Goal: Task Accomplishment & Management: Manage account settings

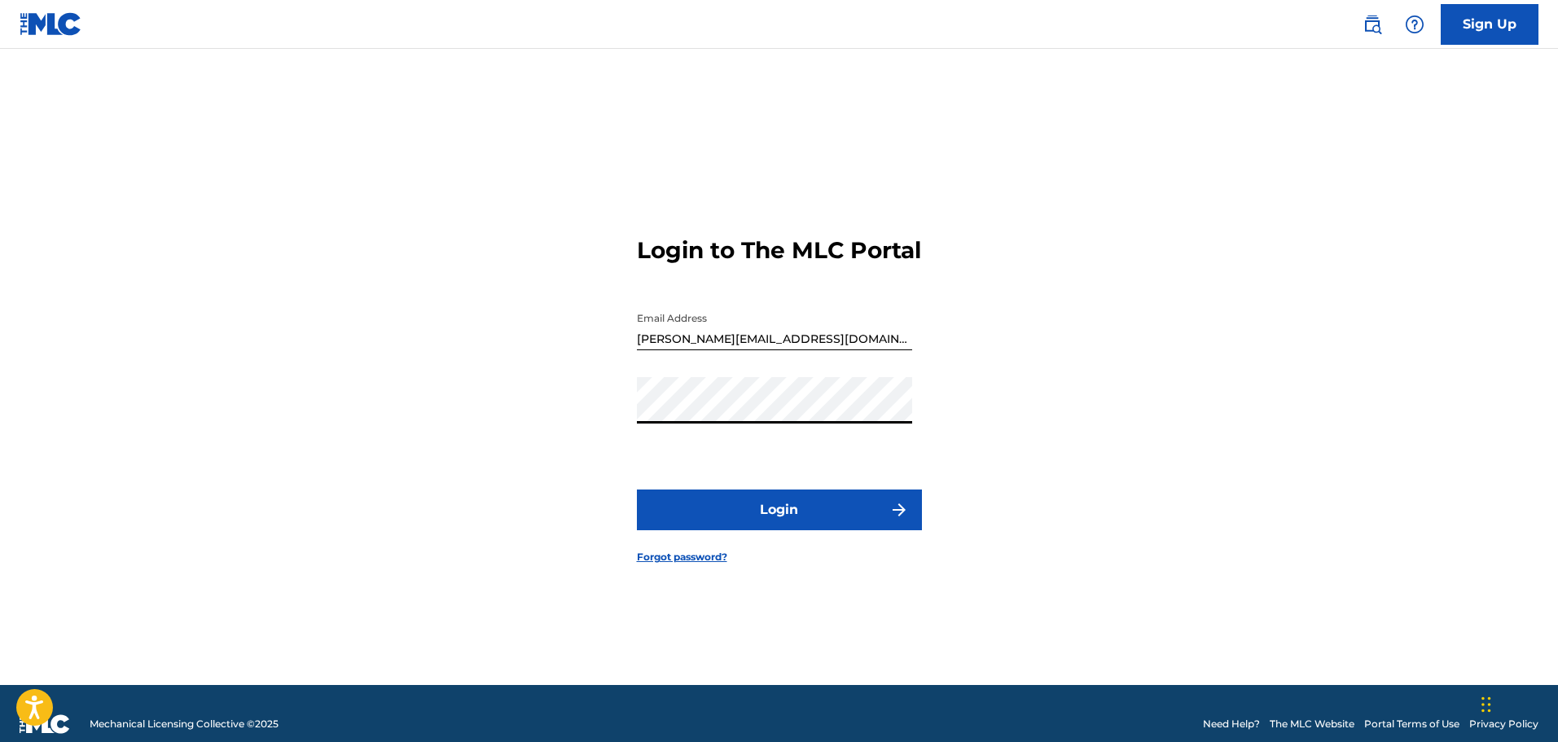
click at [717, 522] on button "Login" at bounding box center [779, 510] width 285 height 41
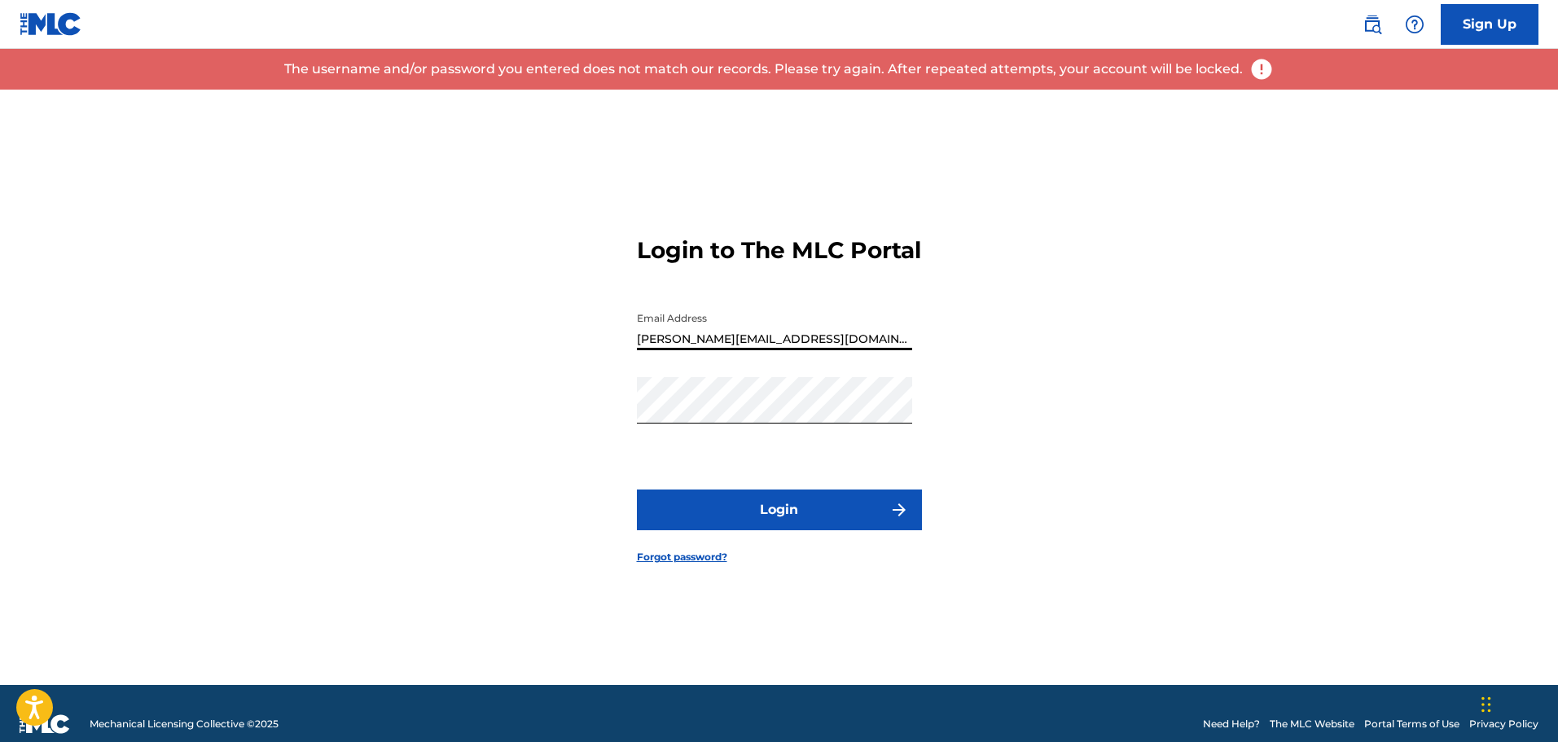
drag, startPoint x: 824, startPoint y: 353, endPoint x: 570, endPoint y: 352, distance: 254.2
click at [570, 352] on div "Login to The MLC Portal Email Address [PERSON_NAME][EMAIL_ADDRESS][DOMAIN_NAME]…" at bounding box center [779, 387] width 1140 height 595
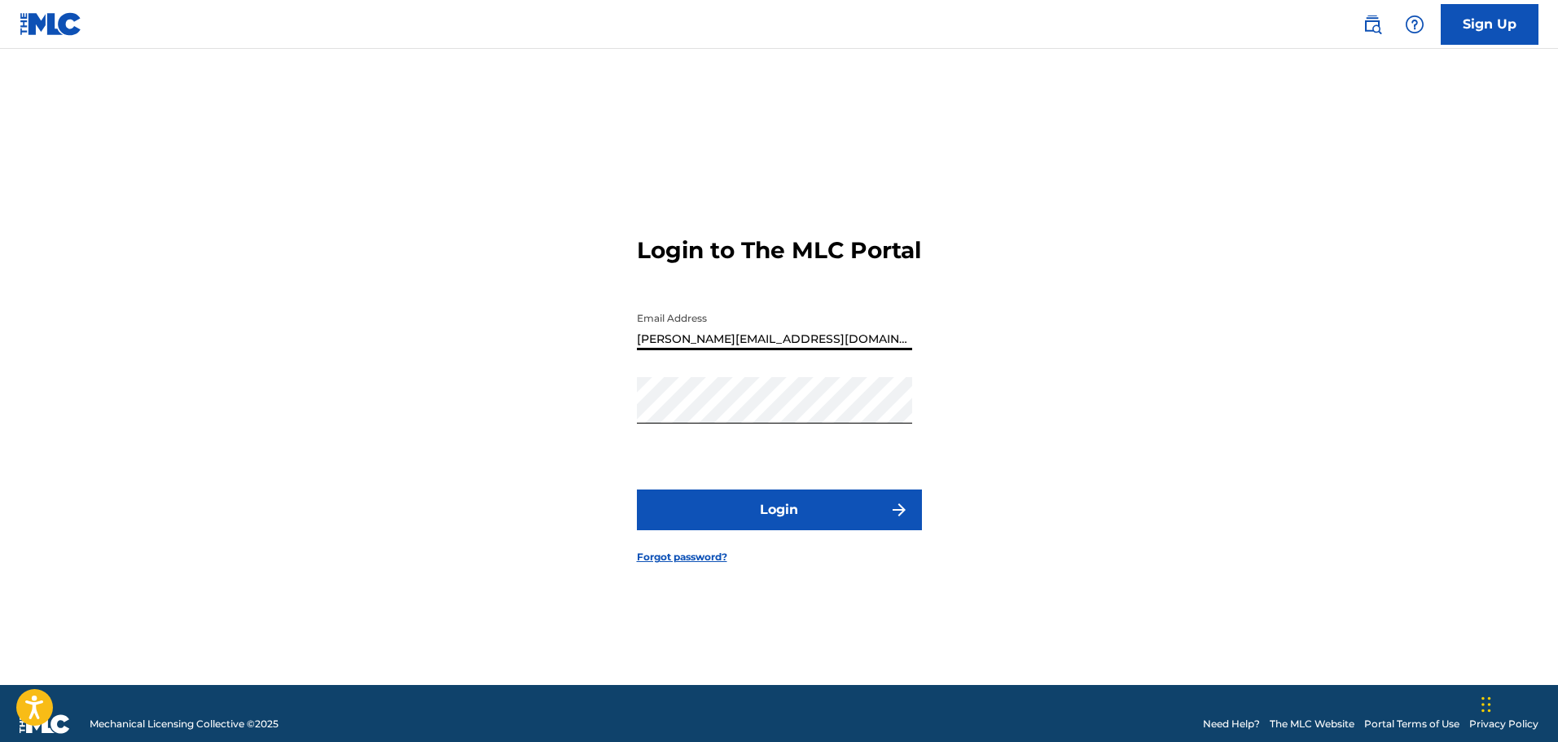
type input "[EMAIL_ADDRESS][DOMAIN_NAME]"
click at [562, 412] on div "Login to The MLC Portal Email Address [EMAIL_ADDRESS][DOMAIN_NAME] Password Log…" at bounding box center [779, 387] width 1140 height 595
click at [684, 519] on button "Login" at bounding box center [779, 510] width 285 height 41
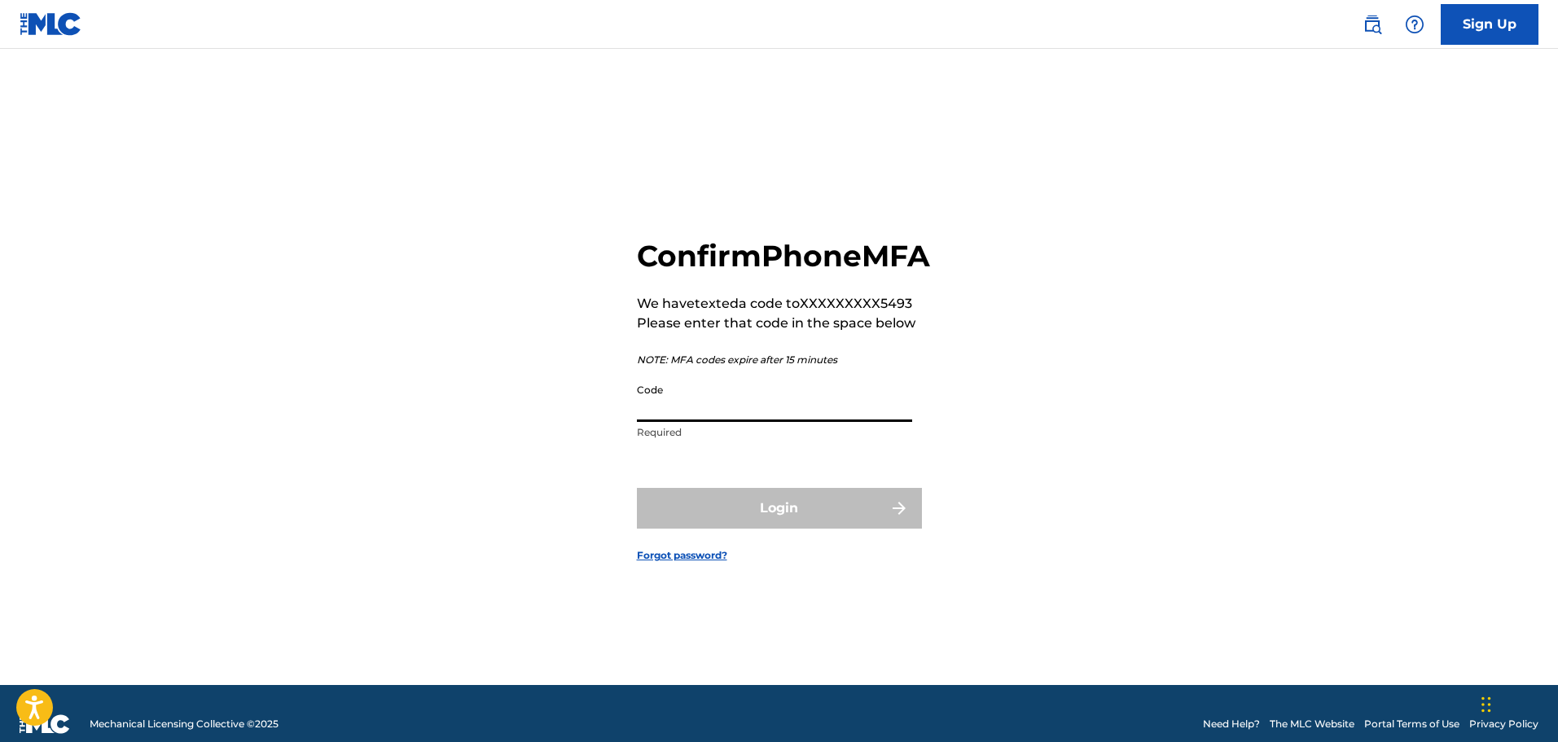
click at [658, 422] on input "Code" at bounding box center [774, 399] width 275 height 46
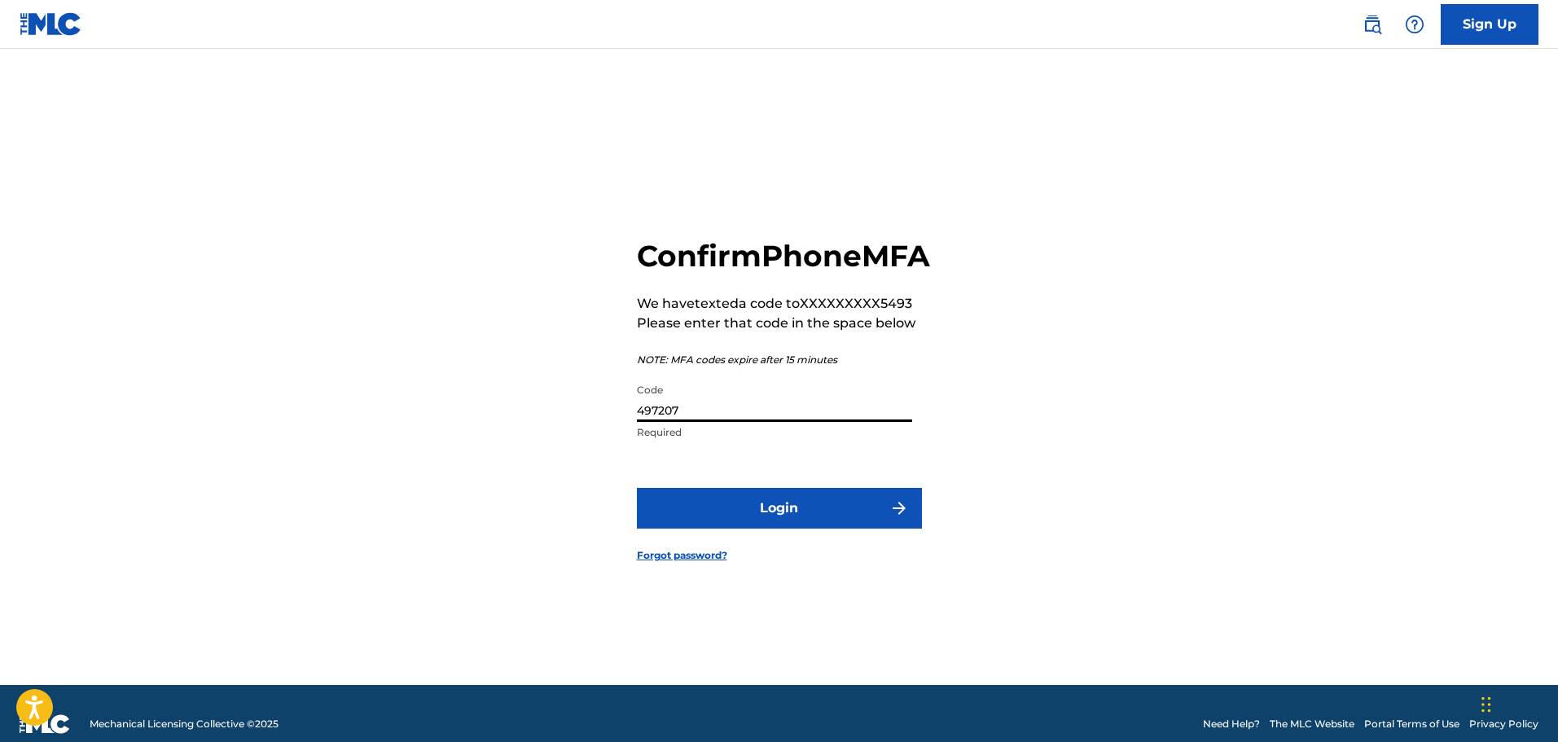
type input "497207"
click at [719, 529] on button "Login" at bounding box center [779, 508] width 285 height 41
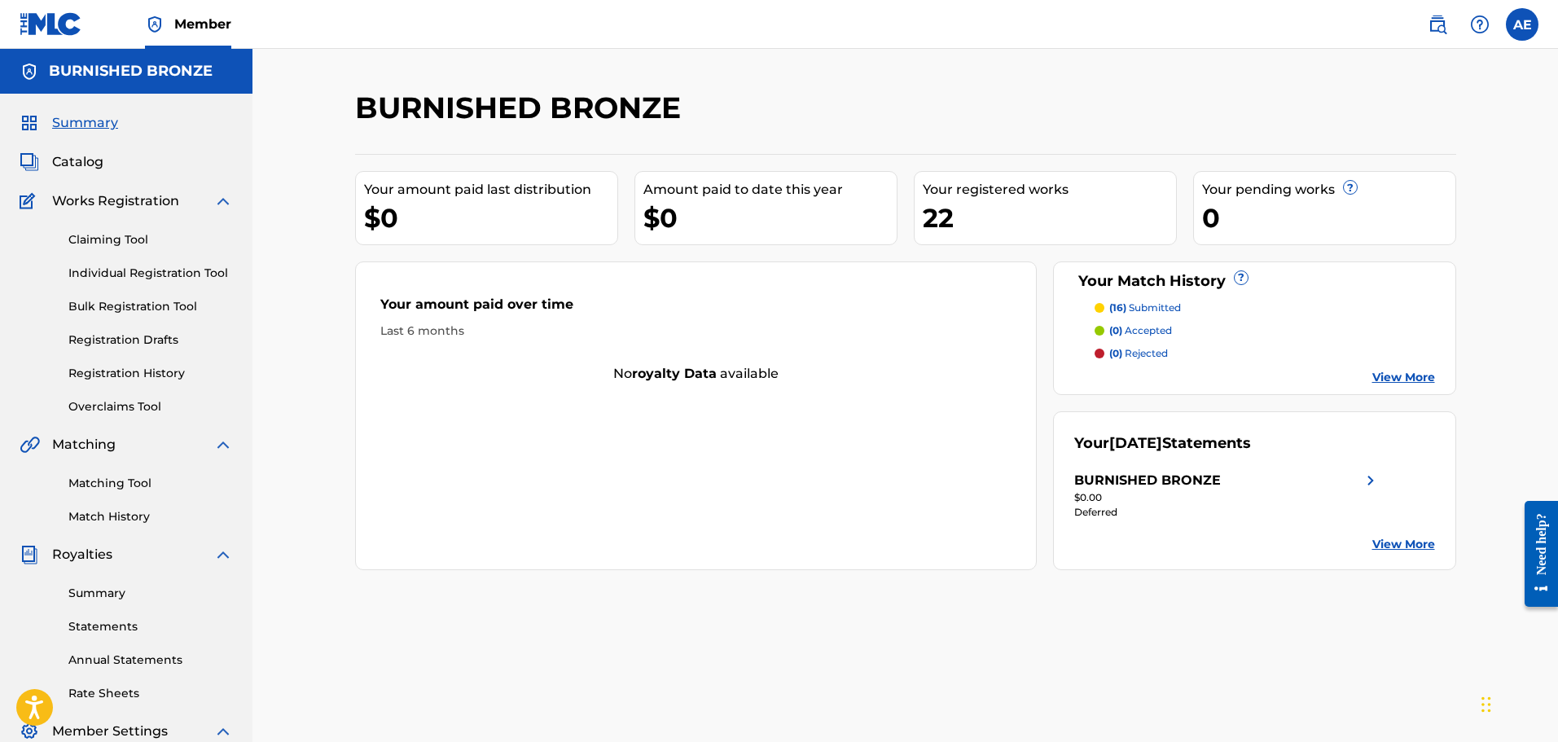
click at [130, 399] on link "Overclaims Tool" at bounding box center [150, 406] width 165 height 17
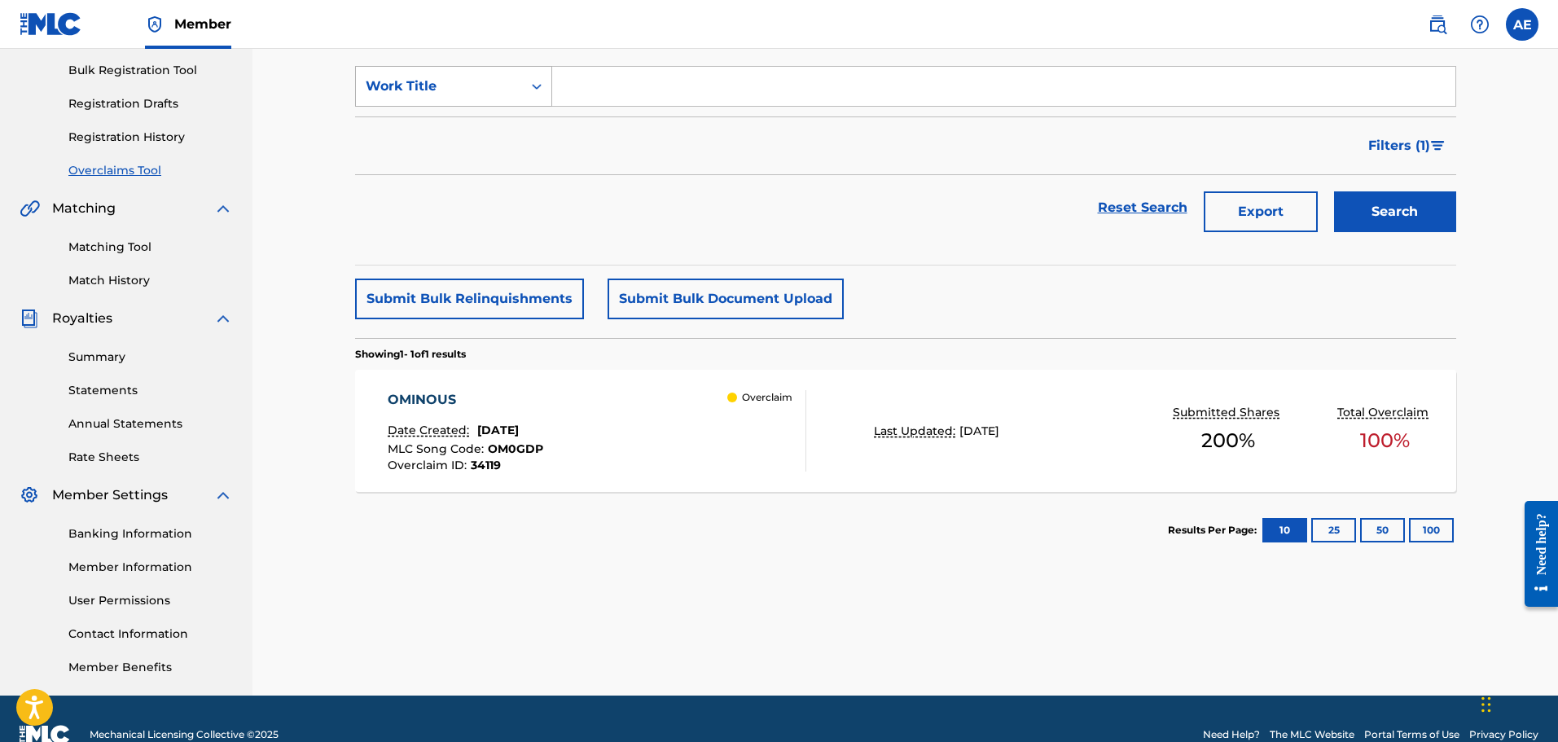
scroll to position [244, 0]
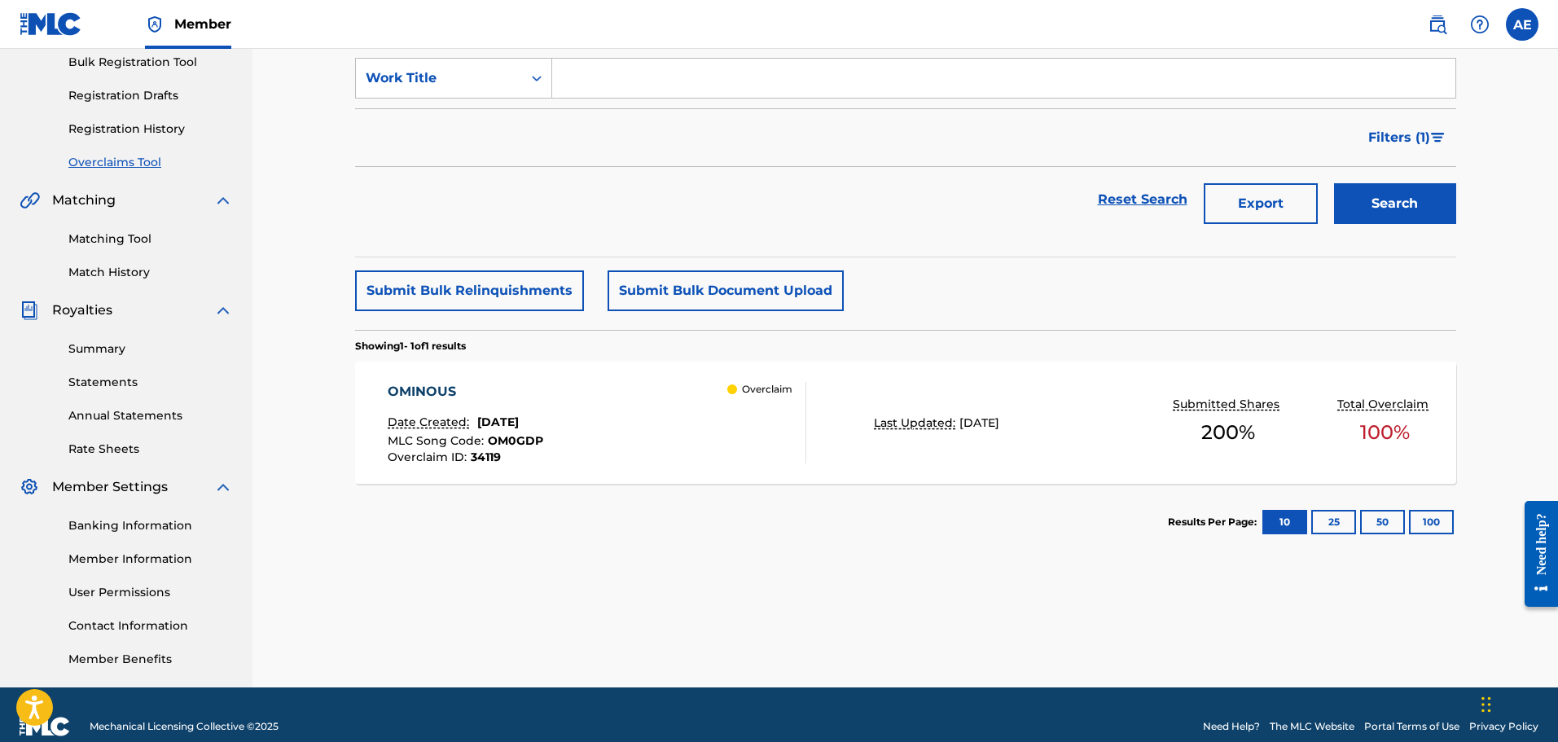
click at [578, 398] on div "OMINOUS Date Created: [DATE] MLC Song Code : OM0GDP Overclaim ID : 34119 Overcl…" at bounding box center [597, 422] width 419 height 81
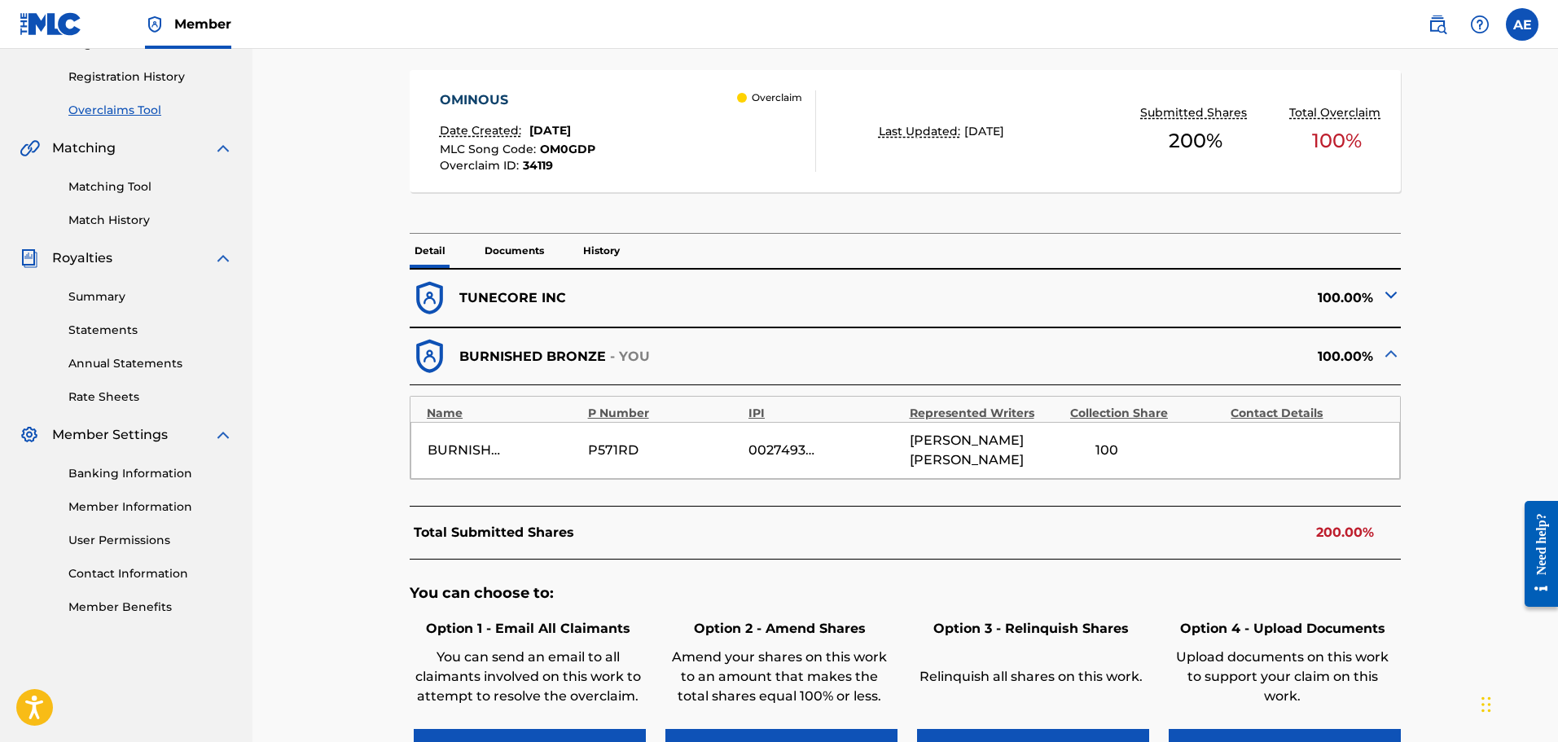
scroll to position [326, 0]
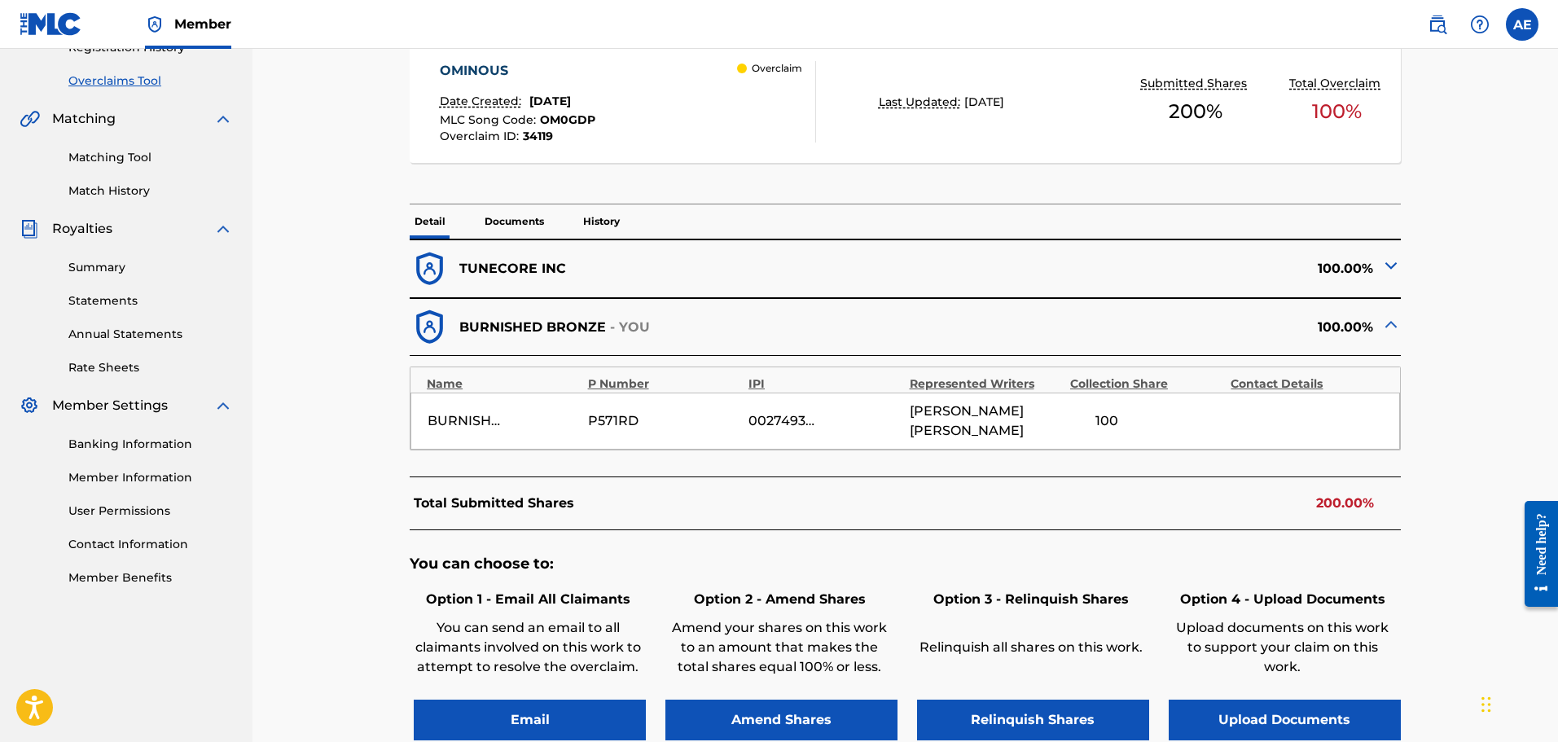
click at [1387, 266] on img at bounding box center [1392, 266] width 20 height 20
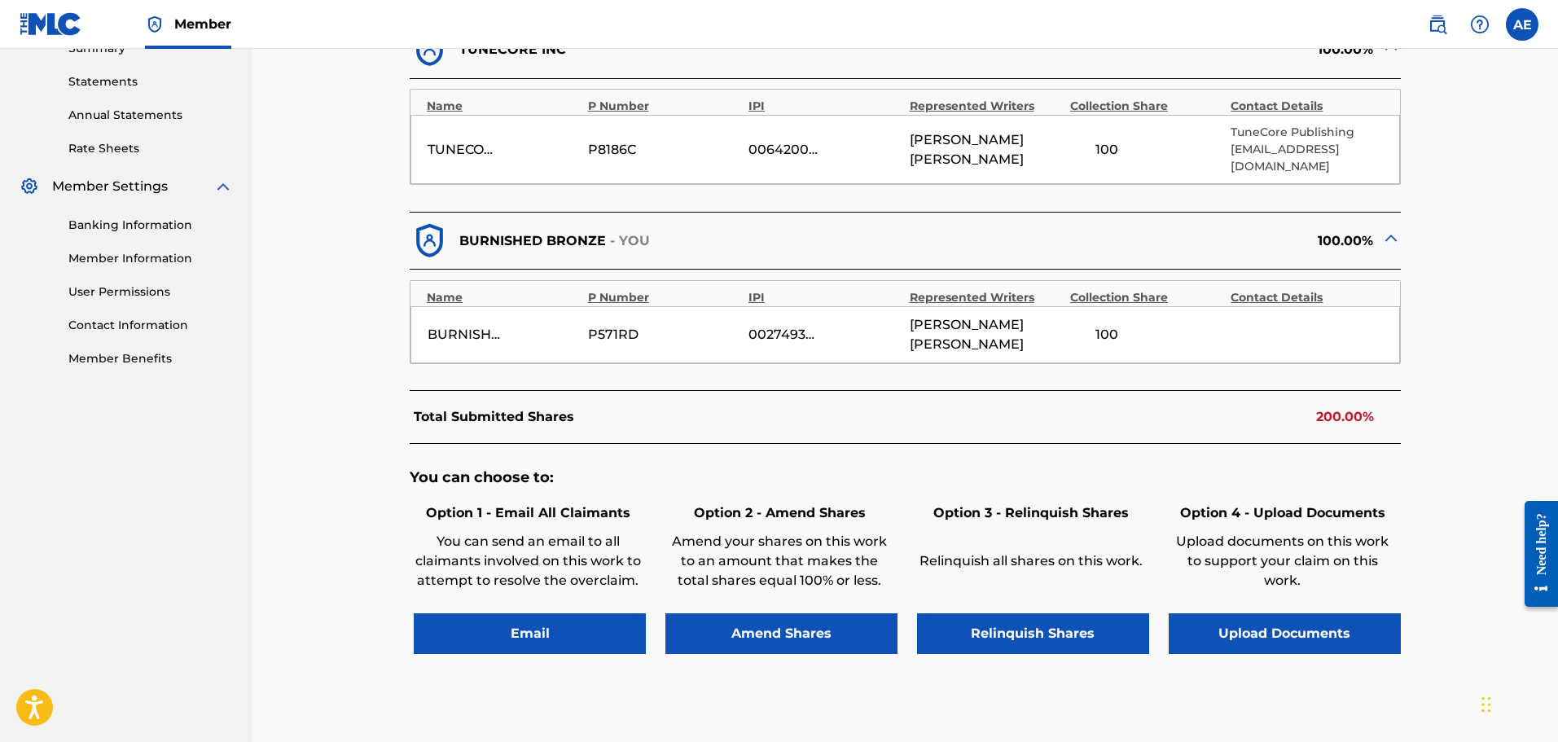
scroll to position [570, 0]
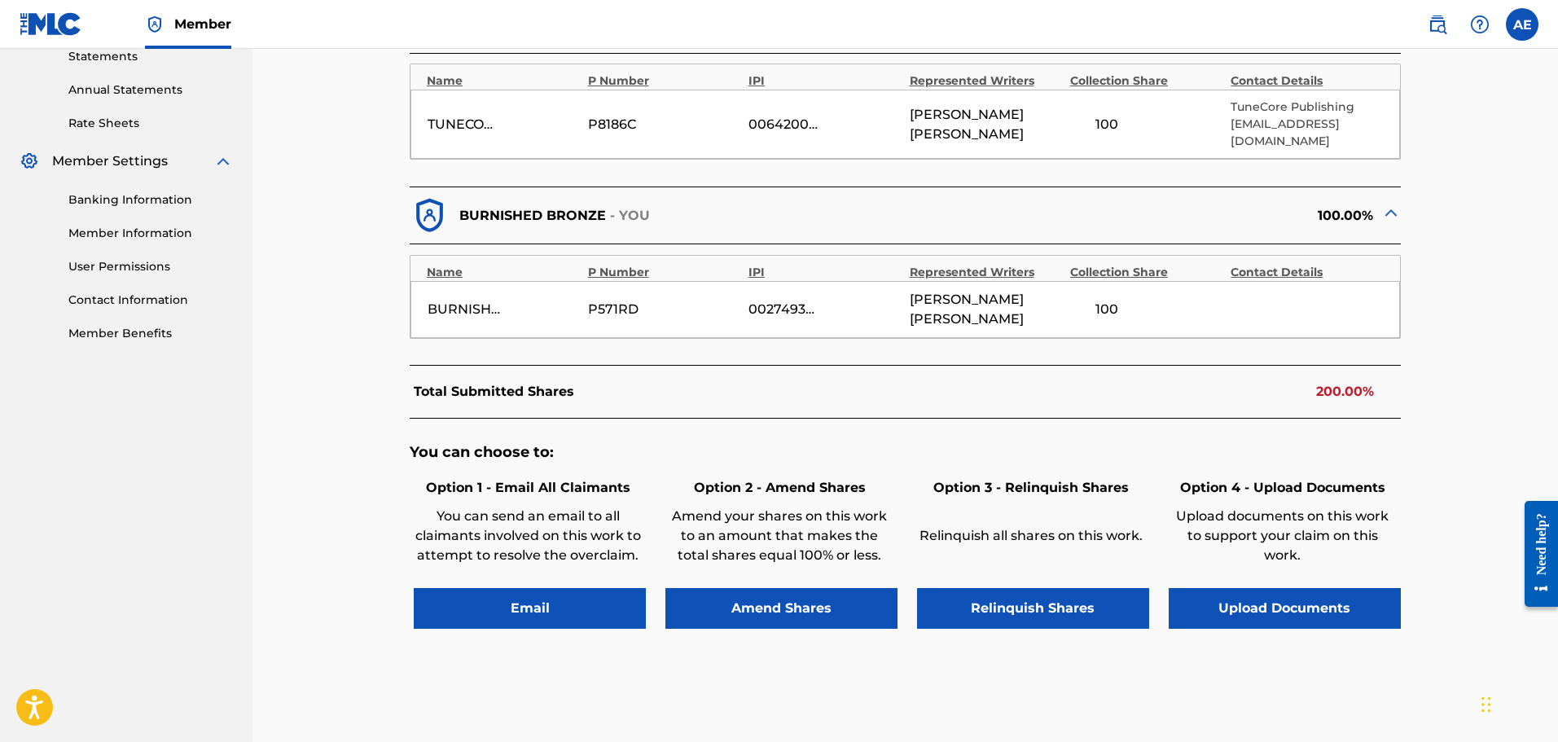
click at [714, 588] on button "Amend Shares" at bounding box center [782, 608] width 232 height 41
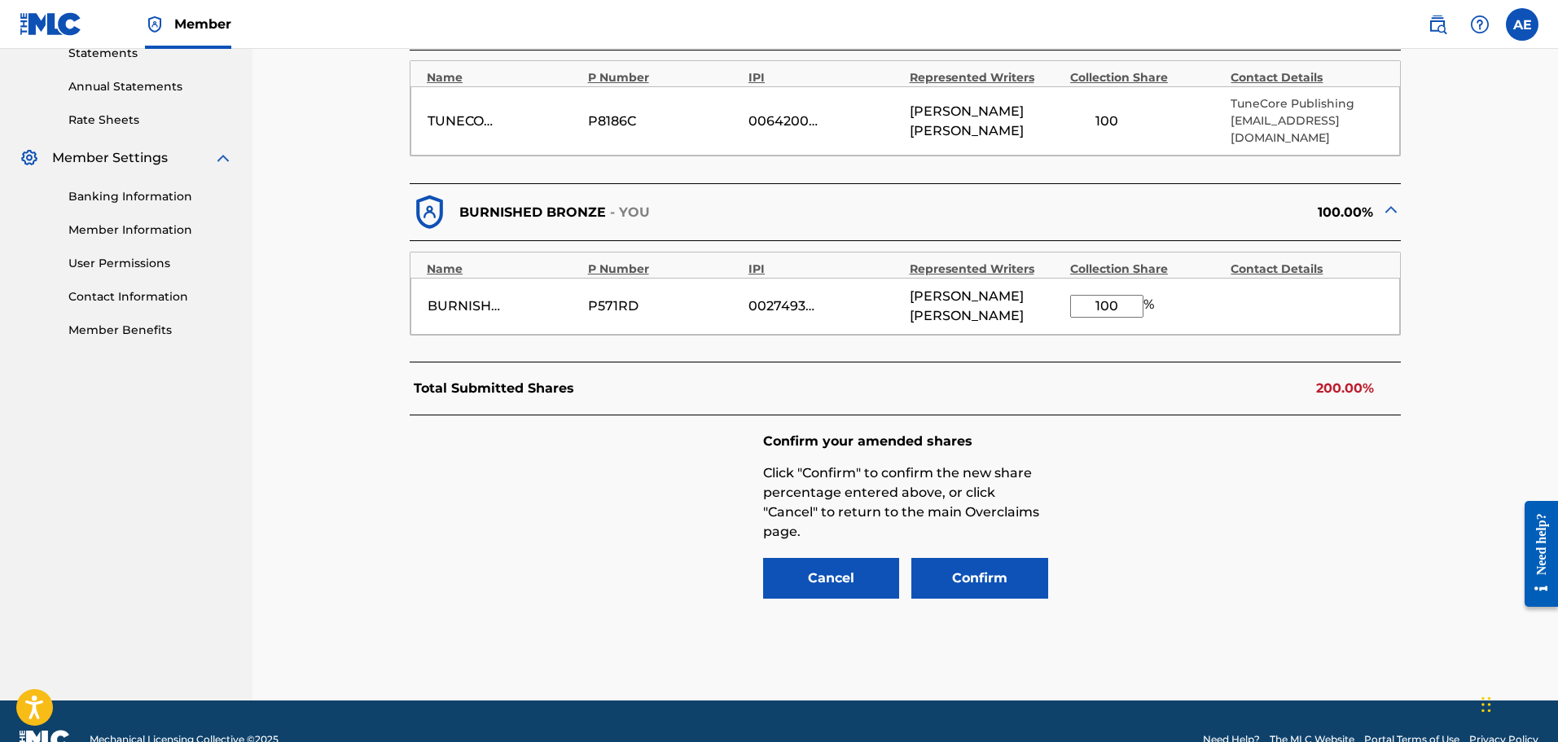
click at [774, 559] on button "Cancel" at bounding box center [831, 578] width 137 height 41
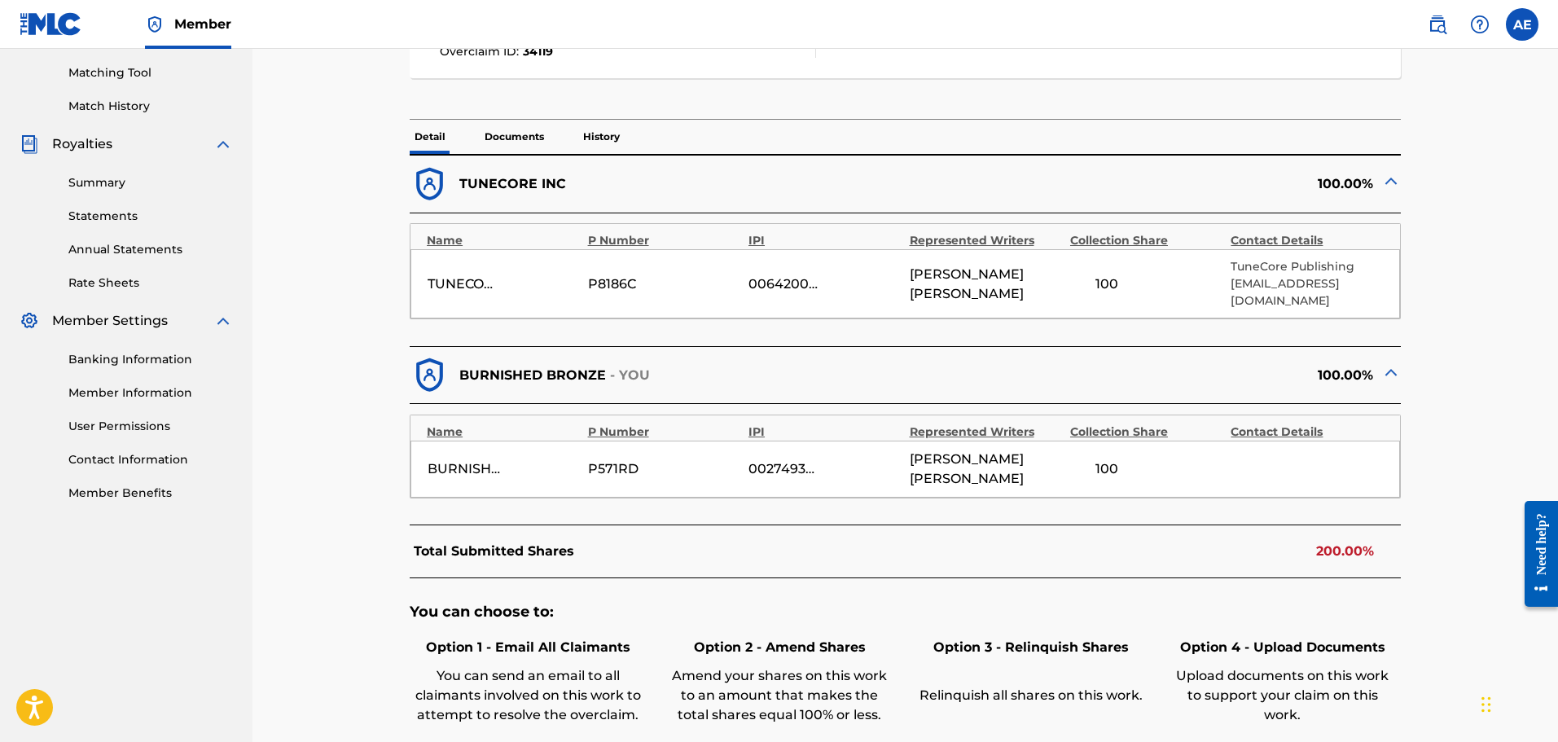
scroll to position [621, 0]
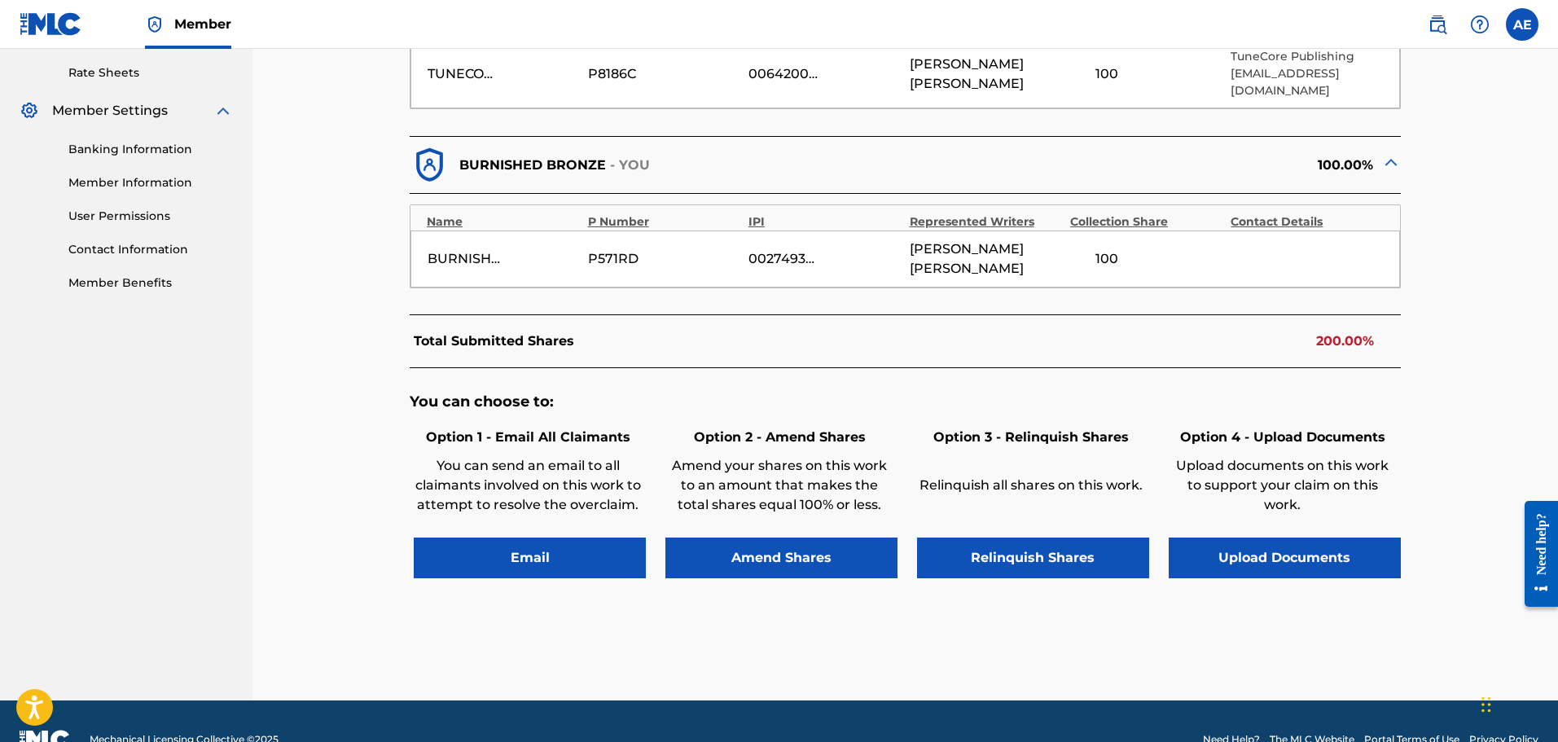
click at [538, 538] on button "Email" at bounding box center [530, 558] width 232 height 41
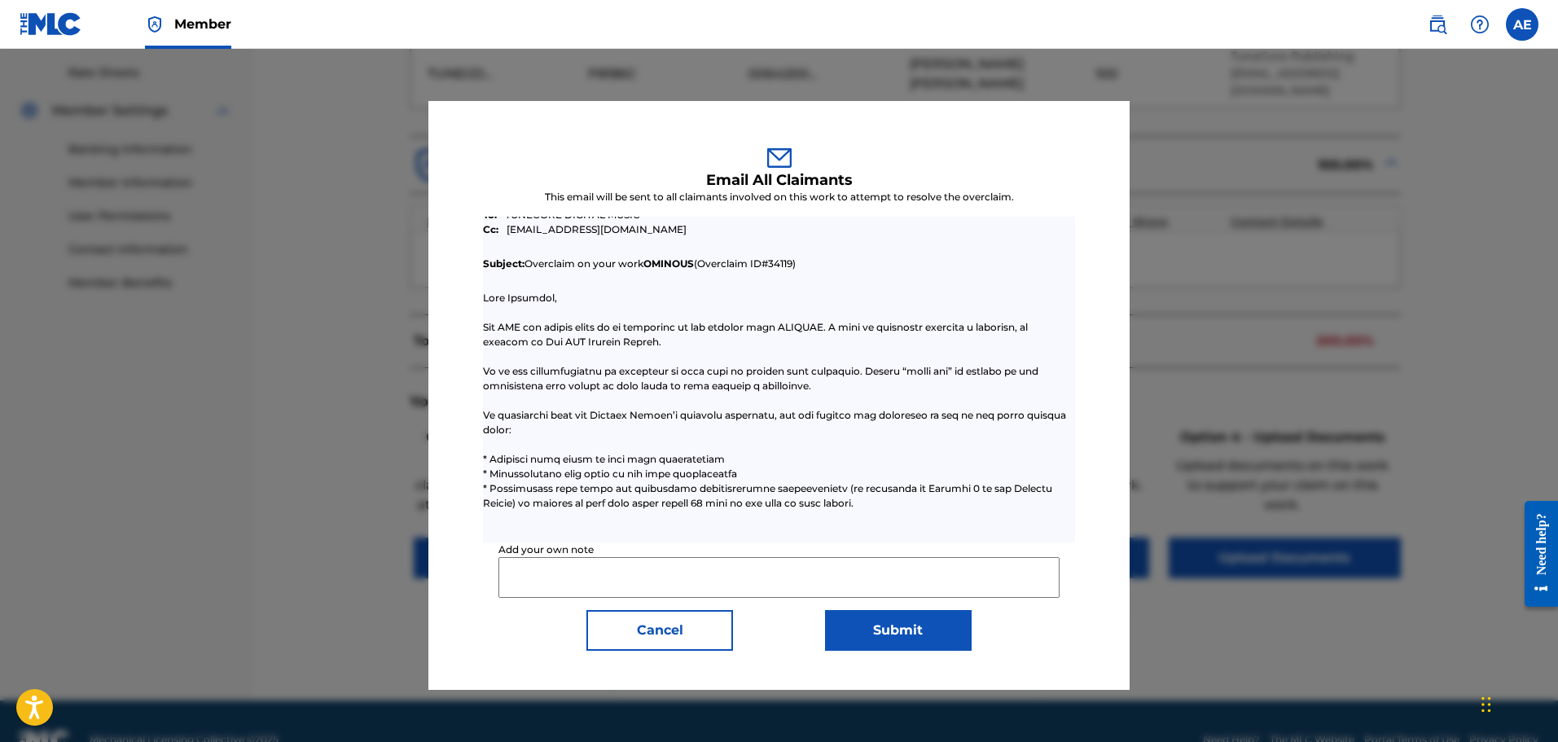
scroll to position [0, 0]
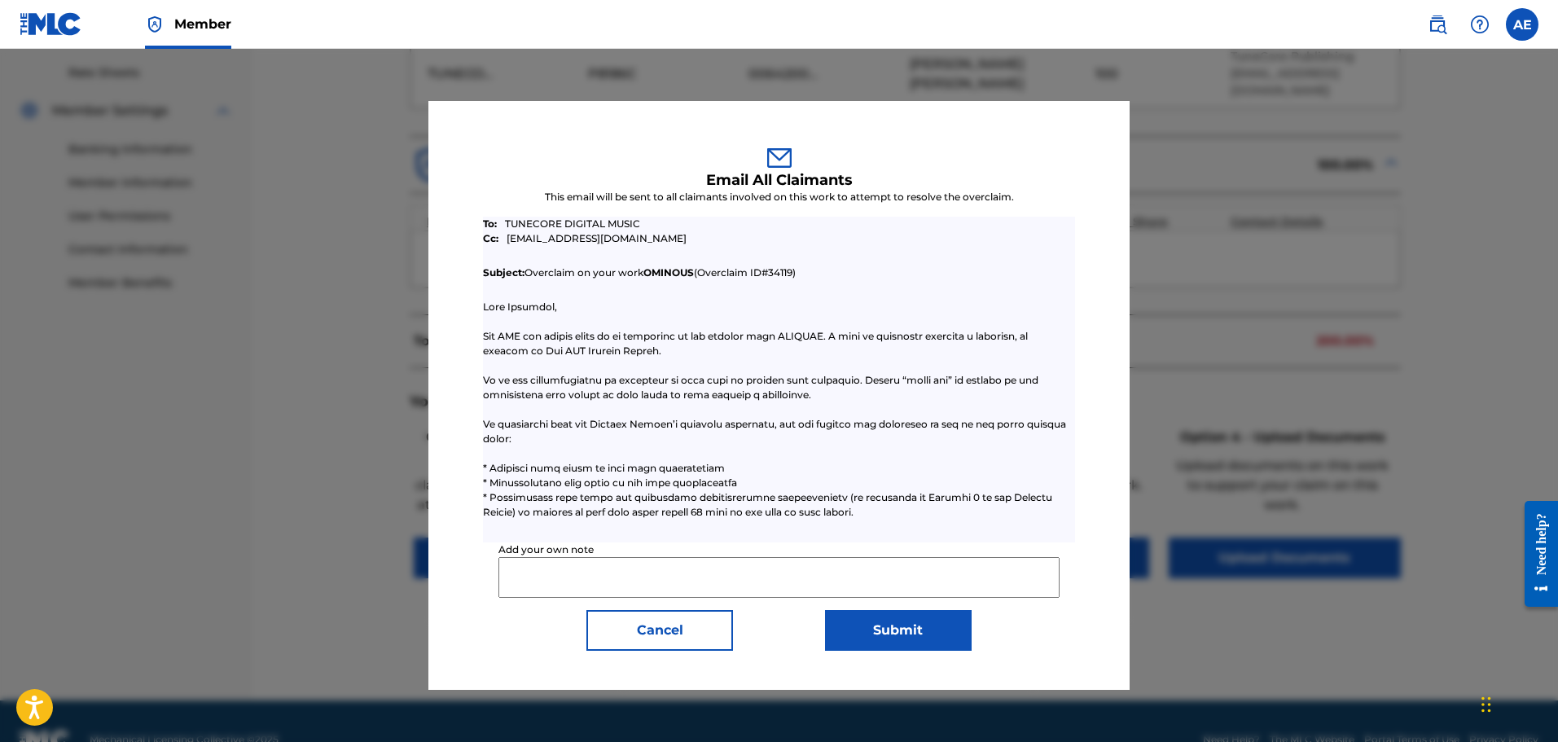
click at [624, 576] on input "Add your own note" at bounding box center [779, 577] width 560 height 41
type input "All my other works registered with Tunecore show as my o"
click at [645, 633] on button "Cancel" at bounding box center [660, 630] width 147 height 41
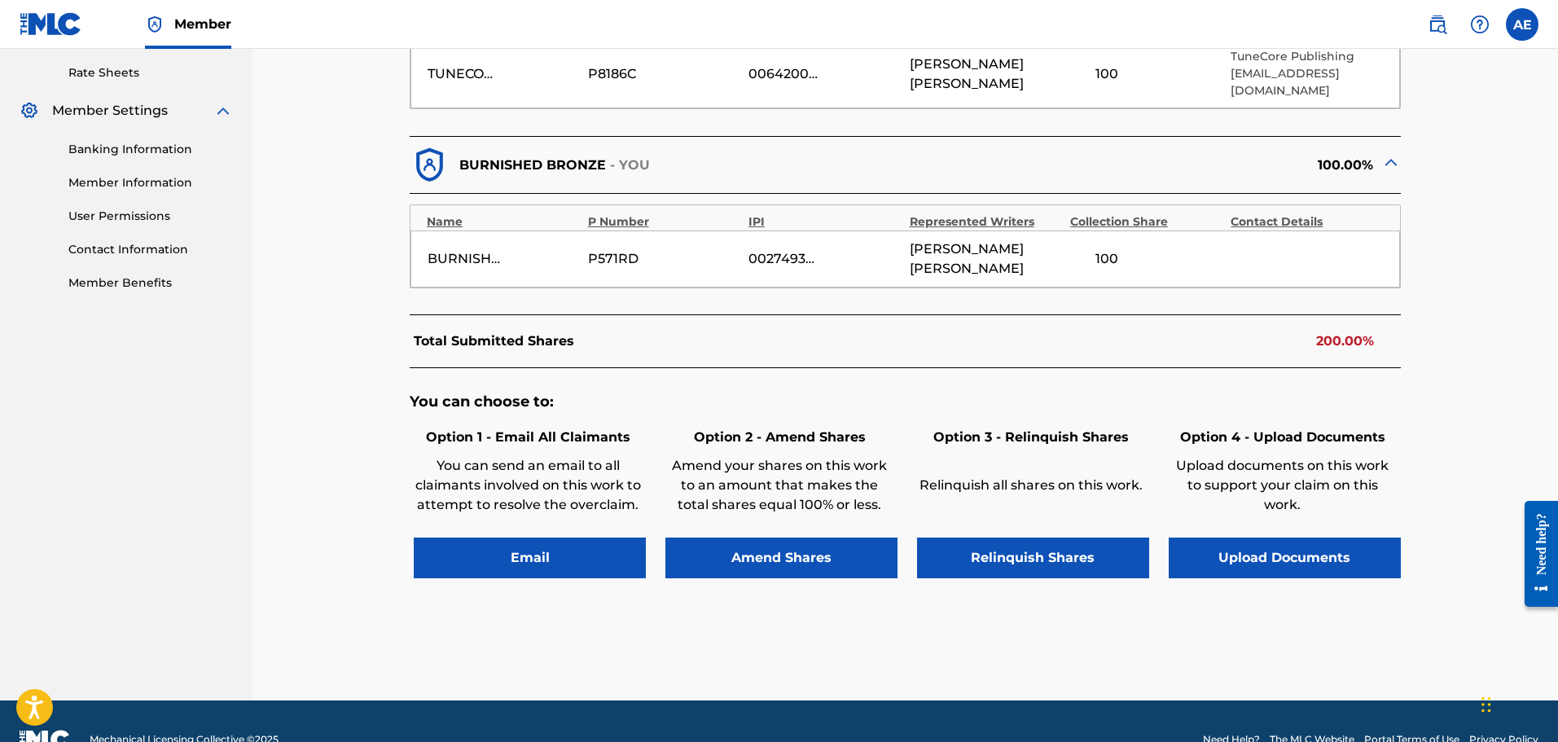
click at [778, 538] on button "Amend Shares" at bounding box center [782, 558] width 232 height 41
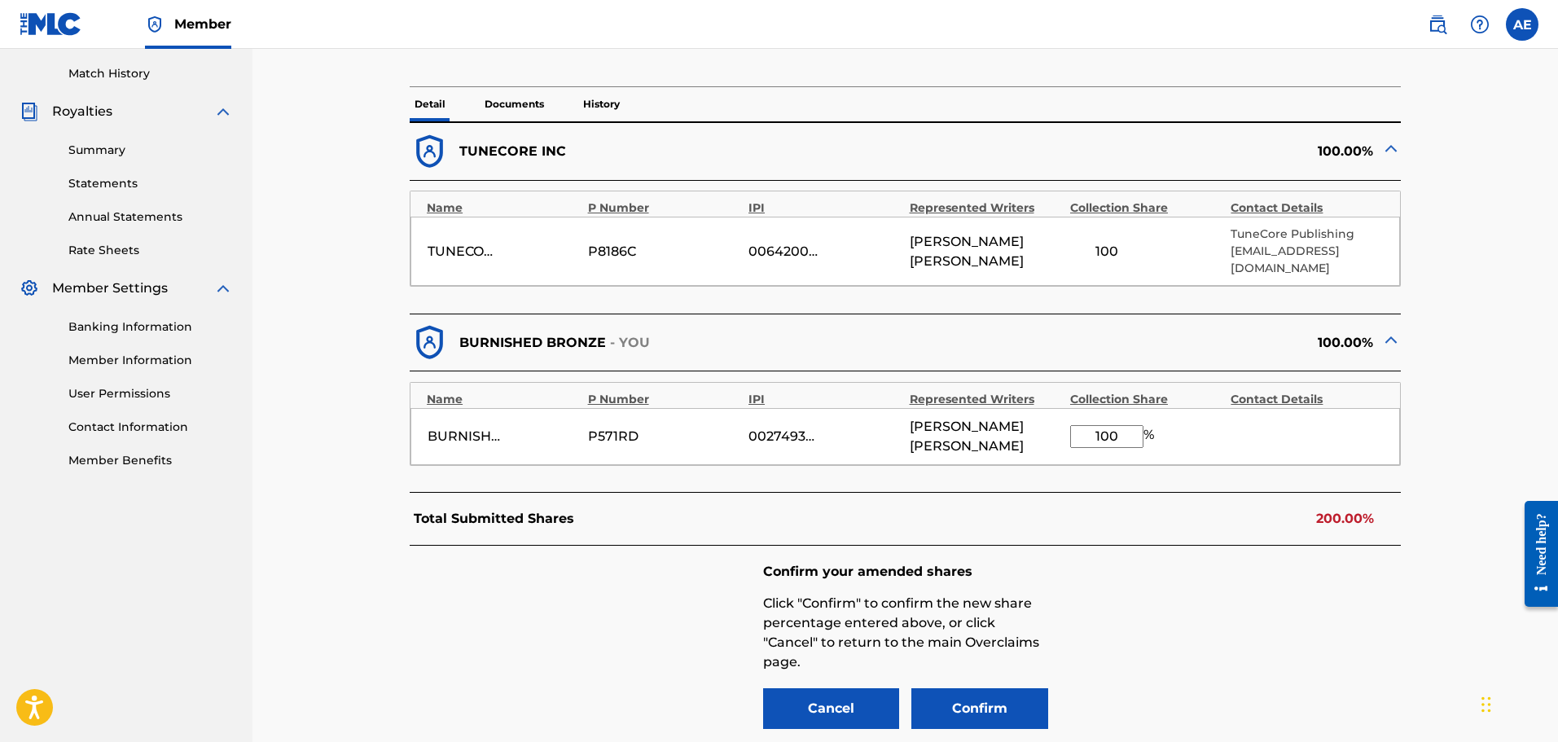
scroll to position [414, 0]
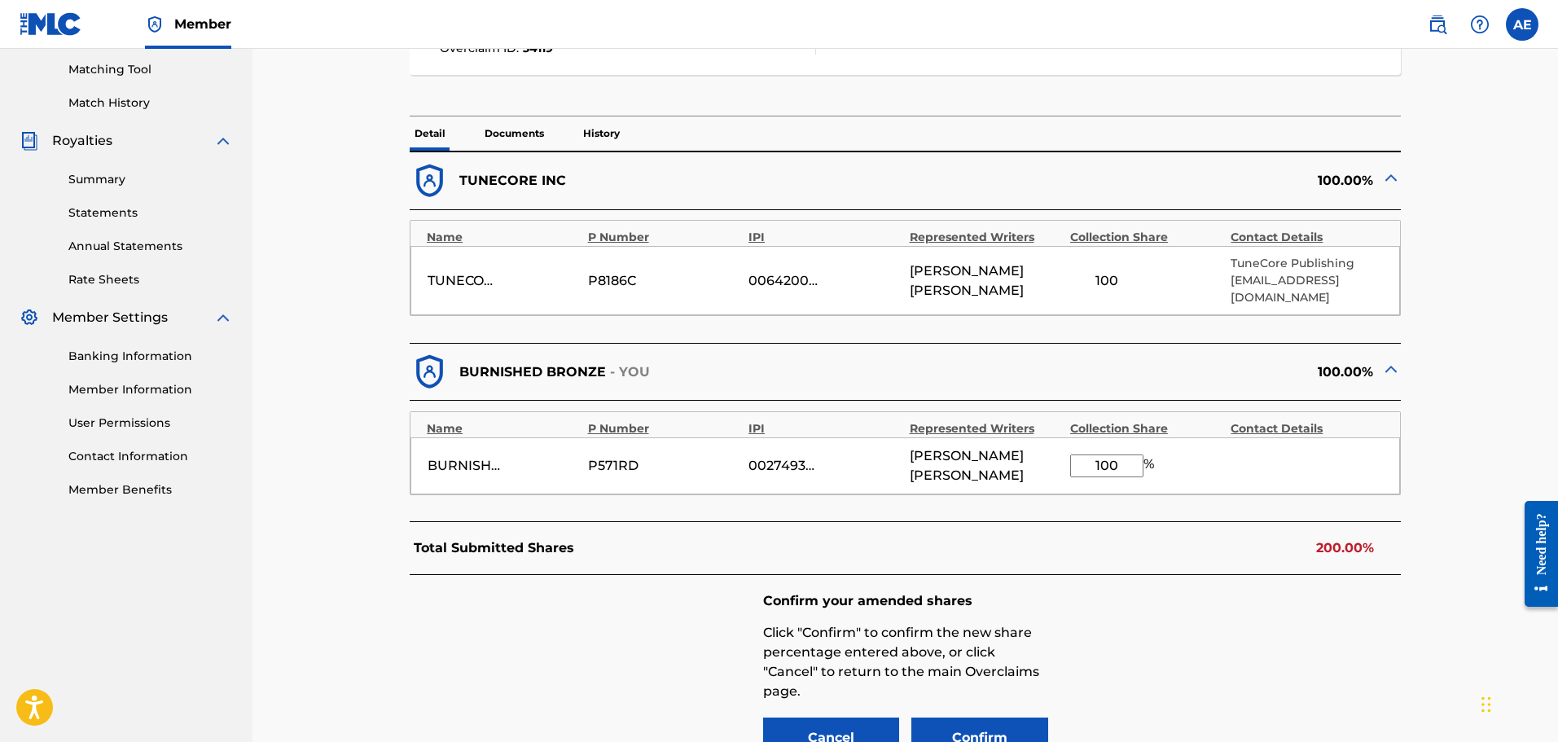
click at [1109, 271] on div "100" at bounding box center [1106, 281] width 73 height 20
click at [1097, 271] on div "100" at bounding box center [1106, 281] width 73 height 20
click at [1112, 271] on div "100" at bounding box center [1106, 281] width 73 height 20
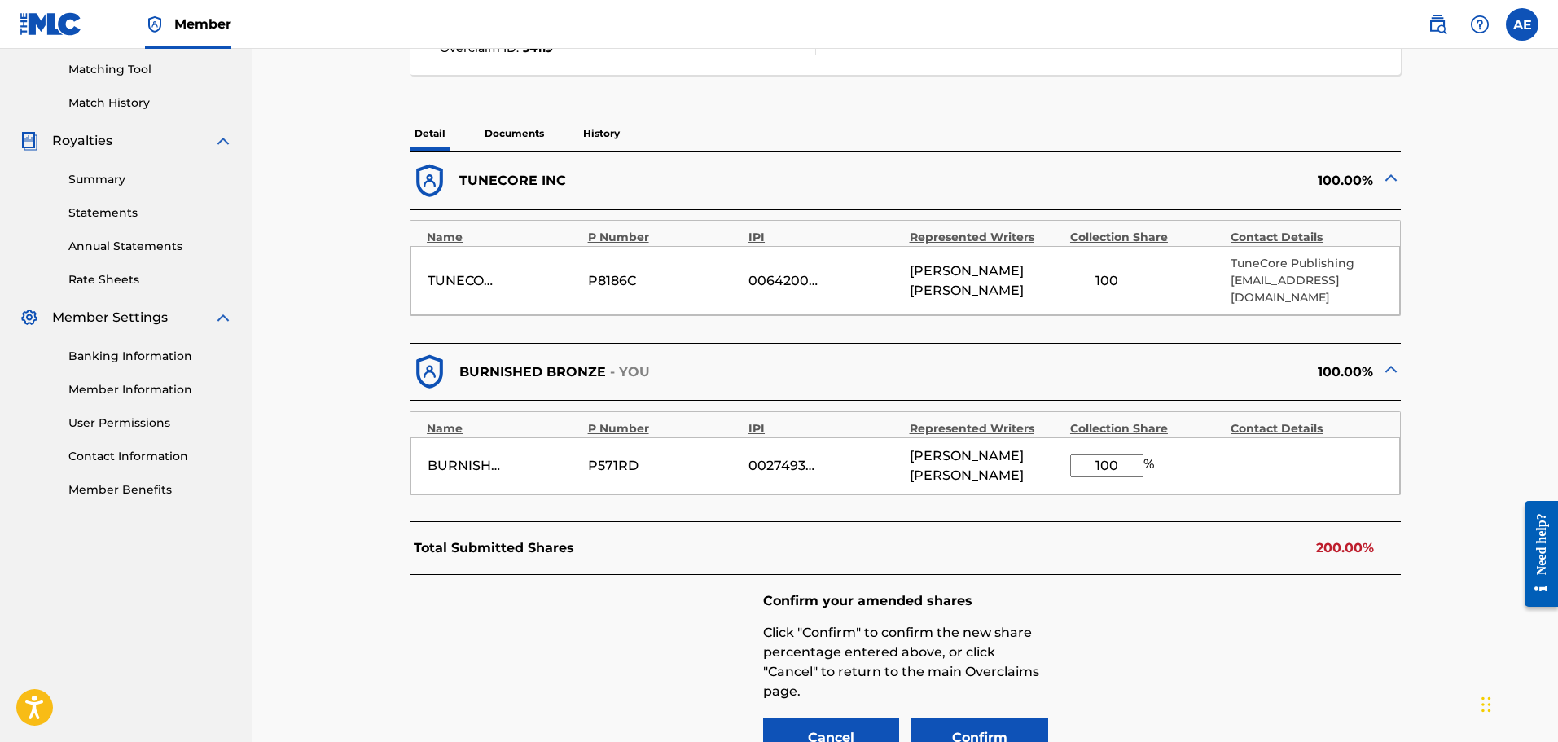
click at [1112, 271] on div "100" at bounding box center [1106, 281] width 73 height 20
click at [842, 718] on button "Cancel" at bounding box center [831, 738] width 137 height 41
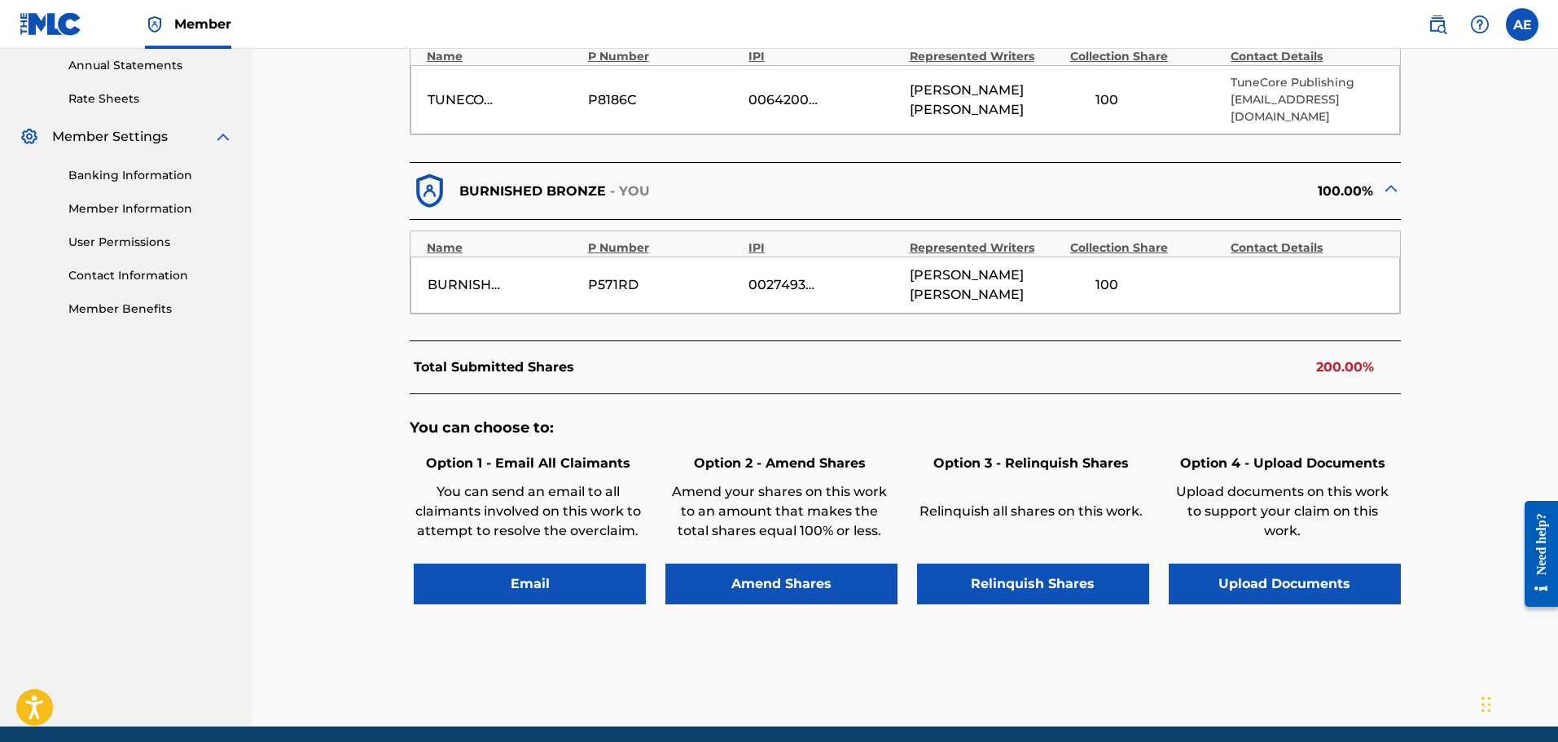
scroll to position [621, 0]
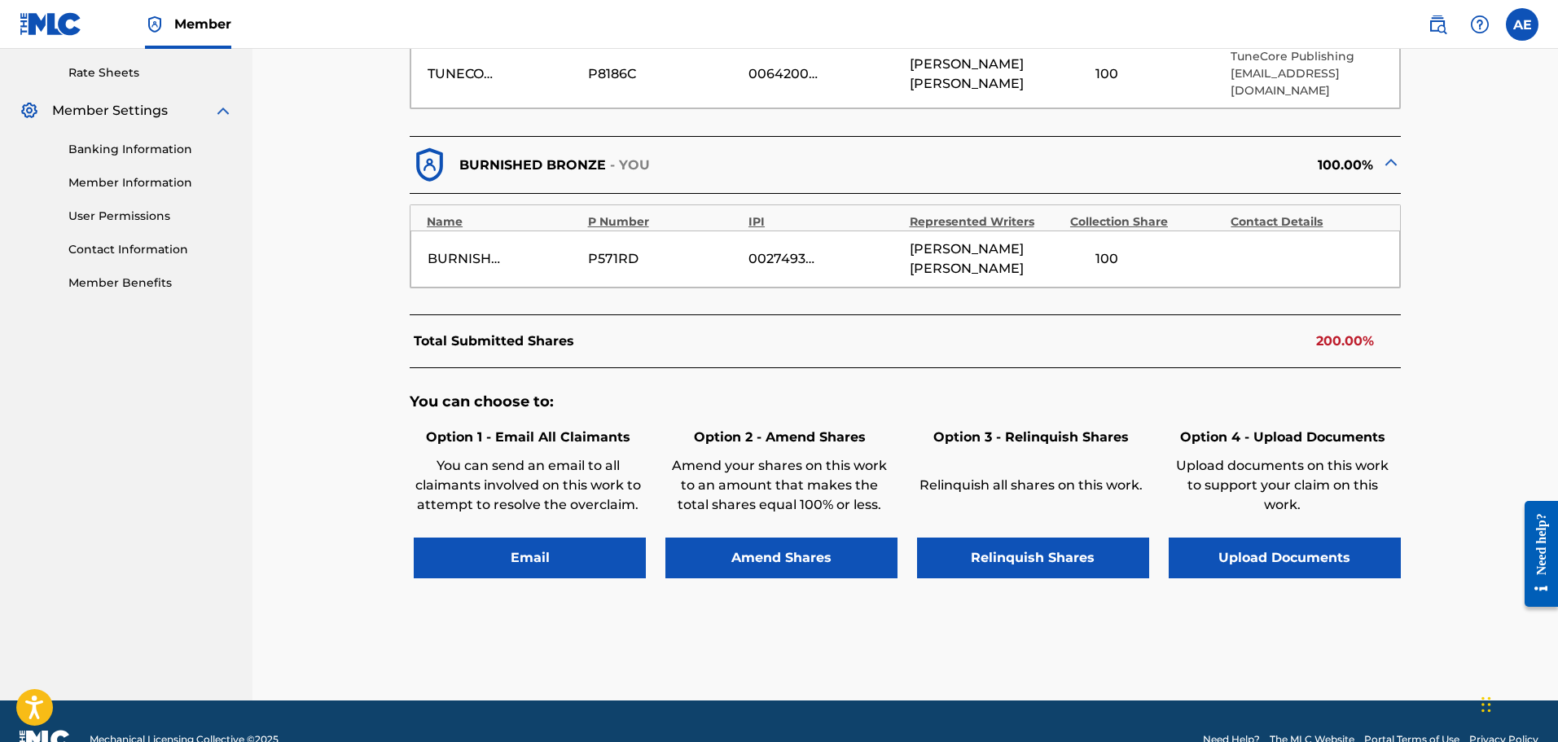
click at [560, 538] on button "Email" at bounding box center [530, 558] width 232 height 41
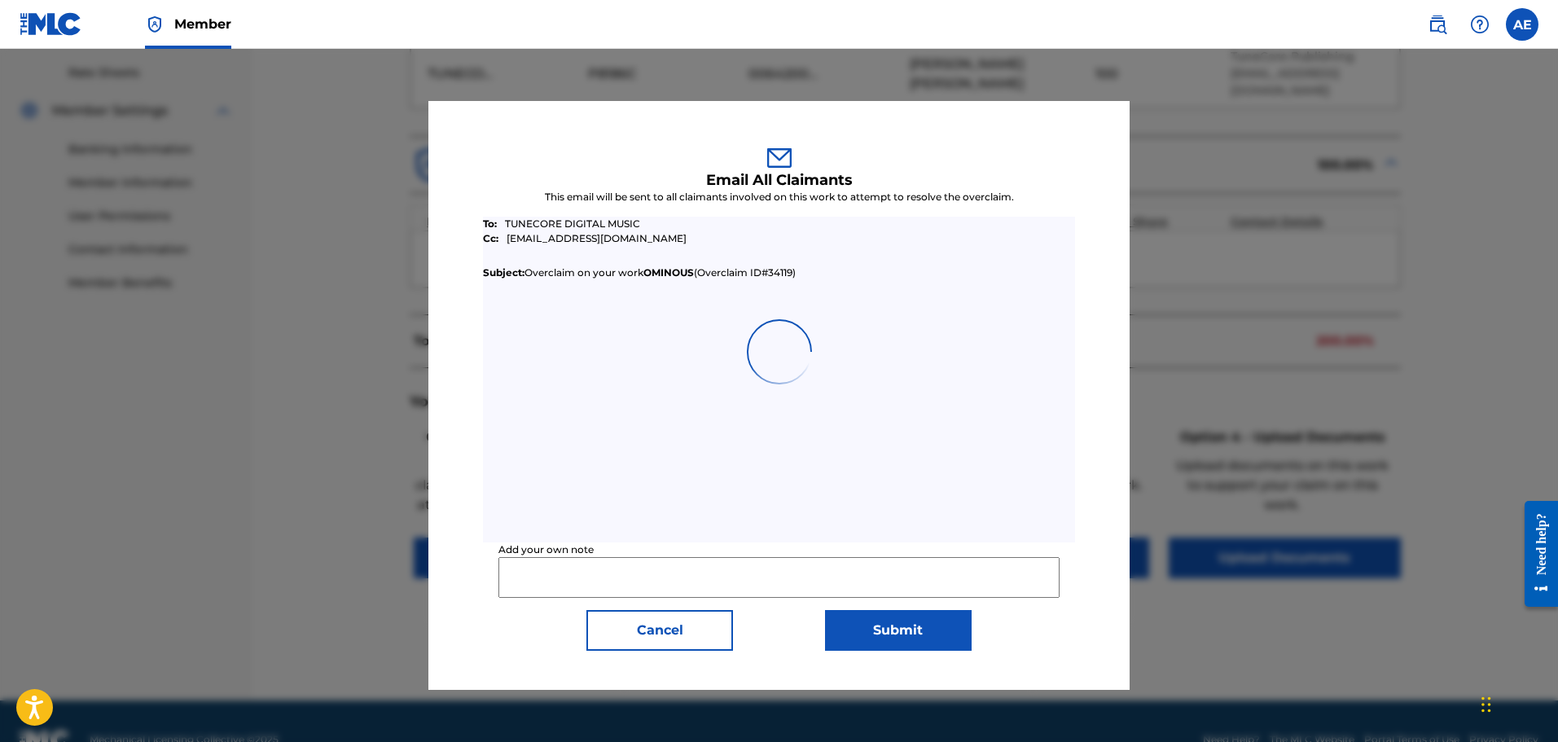
click at [591, 582] on input "Add your own note" at bounding box center [779, 577] width 560 height 41
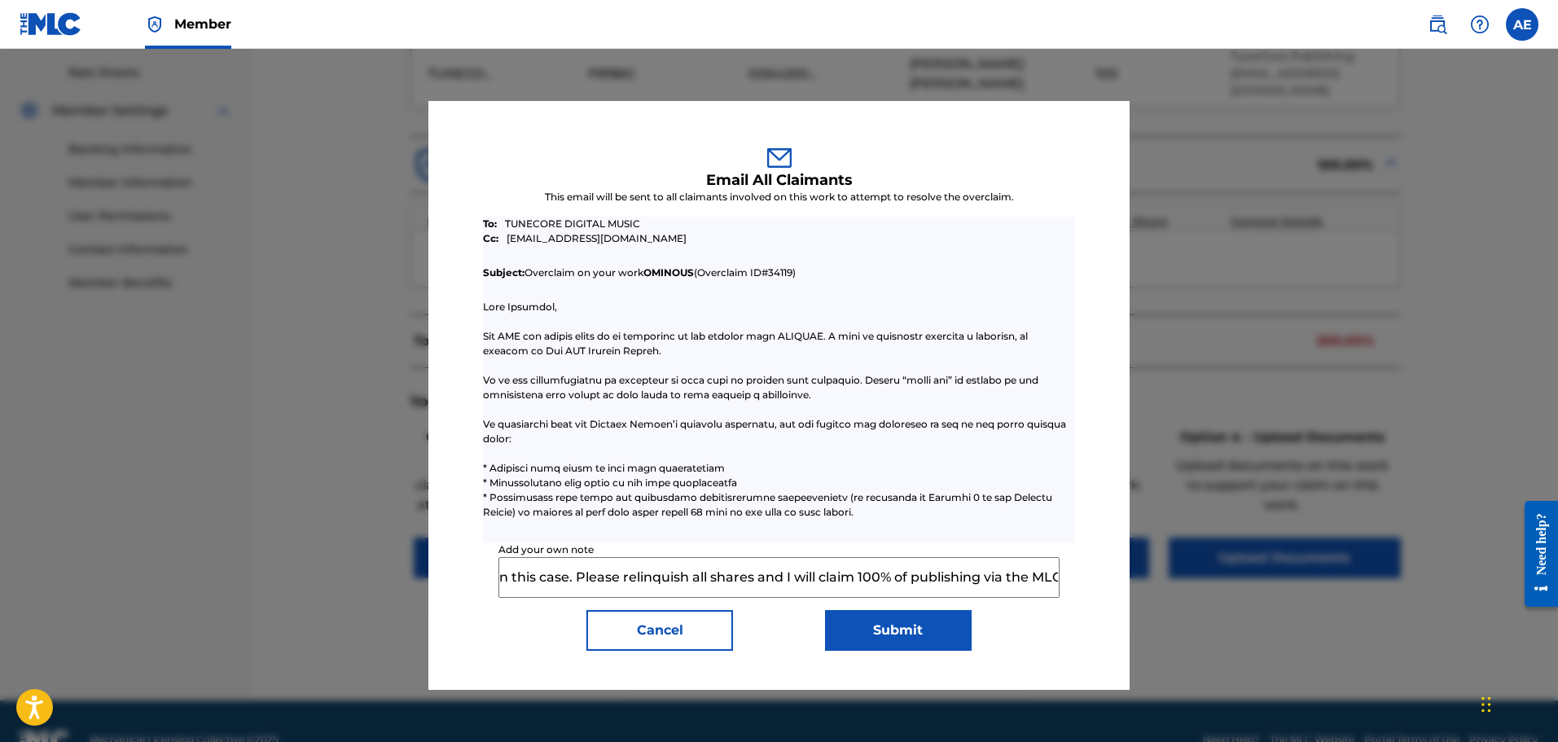
scroll to position [0, 1035]
type input "All my other works registered with Tunecore have Burnished Bronze as the publis…"
click at [883, 631] on button "Submit" at bounding box center [898, 630] width 147 height 41
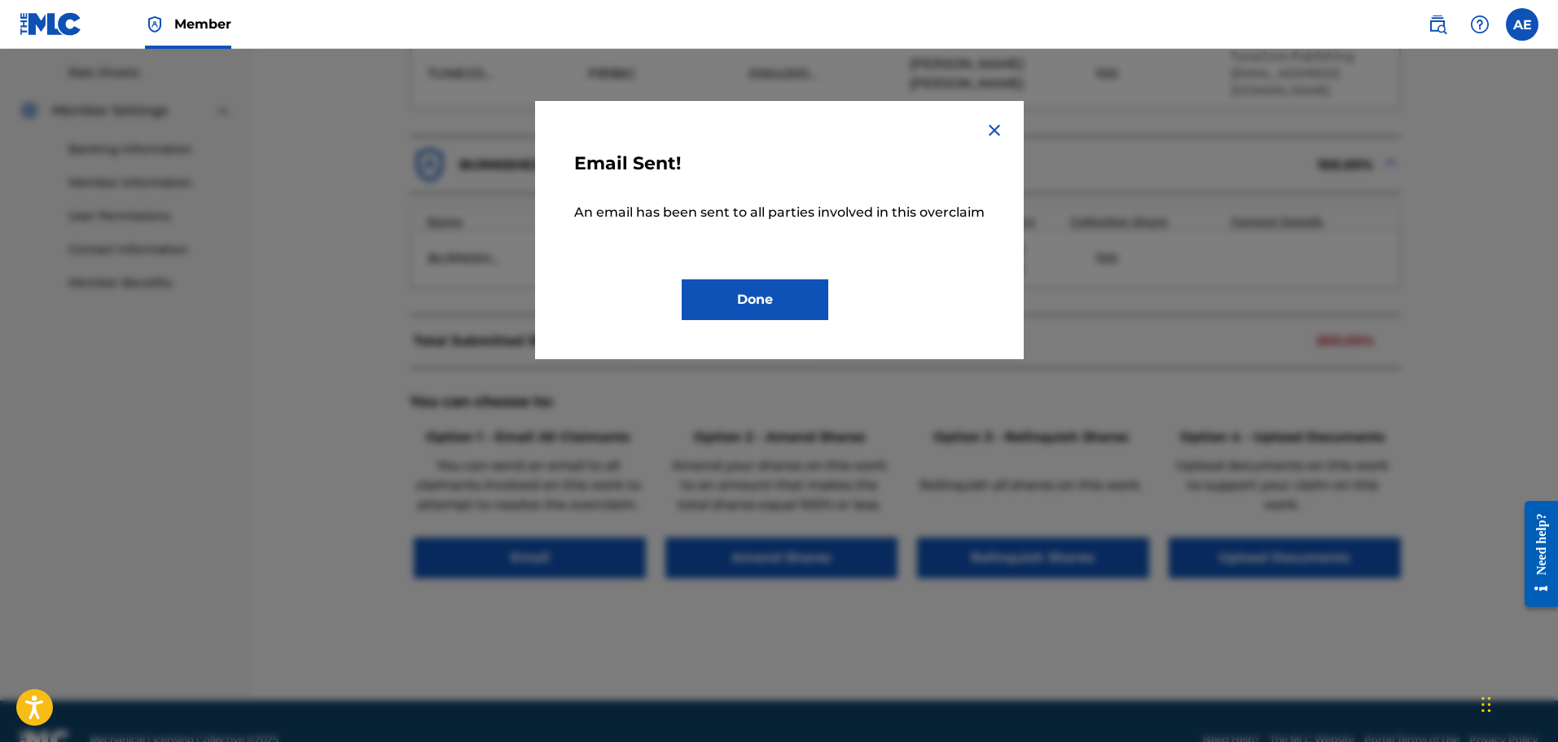
click at [759, 305] on button "Done" at bounding box center [755, 299] width 147 height 41
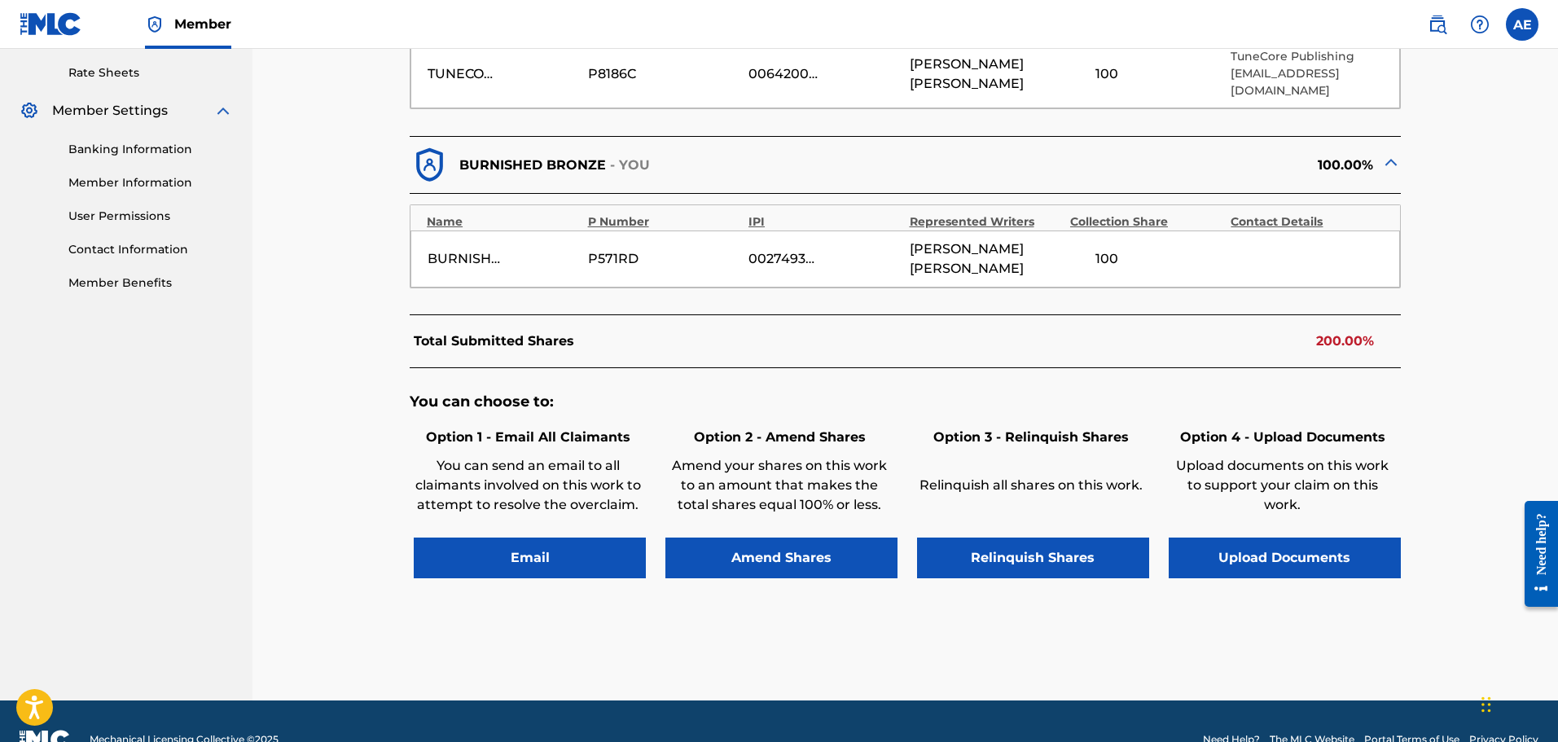
click at [1303, 538] on button "Upload Documents" at bounding box center [1285, 558] width 232 height 41
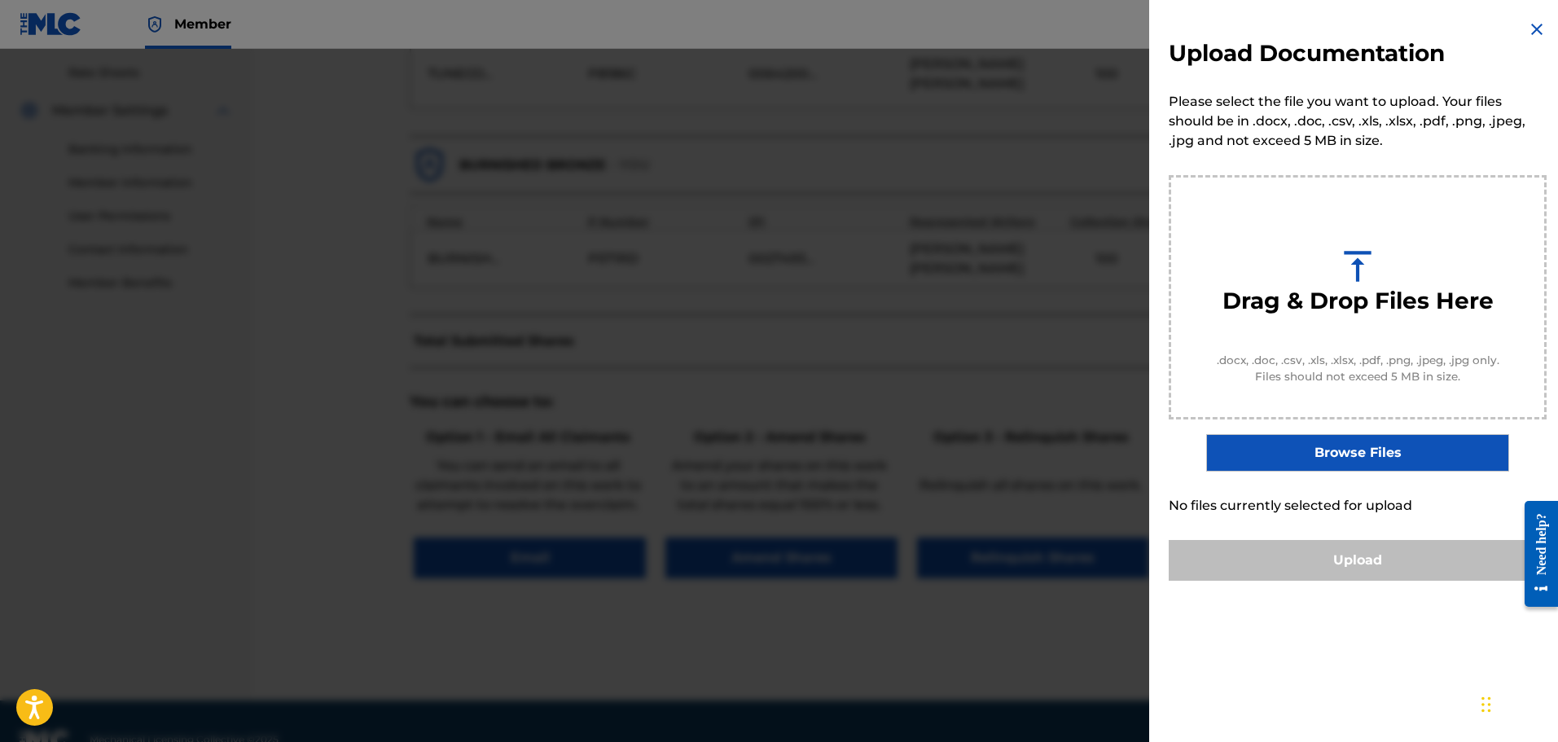
click at [1290, 444] on label "Browse Files" at bounding box center [1357, 452] width 302 height 37
click at [0, 0] on input "Browse Files" at bounding box center [0, 0] width 0 height 0
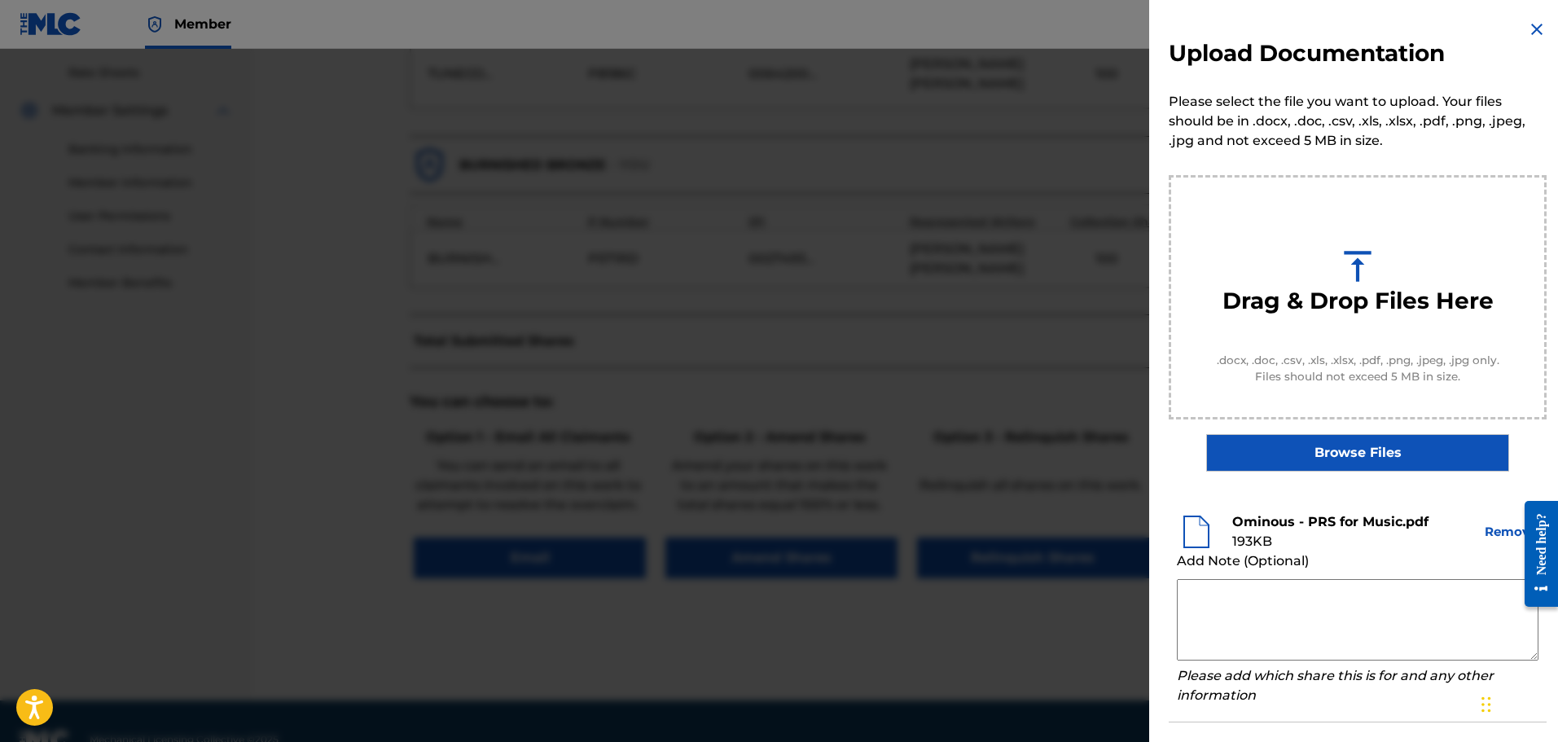
click at [1317, 635] on textarea at bounding box center [1358, 619] width 362 height 81
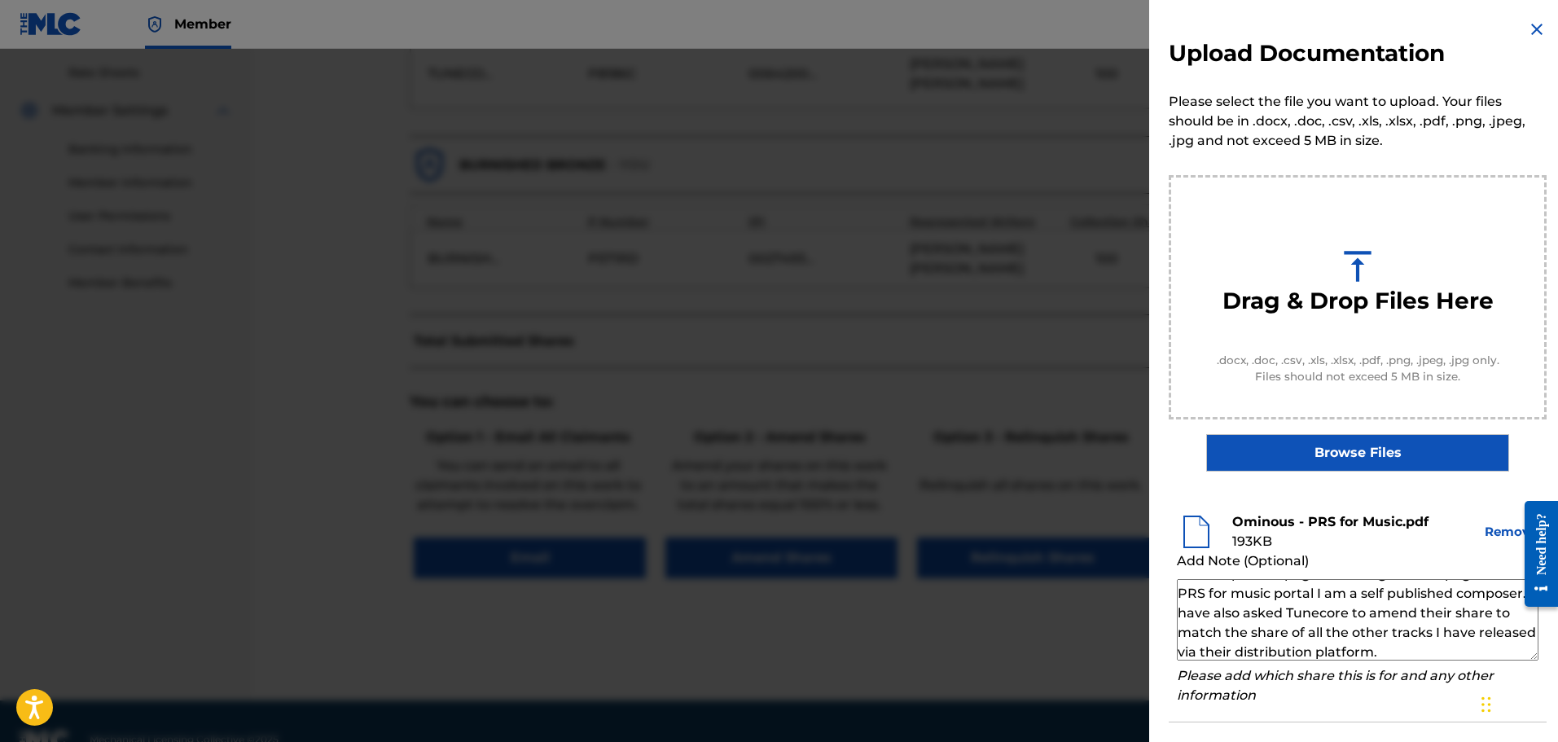
scroll to position [35, 0]
type textarea "This is a printed page of the registration page in the PRS for music portal I a…"
click at [1330, 452] on label "Browse Files" at bounding box center [1357, 452] width 302 height 37
click at [0, 0] on input "Browse Files" at bounding box center [0, 0] width 0 height 0
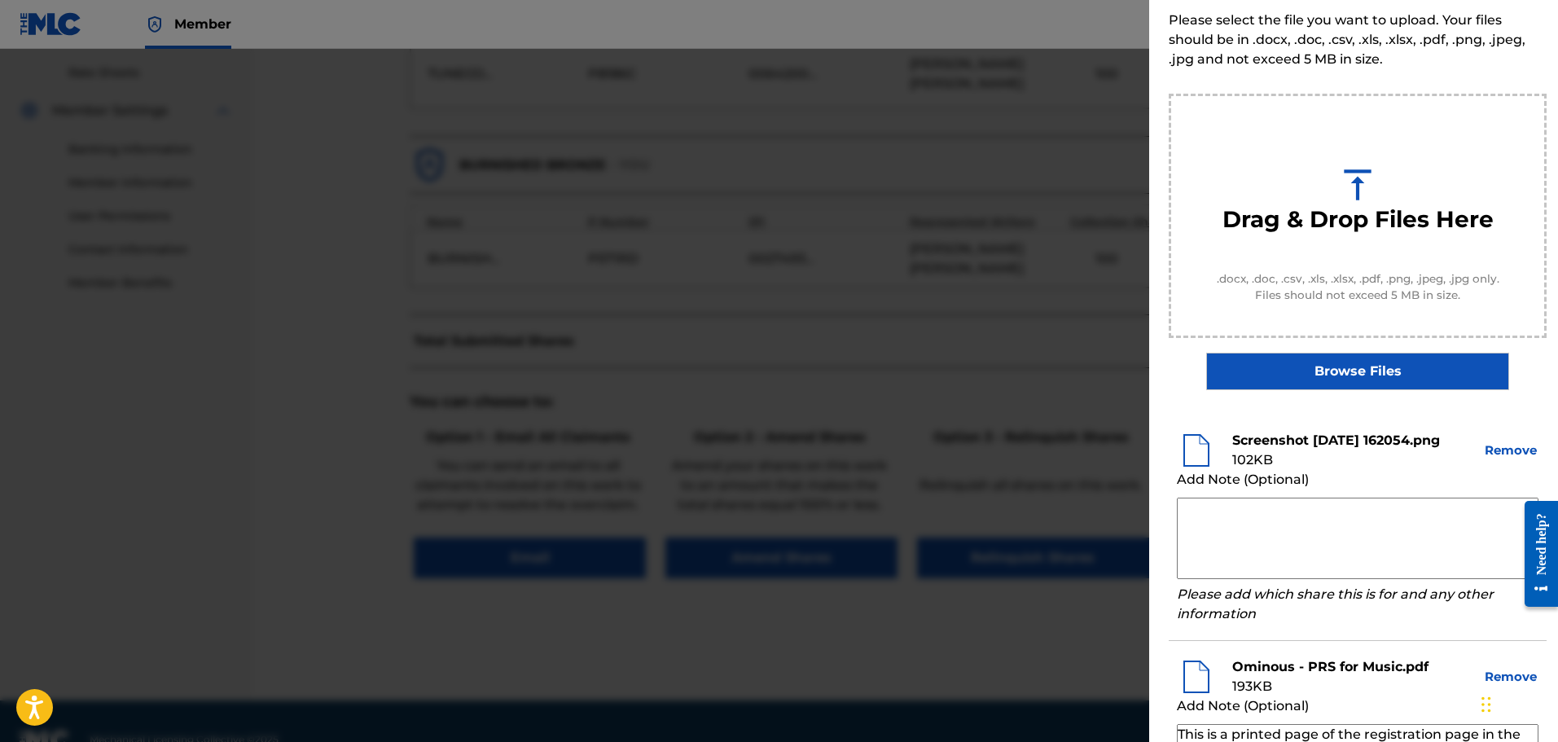
scroll to position [163, 0]
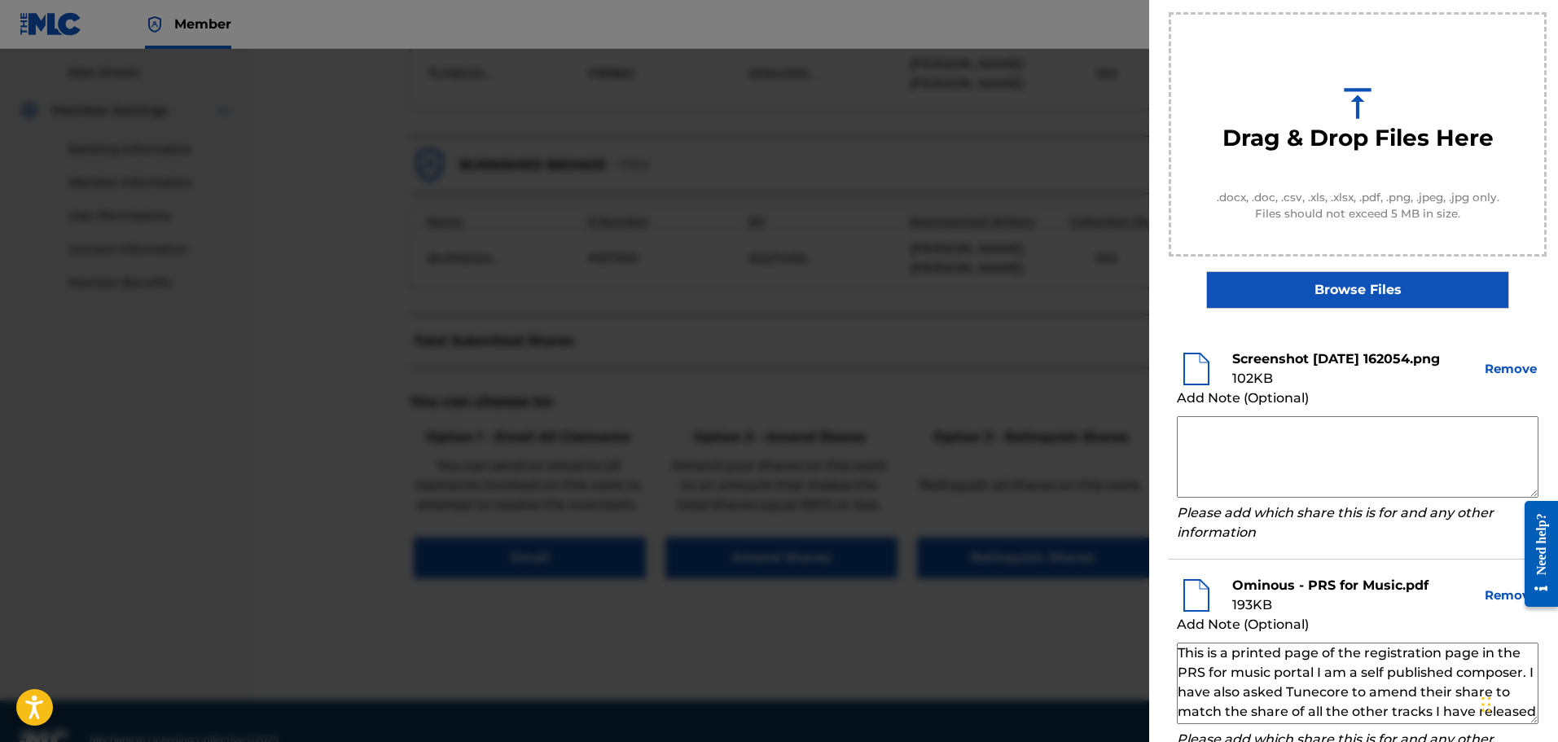
click at [1306, 477] on textarea at bounding box center [1358, 456] width 362 height 81
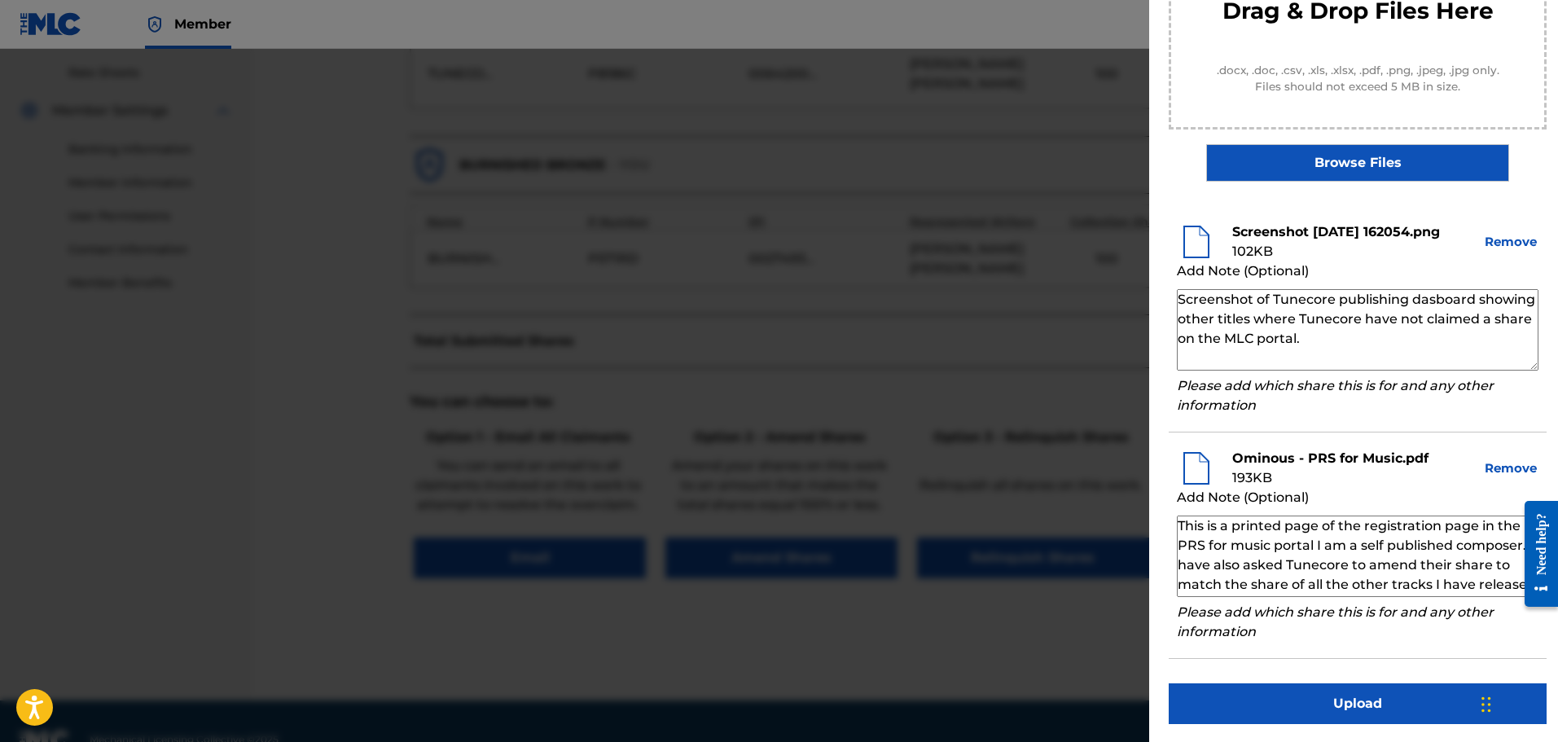
scroll to position [311, 0]
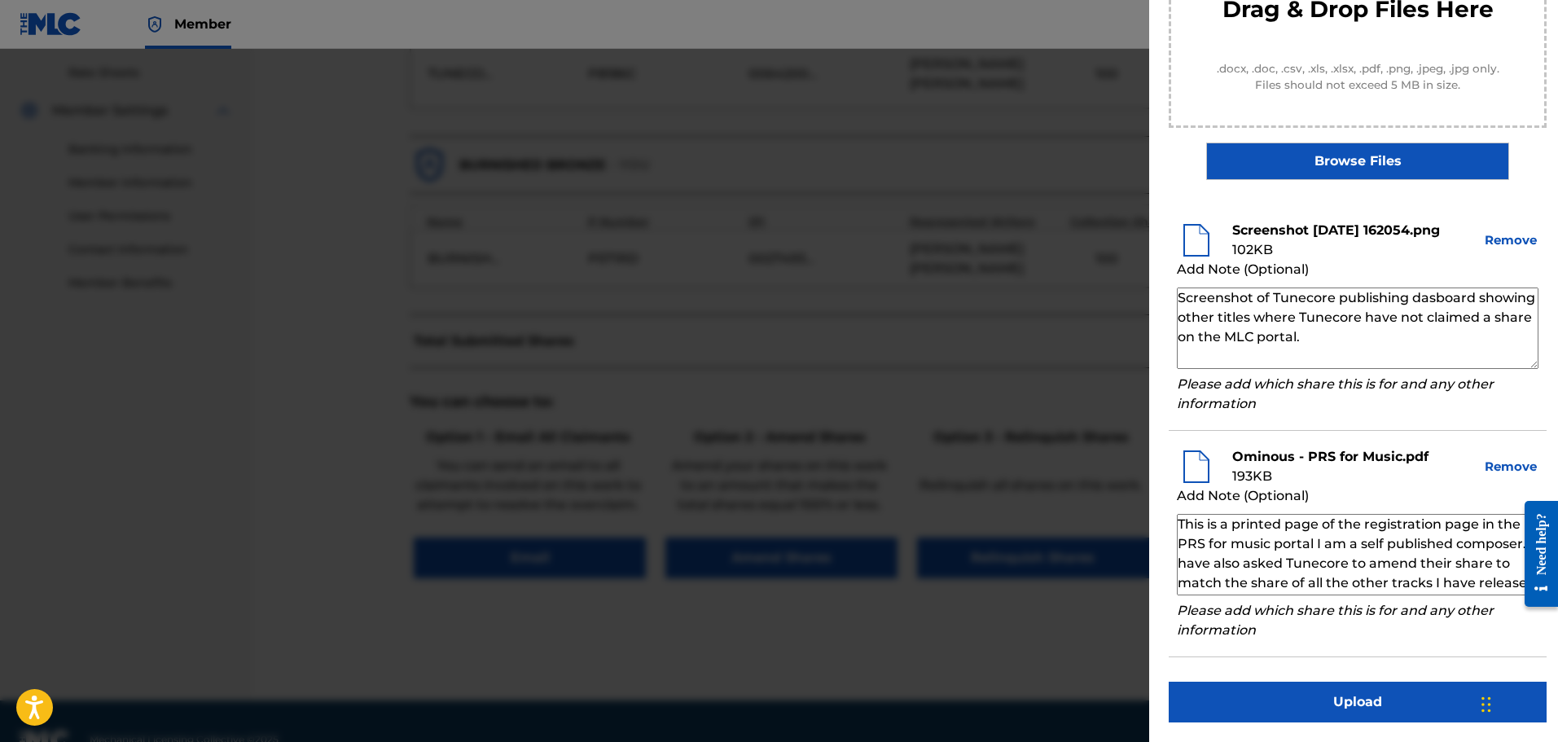
click at [1312, 337] on textarea "Screenshot of Tunecore publishing dasboard showing other titles where Tunecore …" at bounding box center [1358, 328] width 362 height 81
type textarea "Screenshot of Tunecore publishing dasboard showing other titles where Tunecore …"
click at [1342, 703] on button "Upload" at bounding box center [1358, 702] width 378 height 41
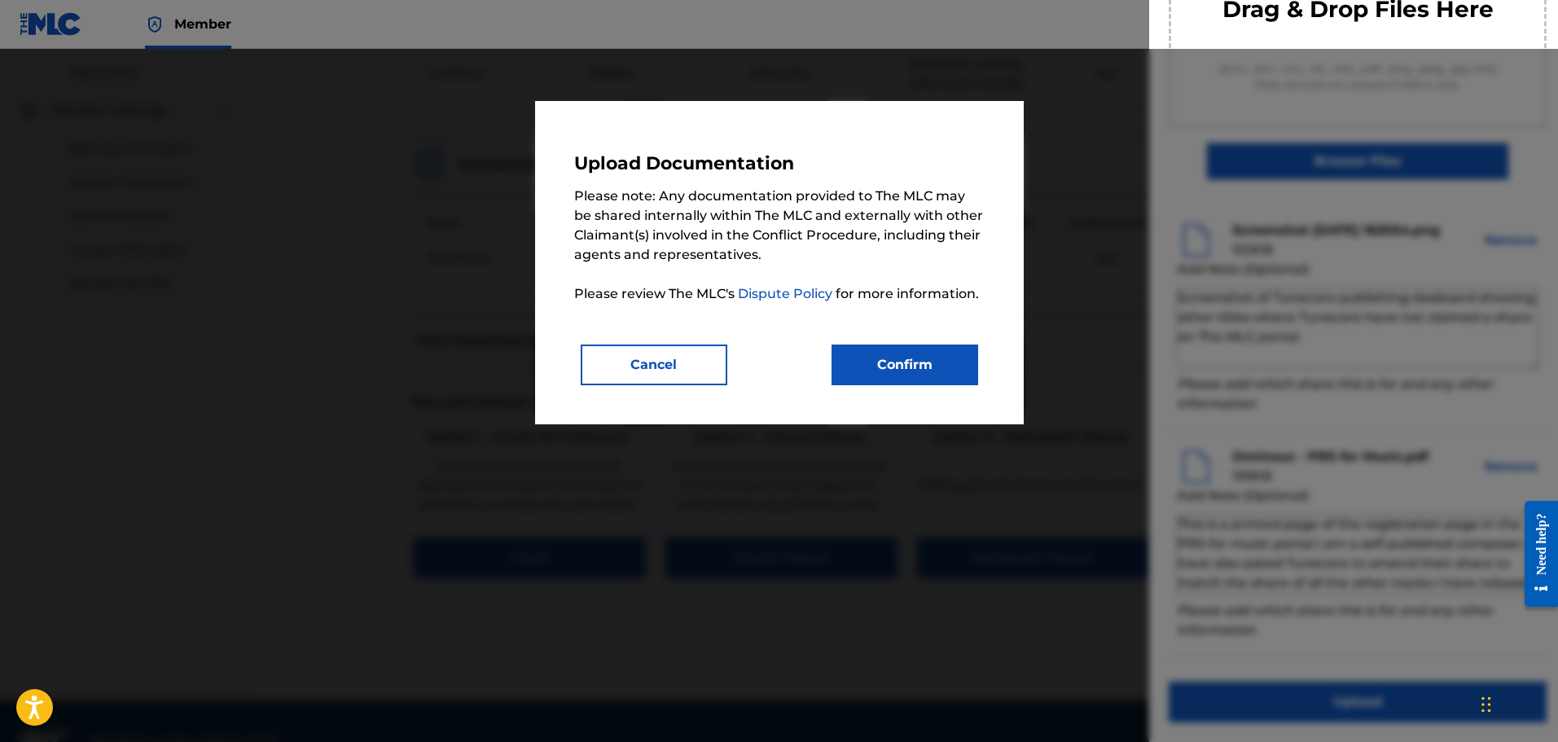
click at [938, 373] on button "Confirm" at bounding box center [905, 365] width 147 height 41
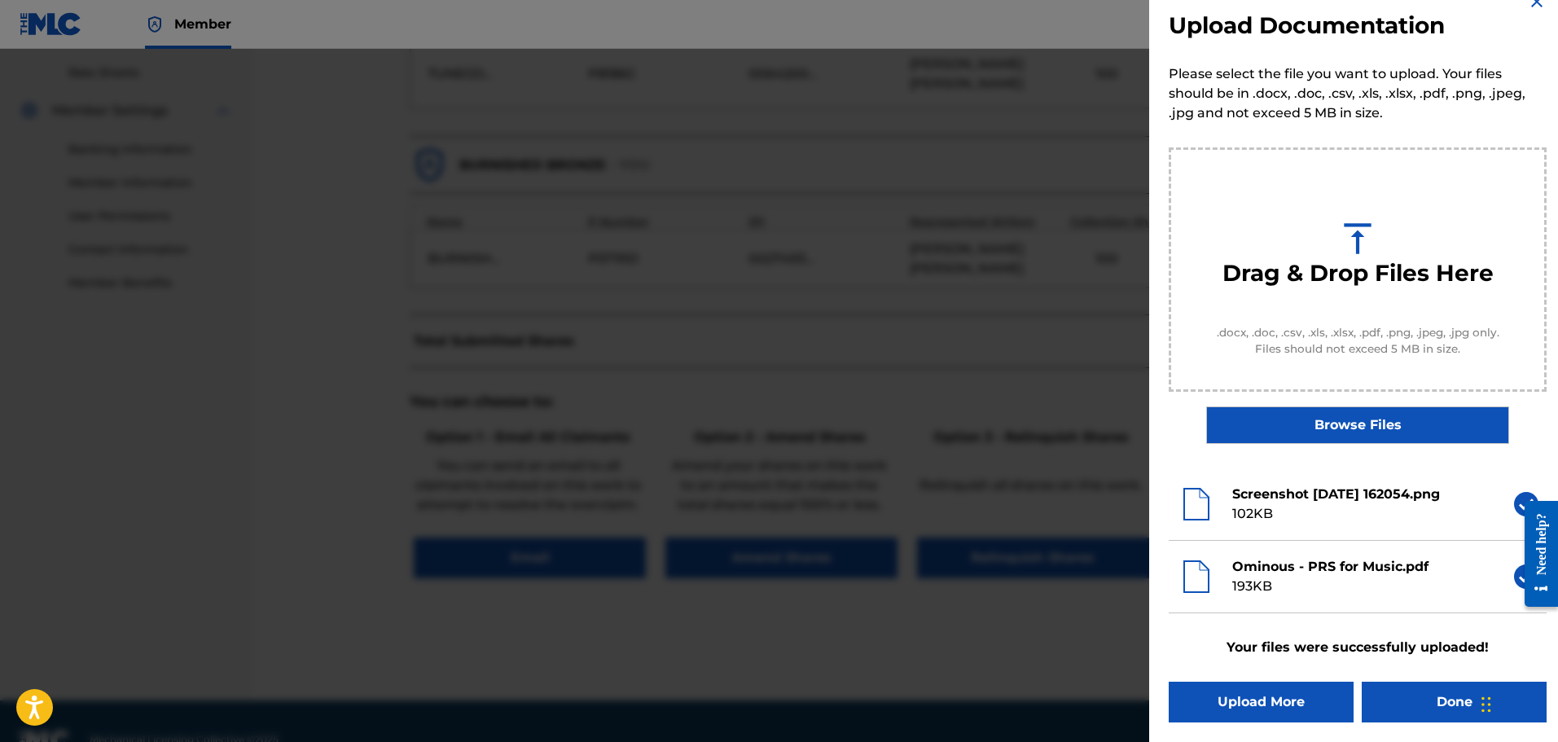
scroll to position [28, 0]
click at [1407, 691] on button "Done" at bounding box center [1454, 702] width 185 height 41
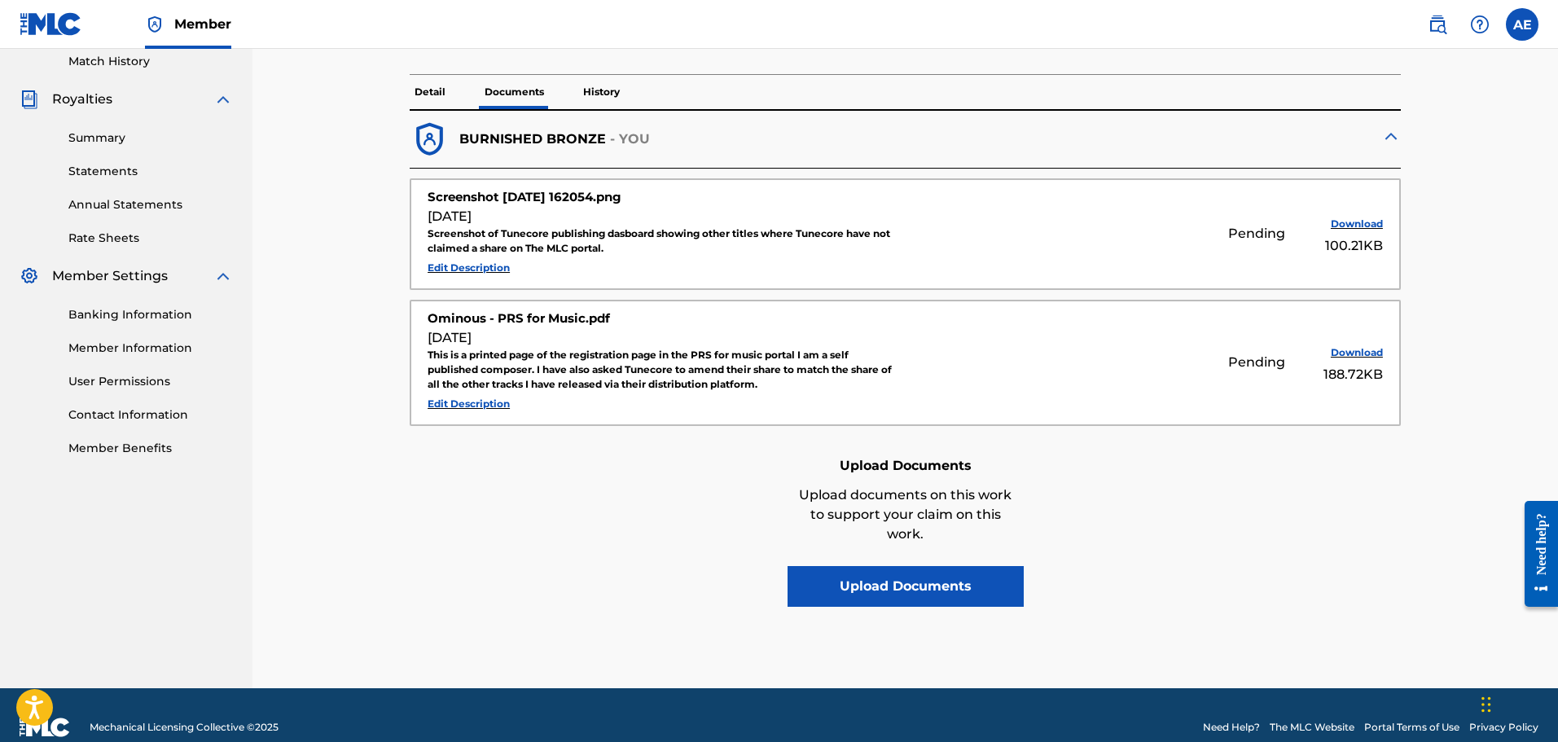
scroll to position [480, 0]
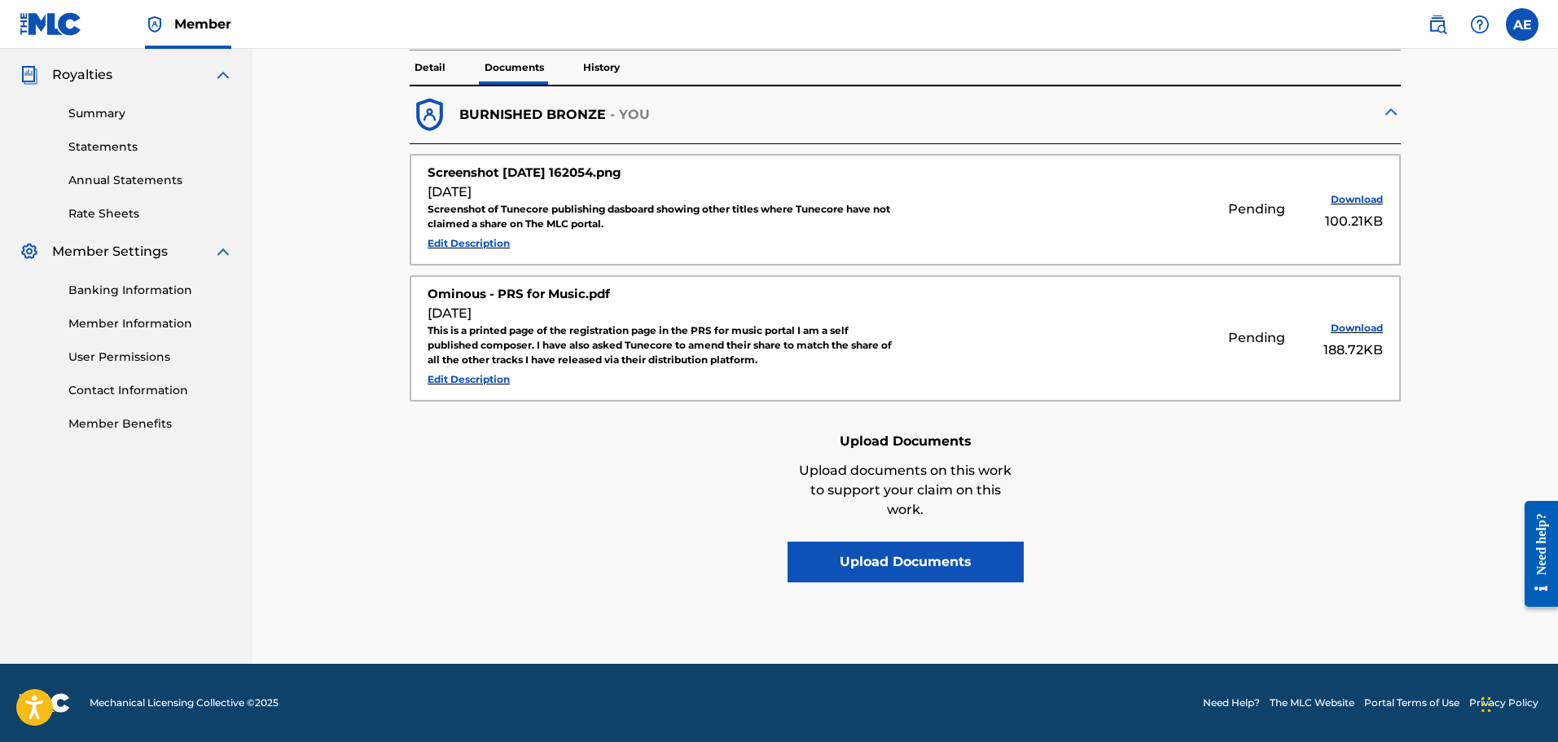
click at [601, 59] on p "History" at bounding box center [601, 68] width 46 height 34
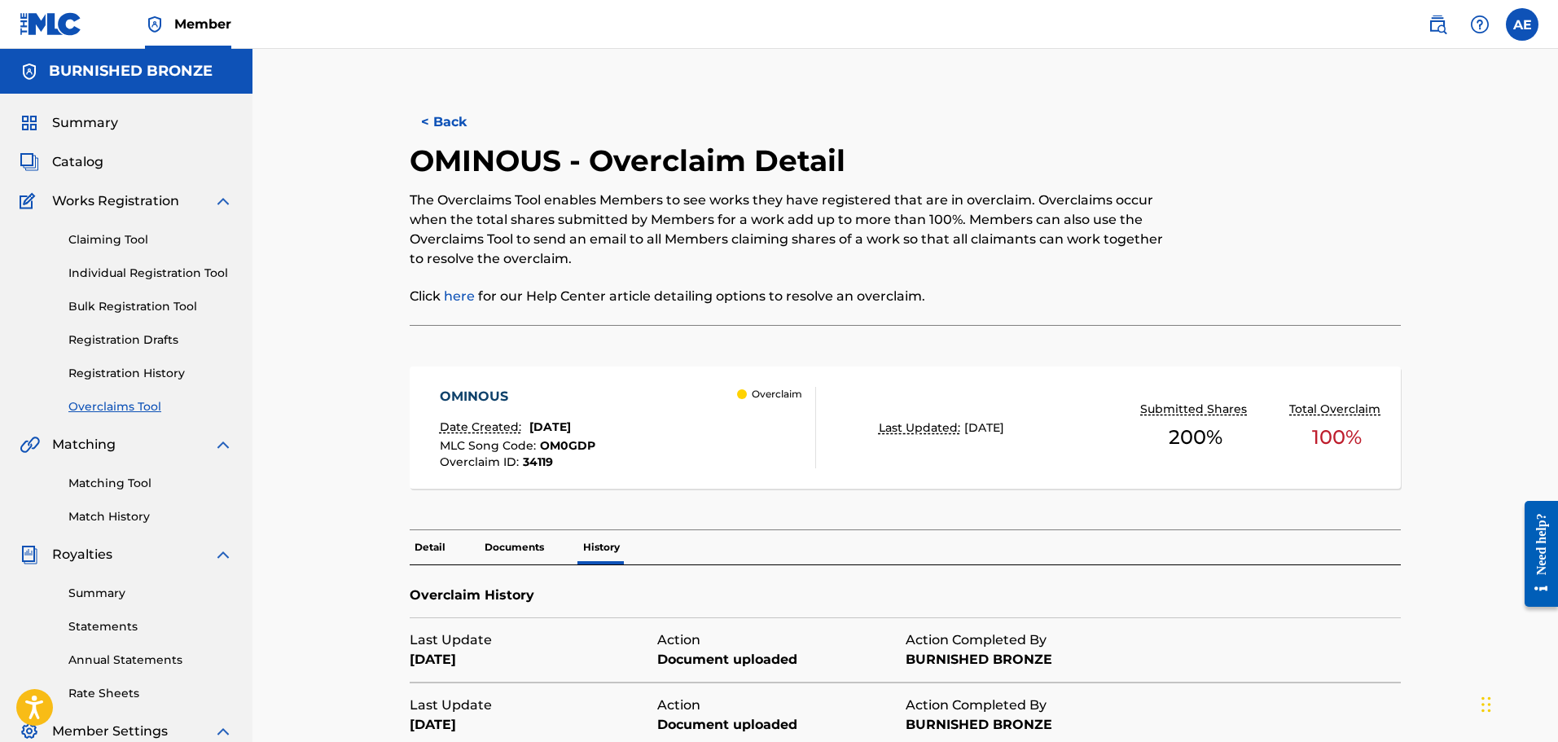
click at [716, 439] on div "OMINOUS Date Created: [DATE] MLC Song Code : OM0GDP Overclaim ID : 34119 Overcl…" at bounding box center [628, 427] width 376 height 81
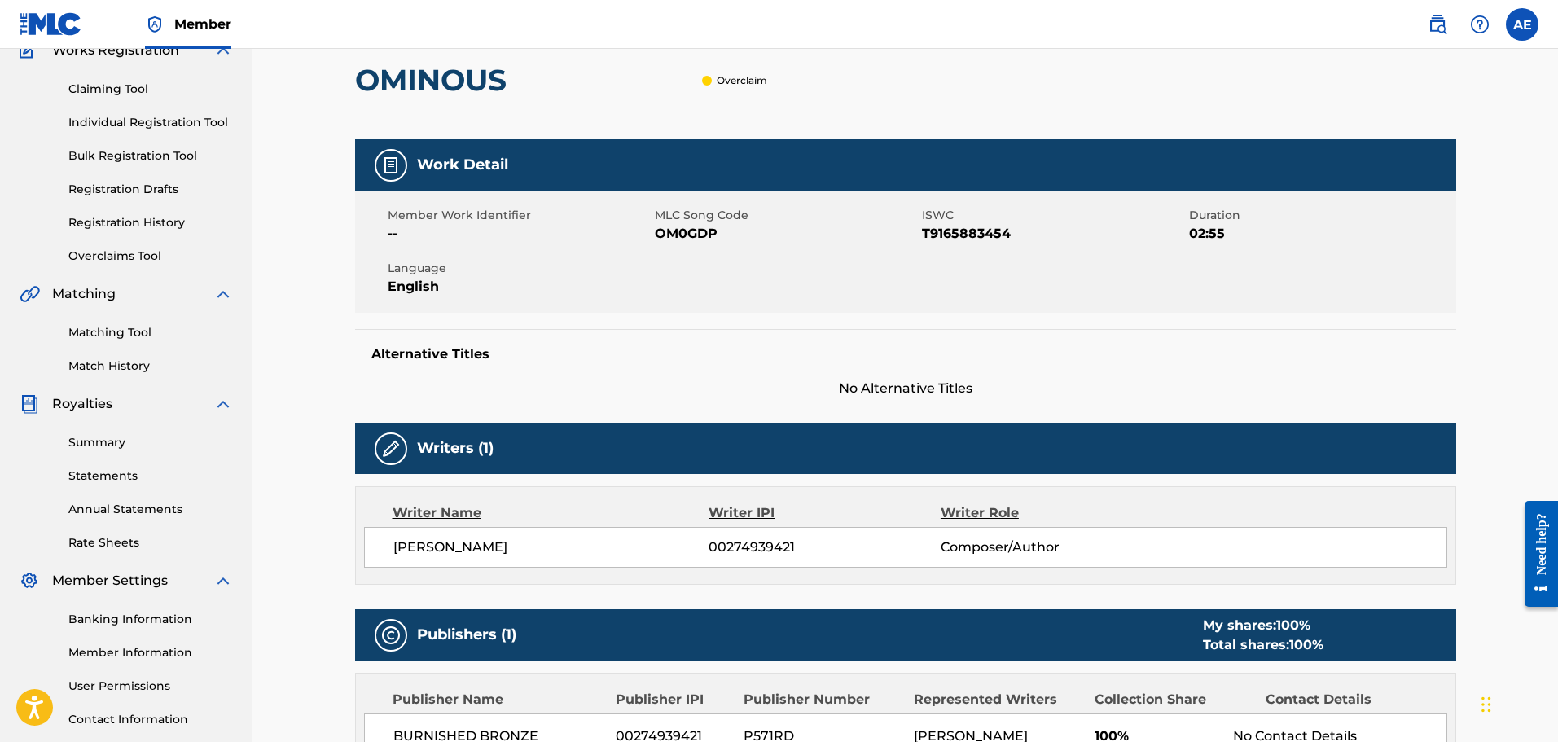
scroll to position [49, 0]
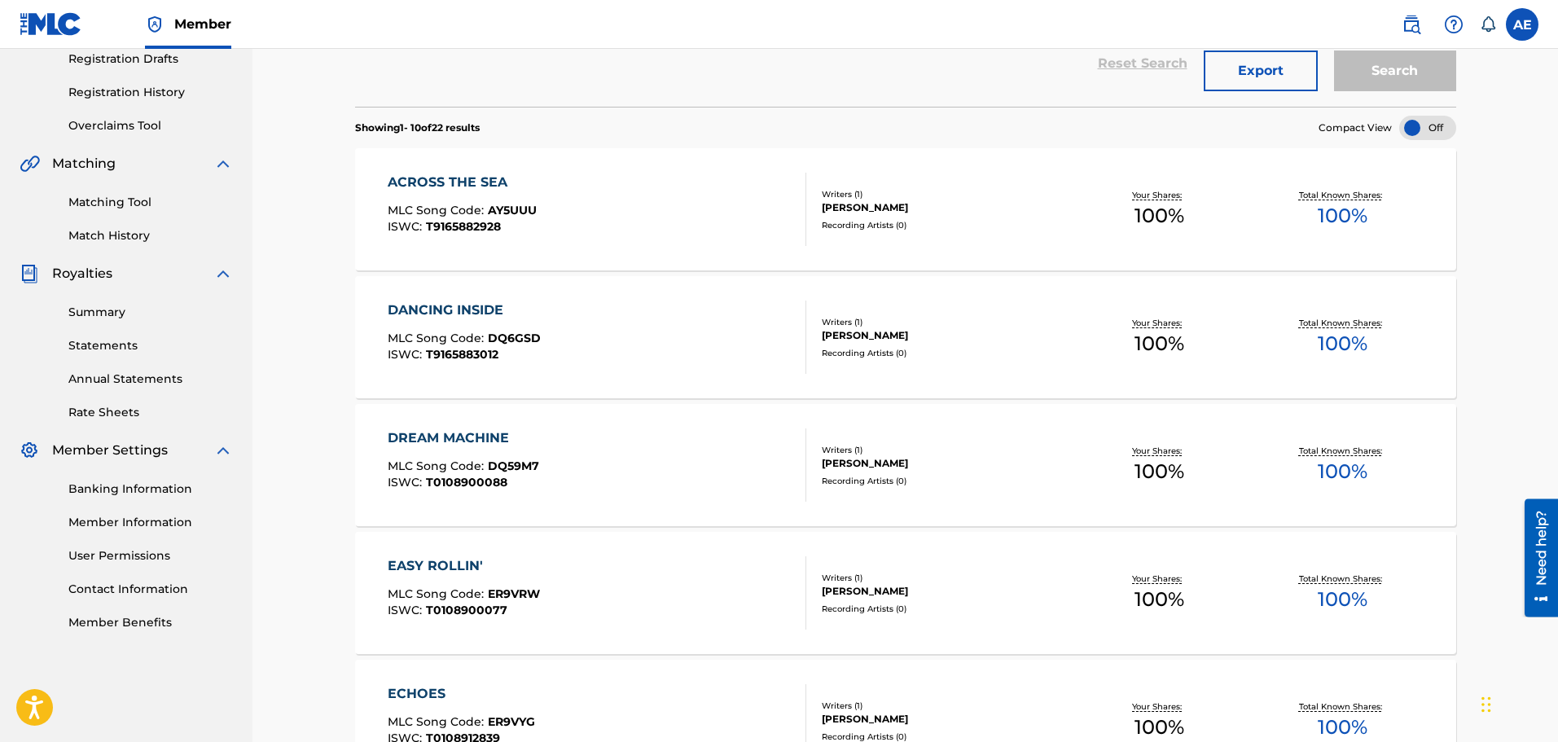
scroll to position [326, 0]
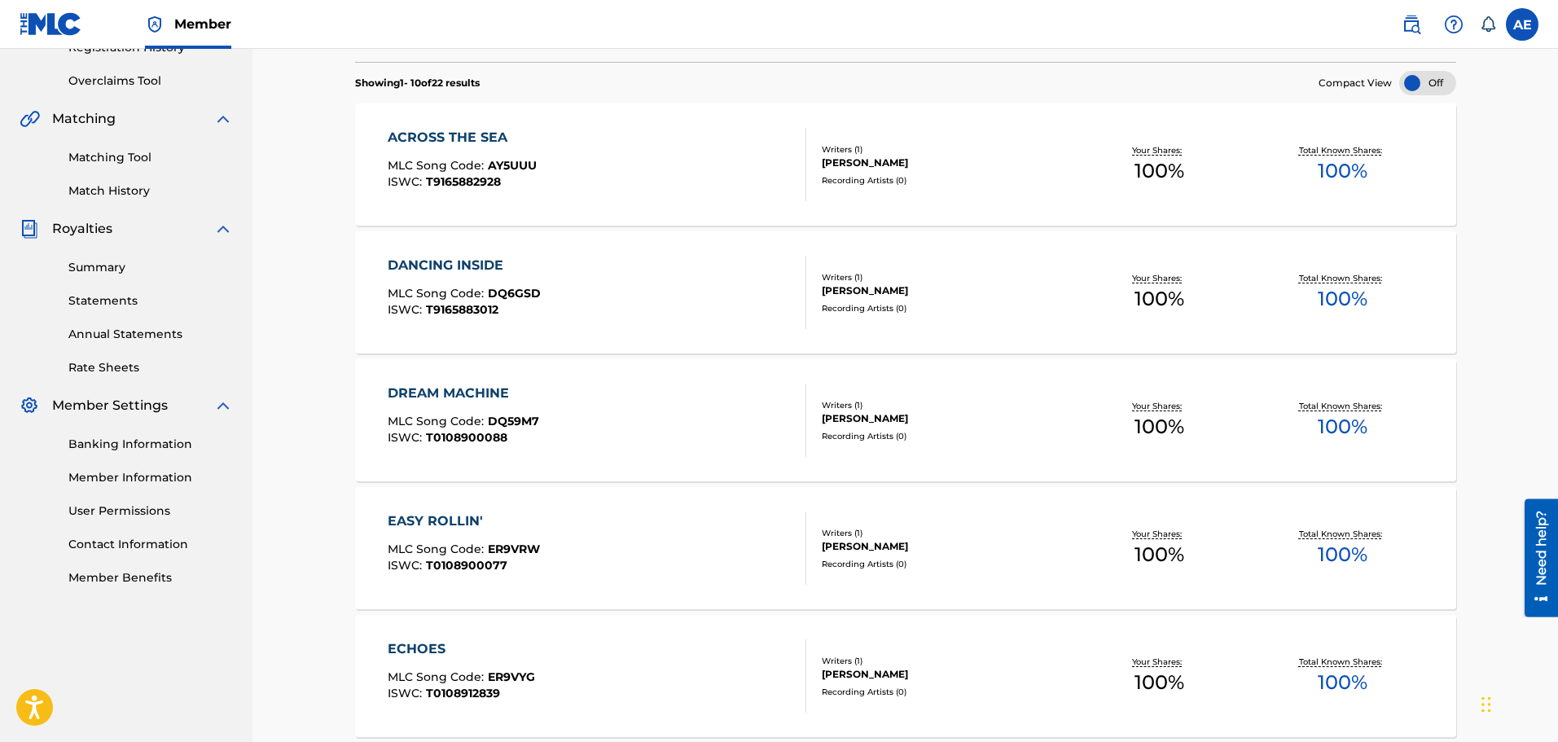
click at [587, 319] on div "DANCING INSIDE MLC Song Code : DQ6GSD ISWC : T9165883012" at bounding box center [597, 292] width 419 height 73
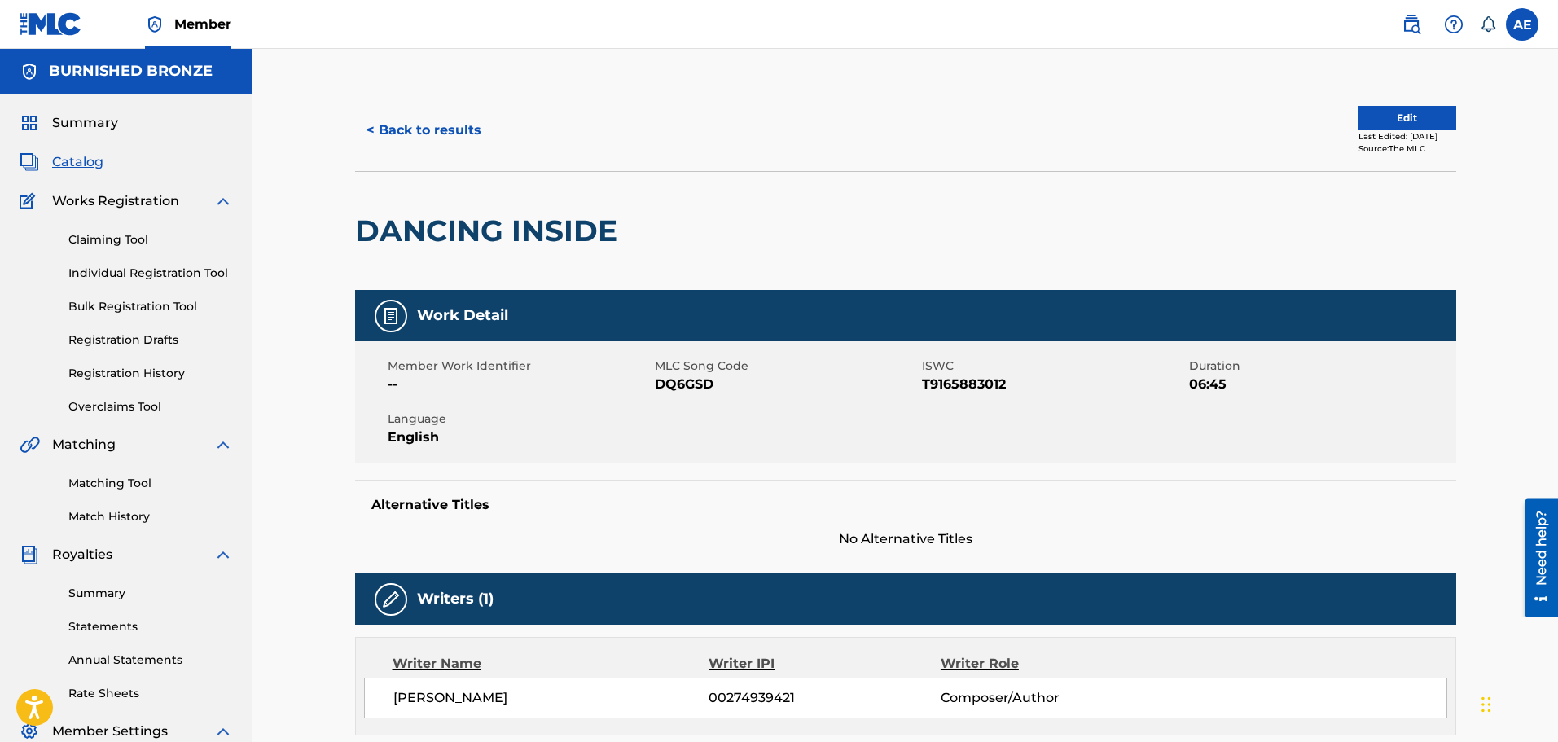
click at [397, 133] on button "< Back to results" at bounding box center [424, 130] width 138 height 41
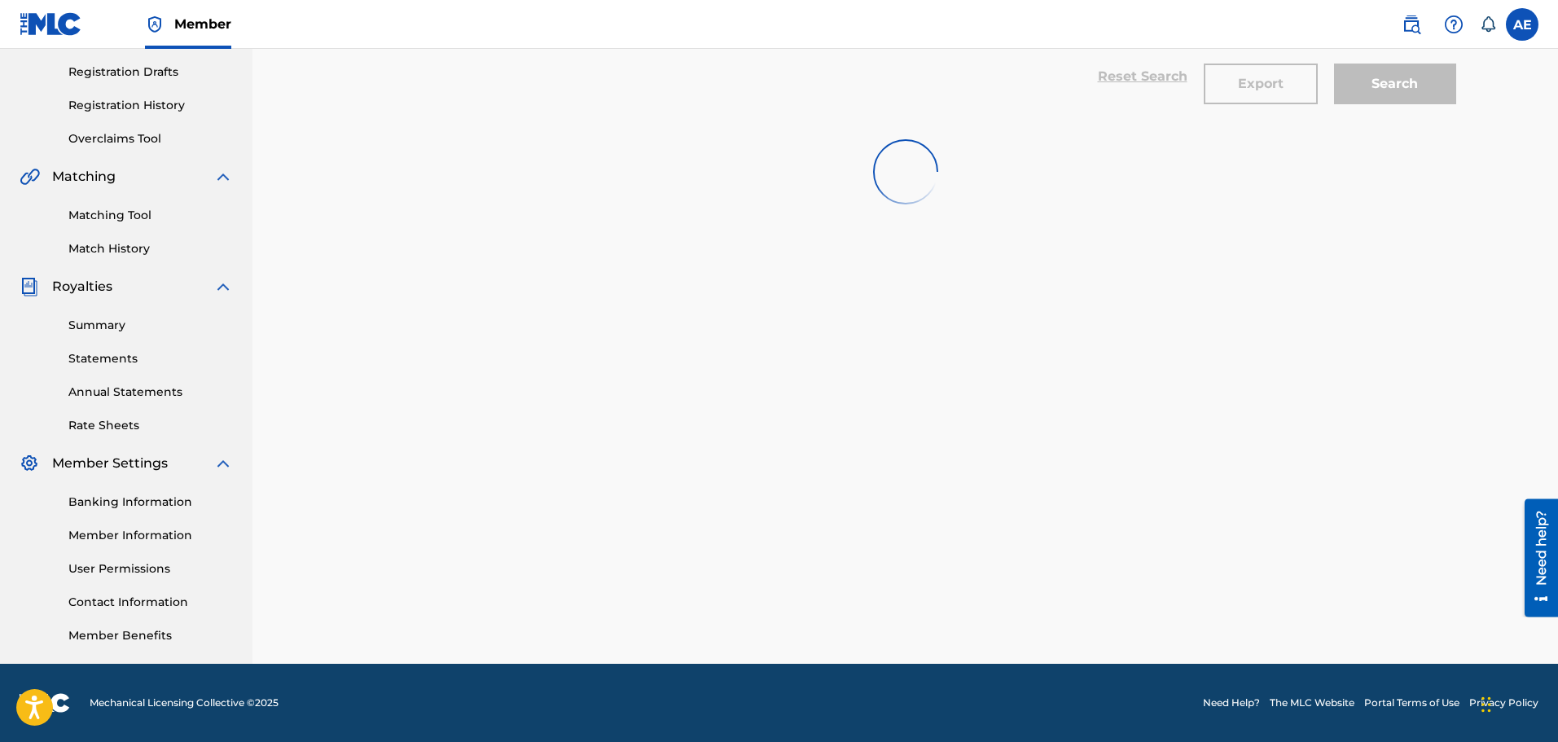
scroll to position [326, 0]
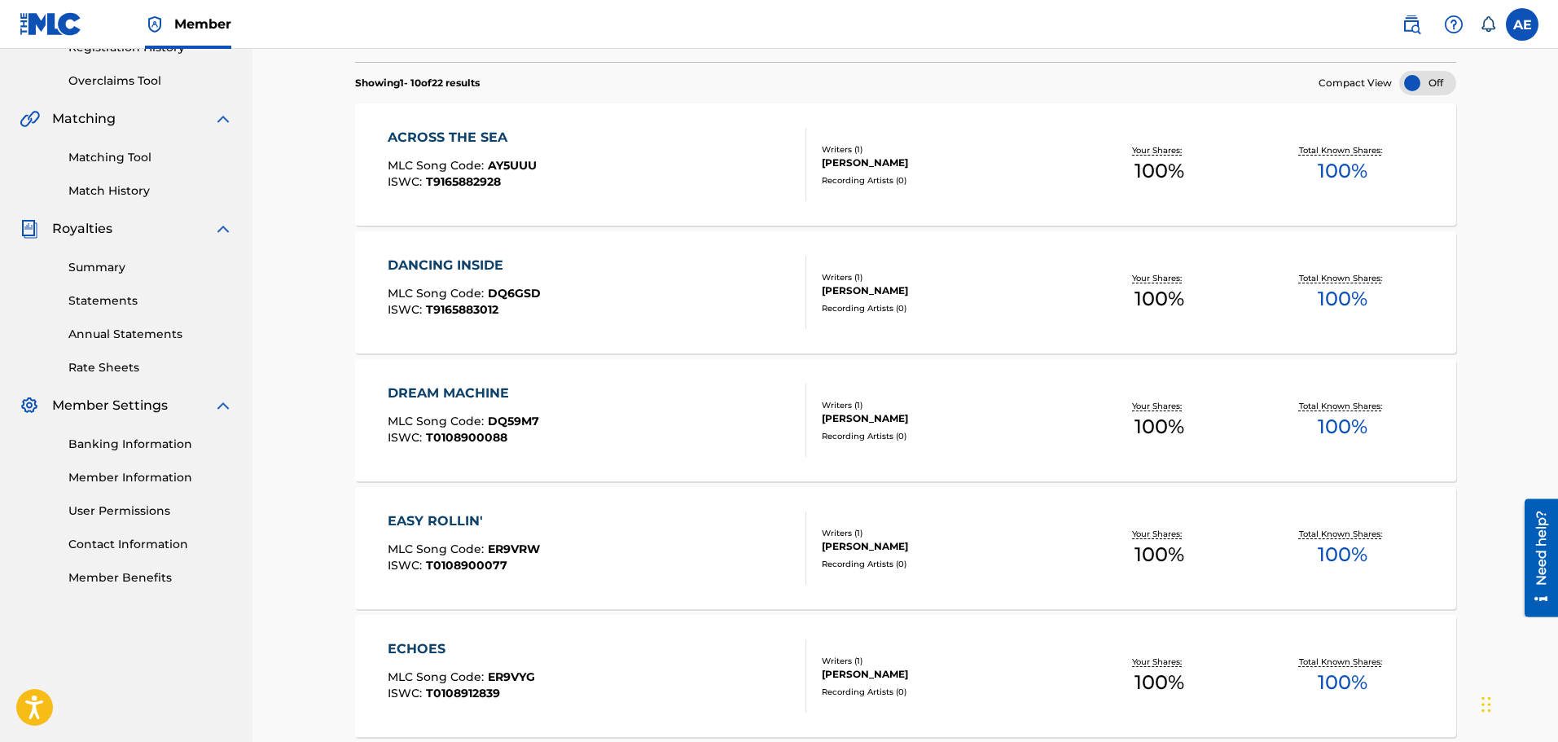
click at [468, 392] on div "DREAM MACHINE" at bounding box center [464, 394] width 152 height 20
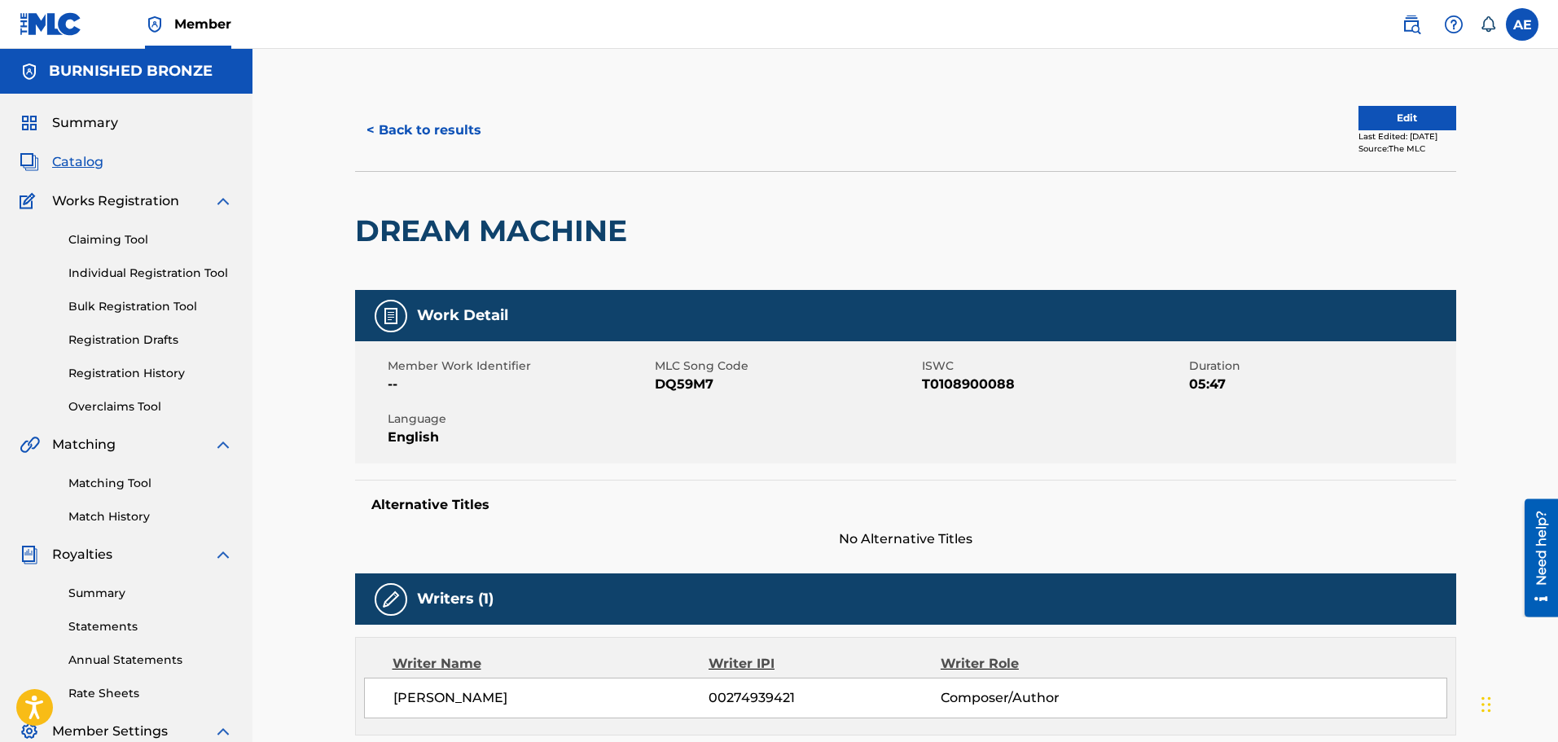
click at [116, 404] on link "Overclaims Tool" at bounding box center [150, 406] width 165 height 17
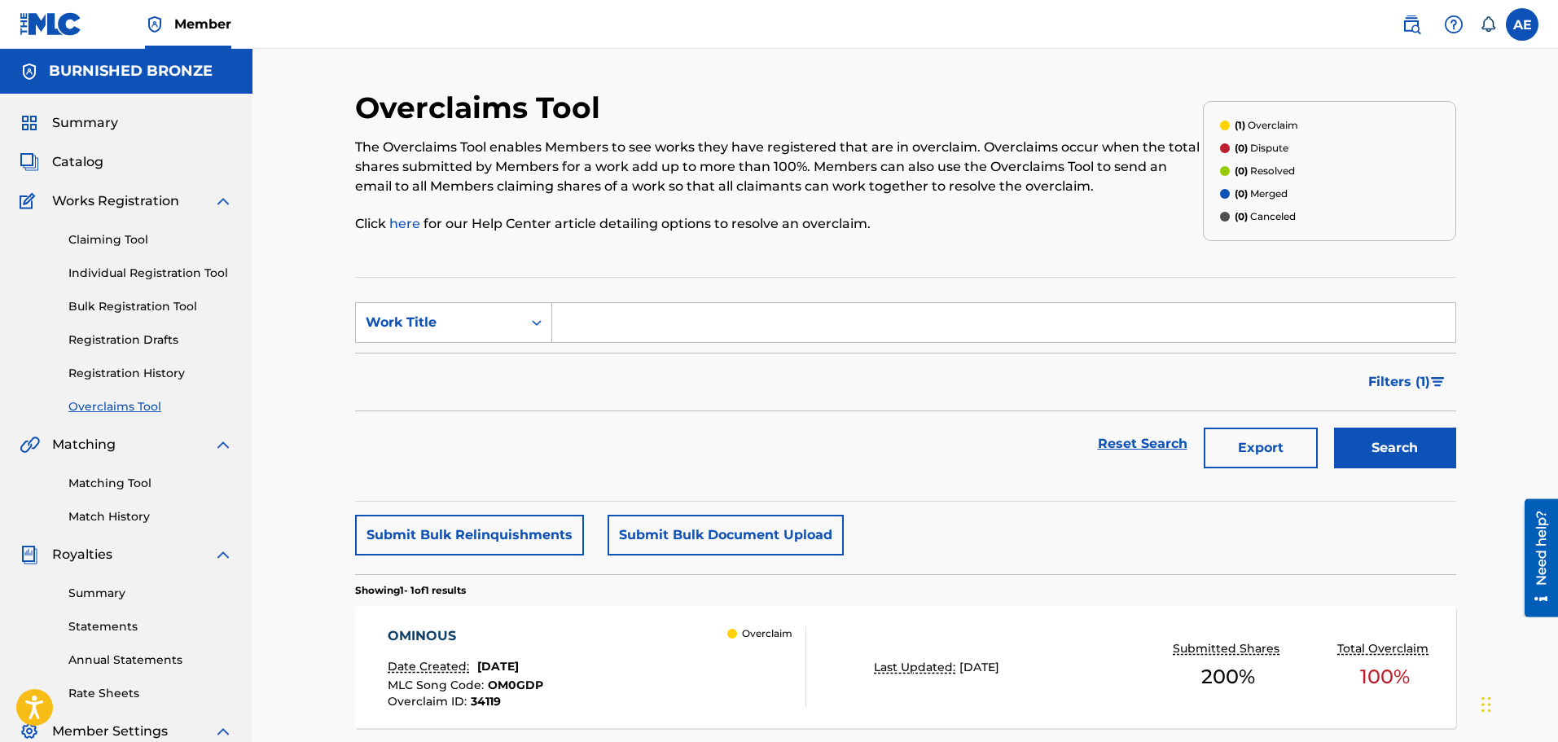
click at [89, 239] on link "Claiming Tool" at bounding box center [150, 239] width 165 height 17
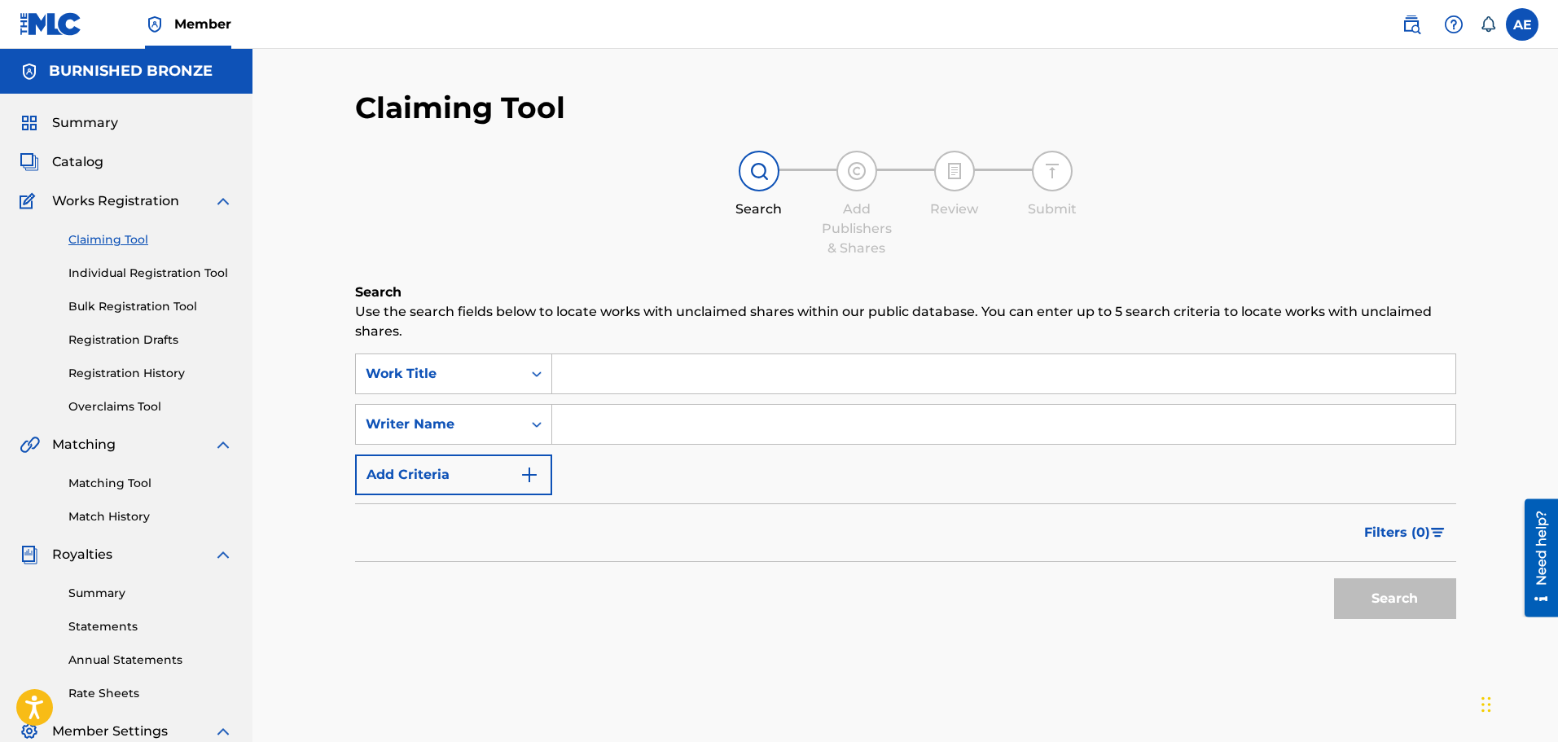
click at [88, 160] on span "Catalog" at bounding box center [77, 162] width 51 height 20
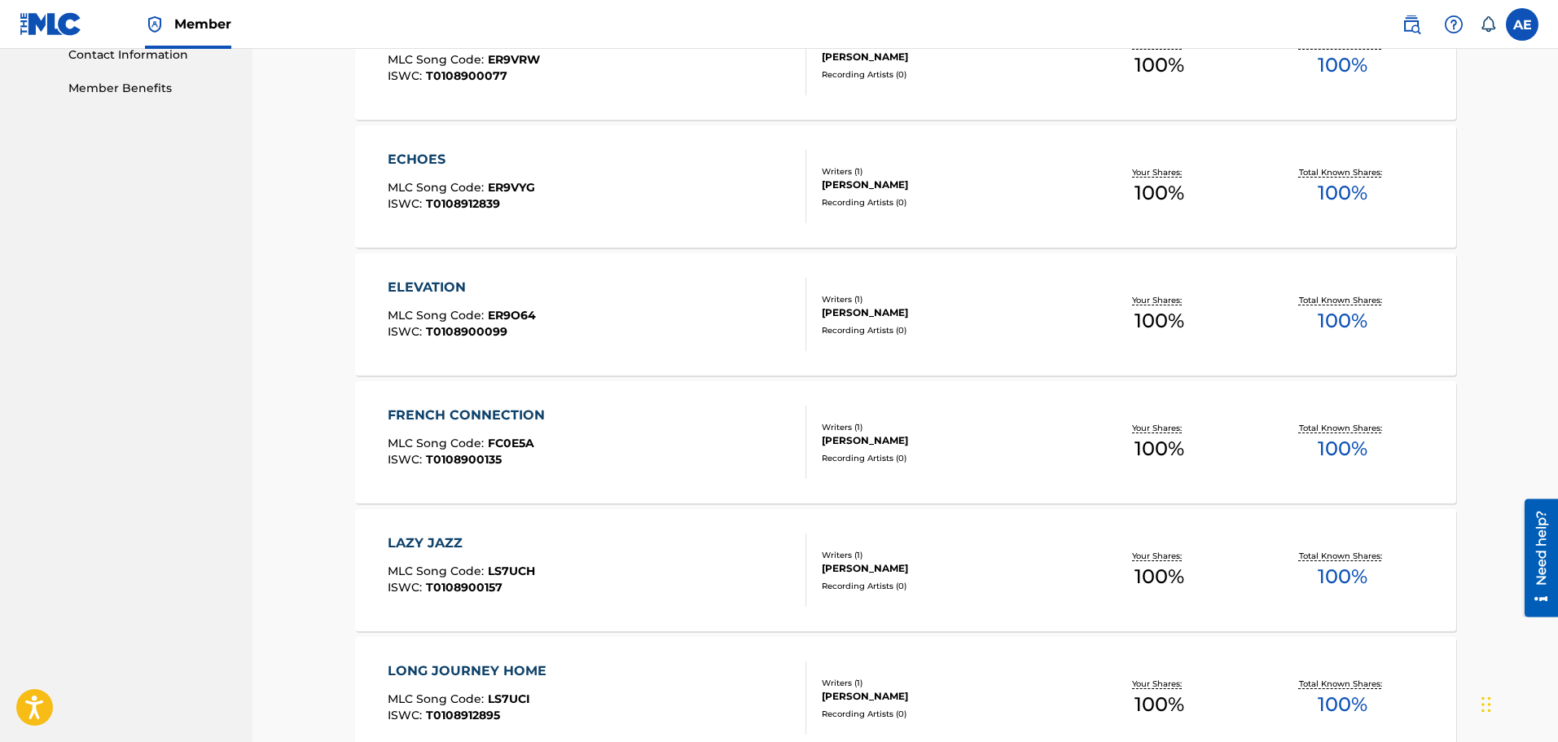
scroll to position [896, 0]
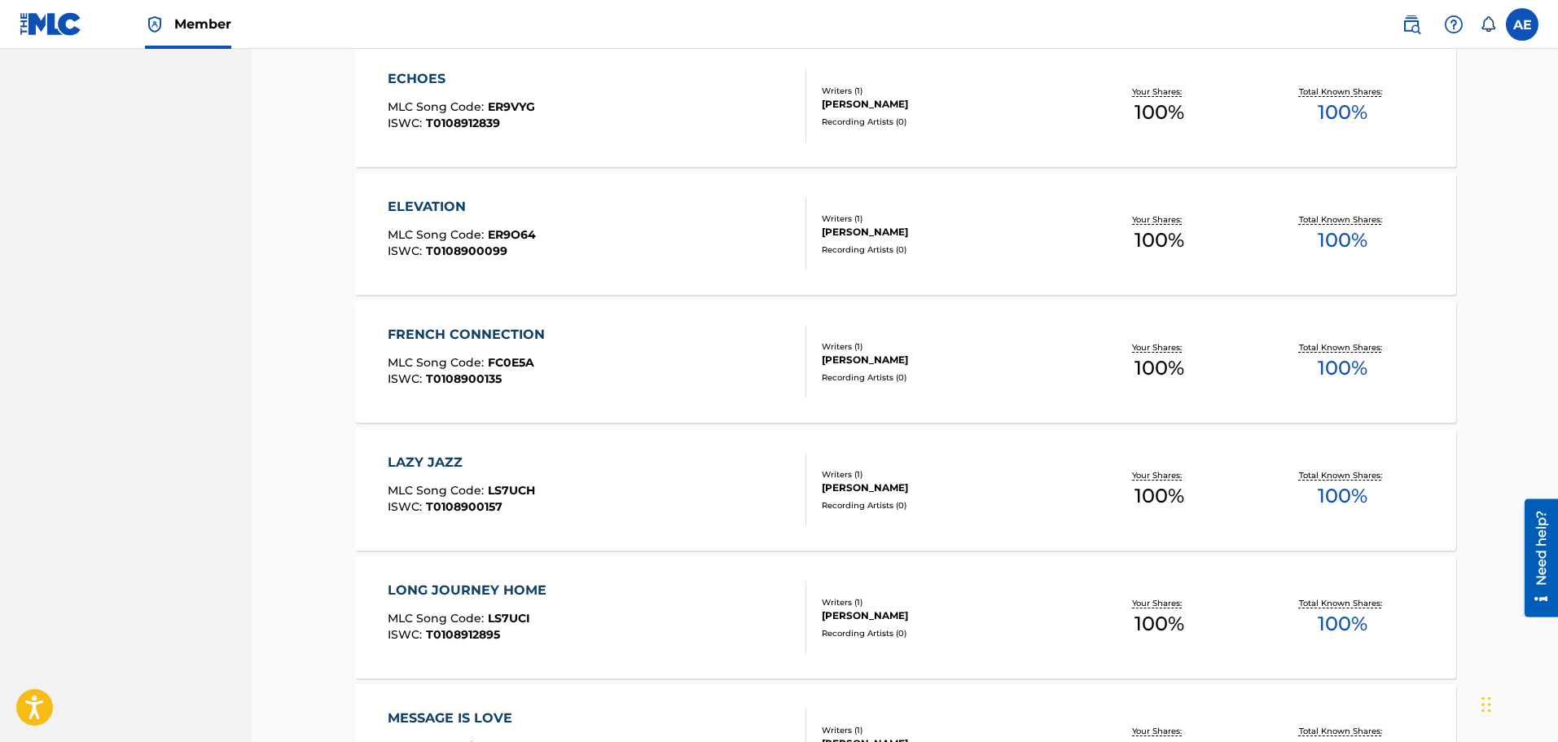
click at [468, 332] on div "FRENCH CONNECTION" at bounding box center [470, 335] width 165 height 20
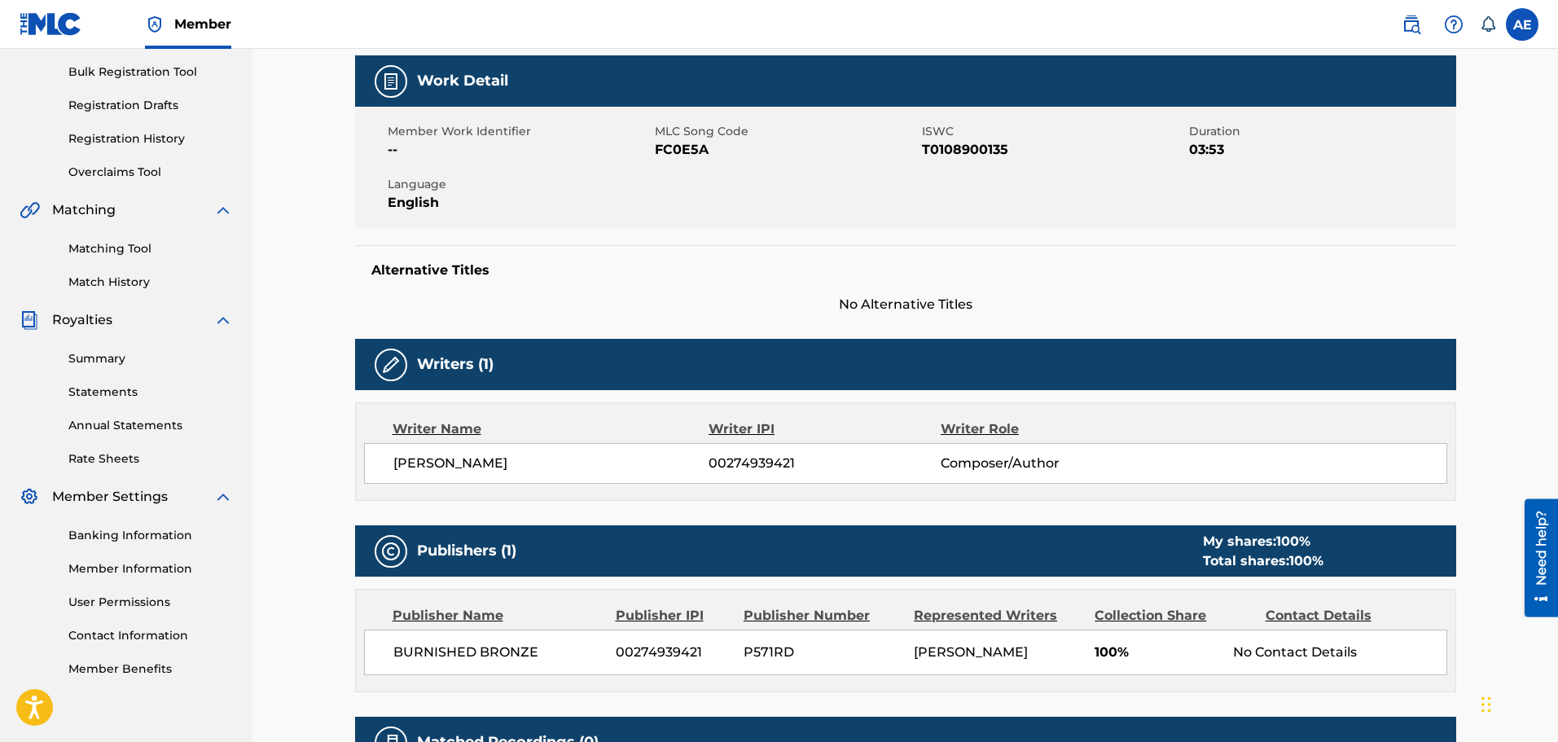
scroll to position [244, 0]
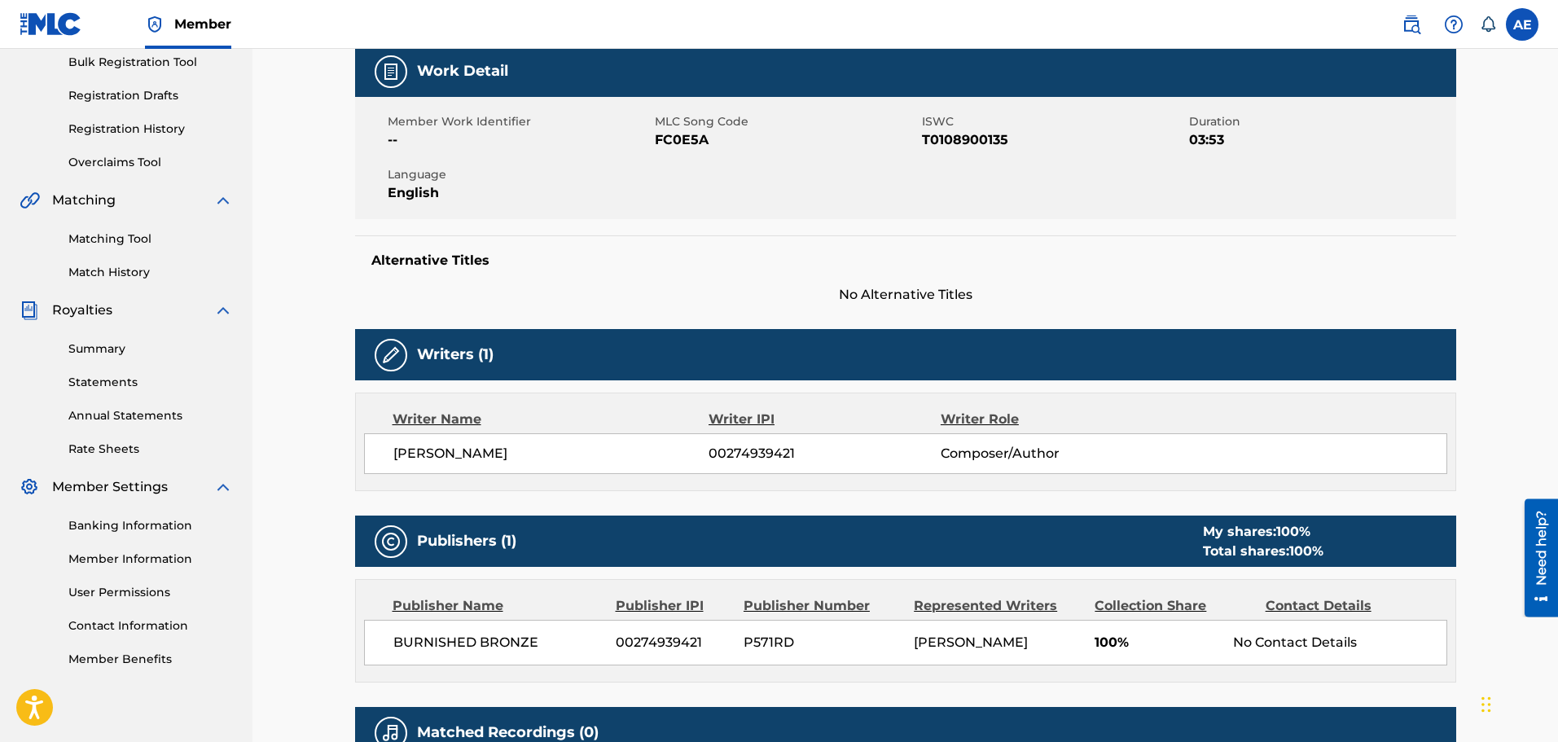
click at [623, 661] on div "BURNISHED BRONZE 00274939421 P571RD ANTHONY EWERS 100% No Contact Details" at bounding box center [905, 643] width 1083 height 46
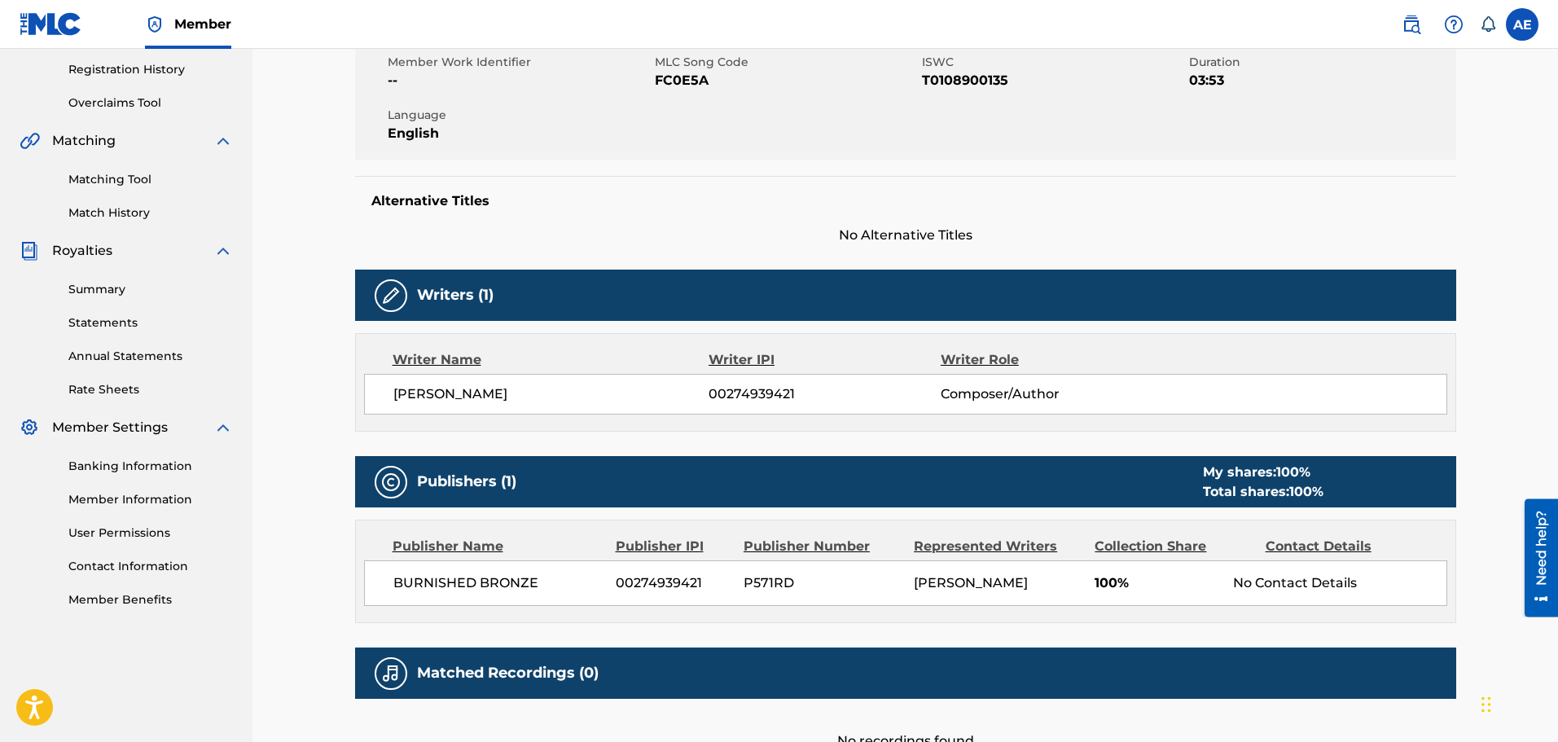
scroll to position [456, 0]
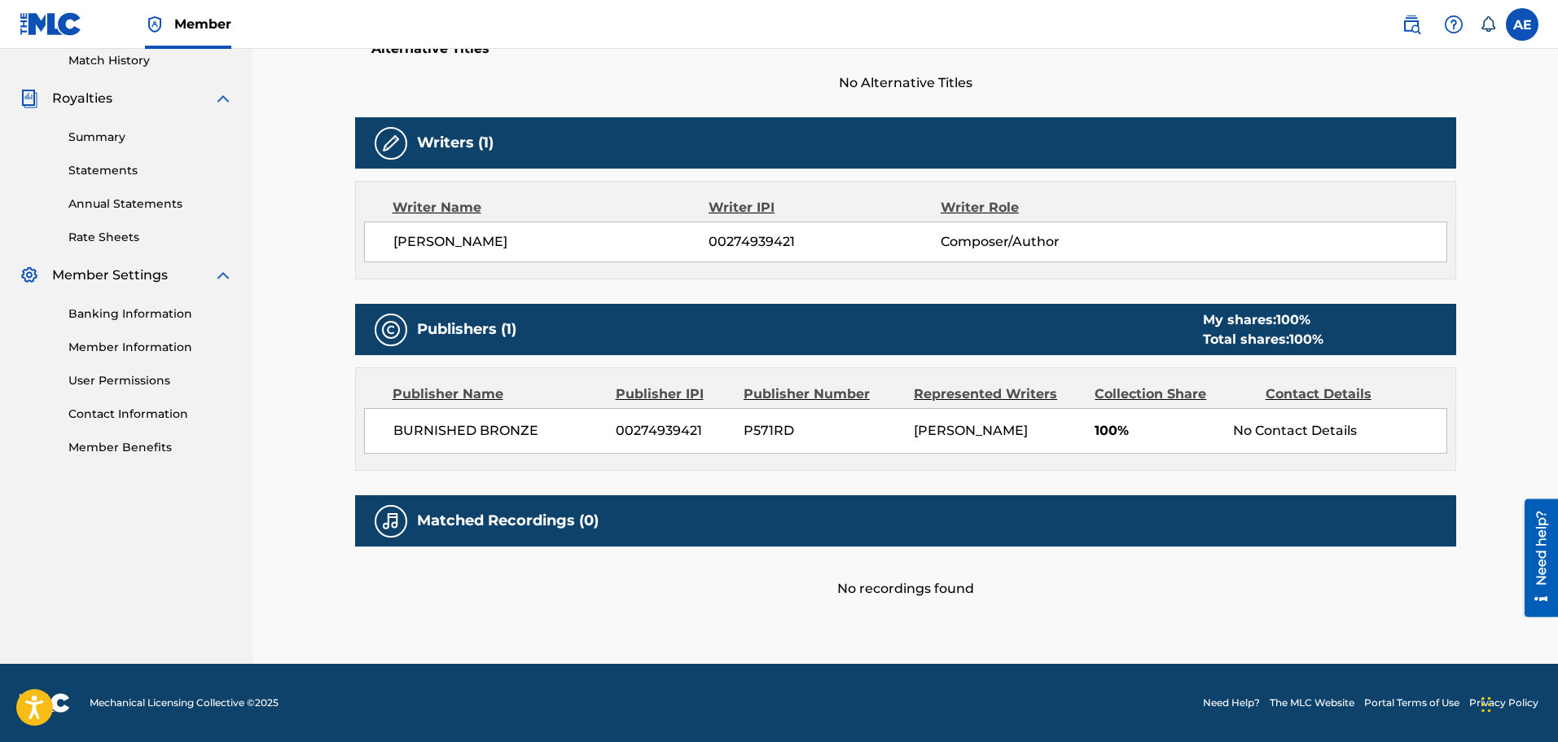
click at [101, 417] on link "Contact Information" at bounding box center [150, 414] width 165 height 17
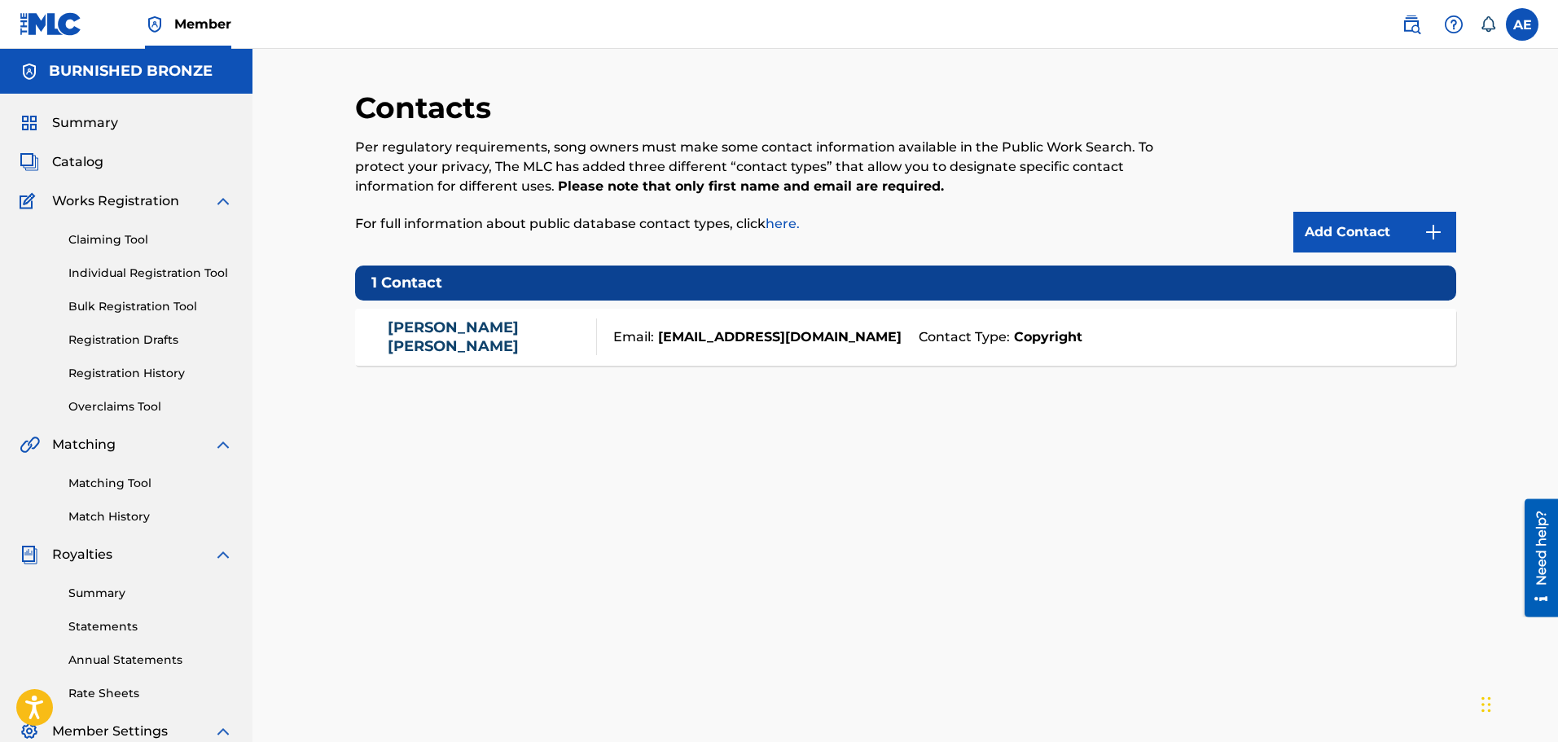
click at [98, 240] on link "Claiming Tool" at bounding box center [150, 239] width 165 height 17
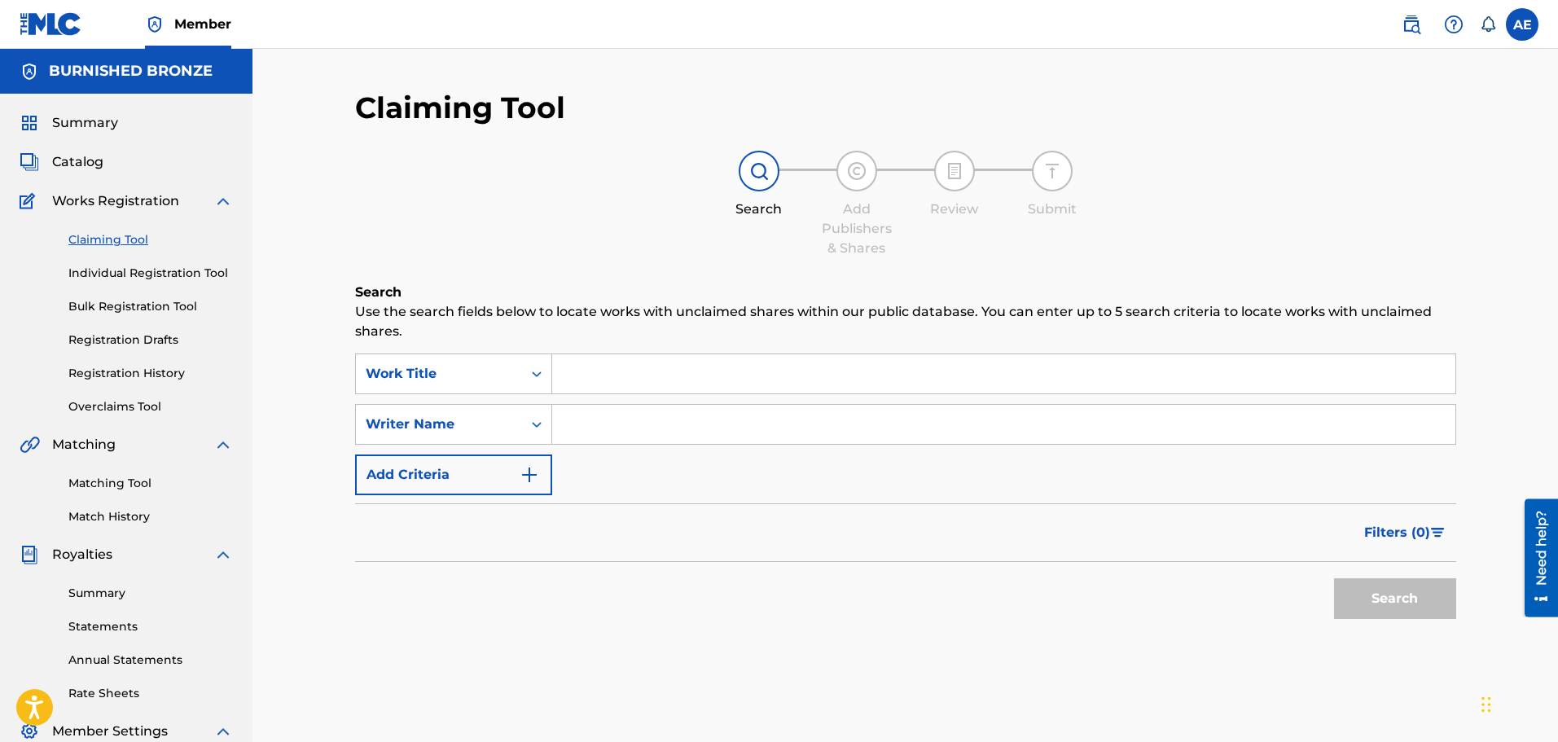
click at [125, 512] on link "Match History" at bounding box center [150, 516] width 165 height 17
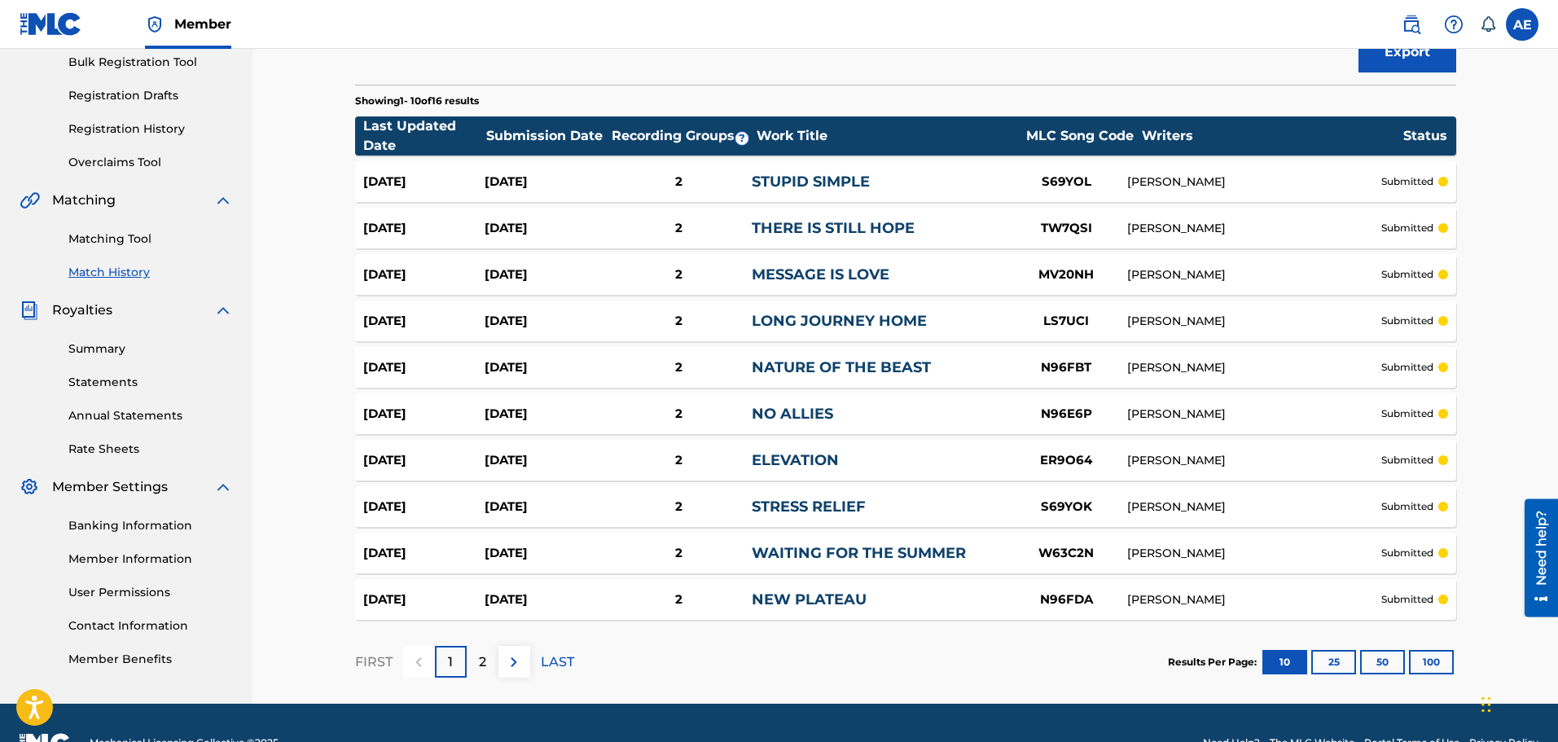
scroll to position [284, 0]
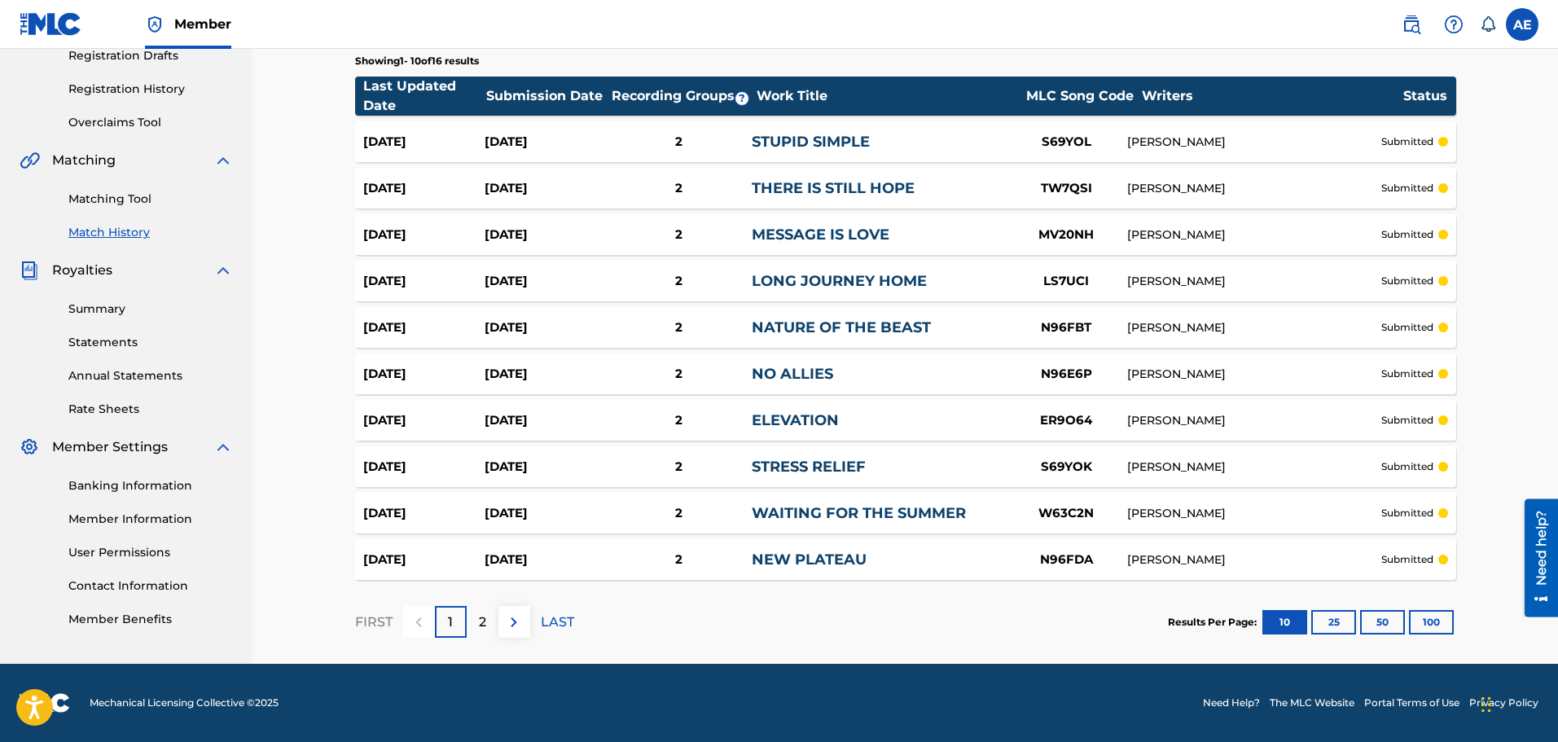
click at [480, 617] on p "2" at bounding box center [482, 623] width 7 height 20
click at [1389, 620] on button "50" at bounding box center [1382, 622] width 45 height 24
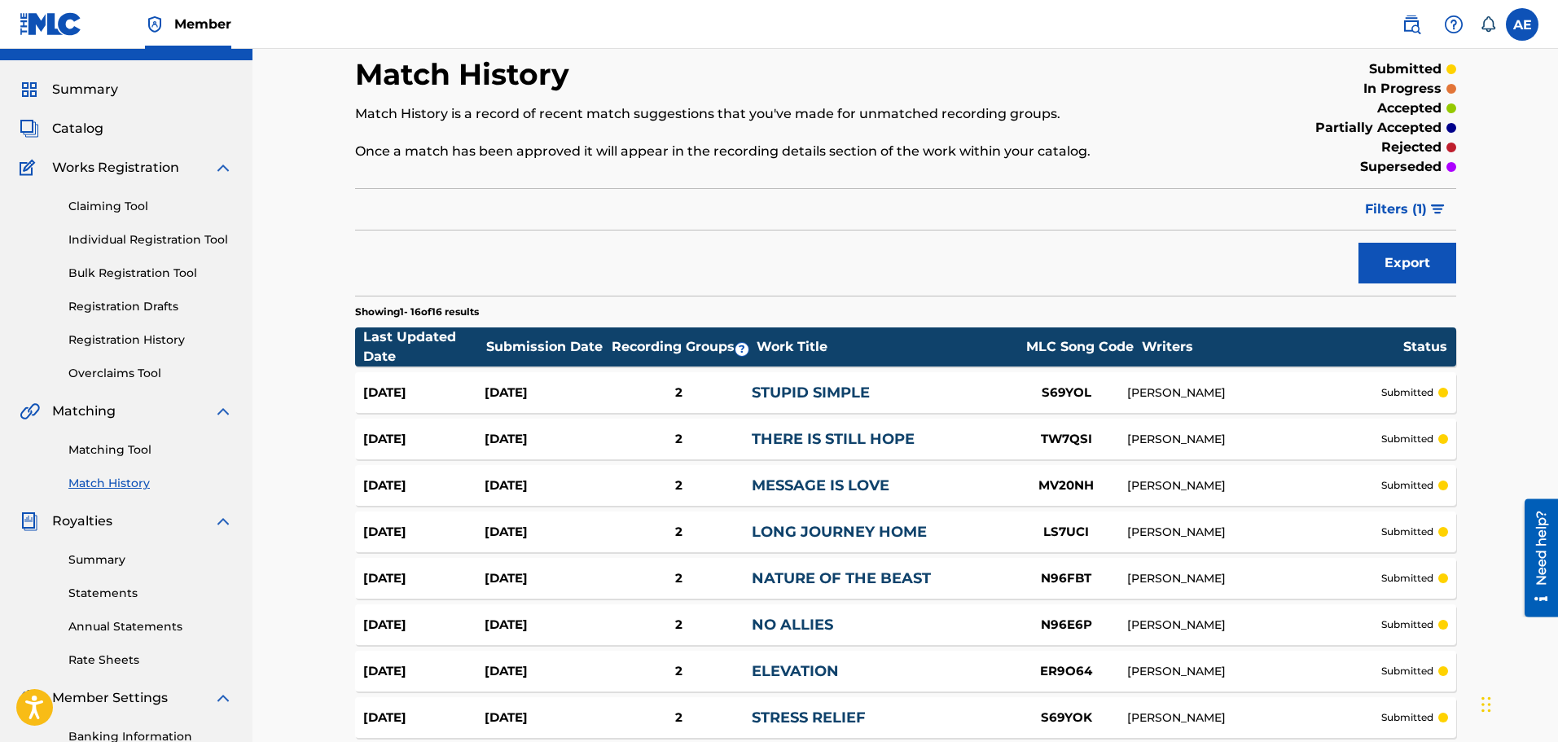
scroll to position [0, 0]
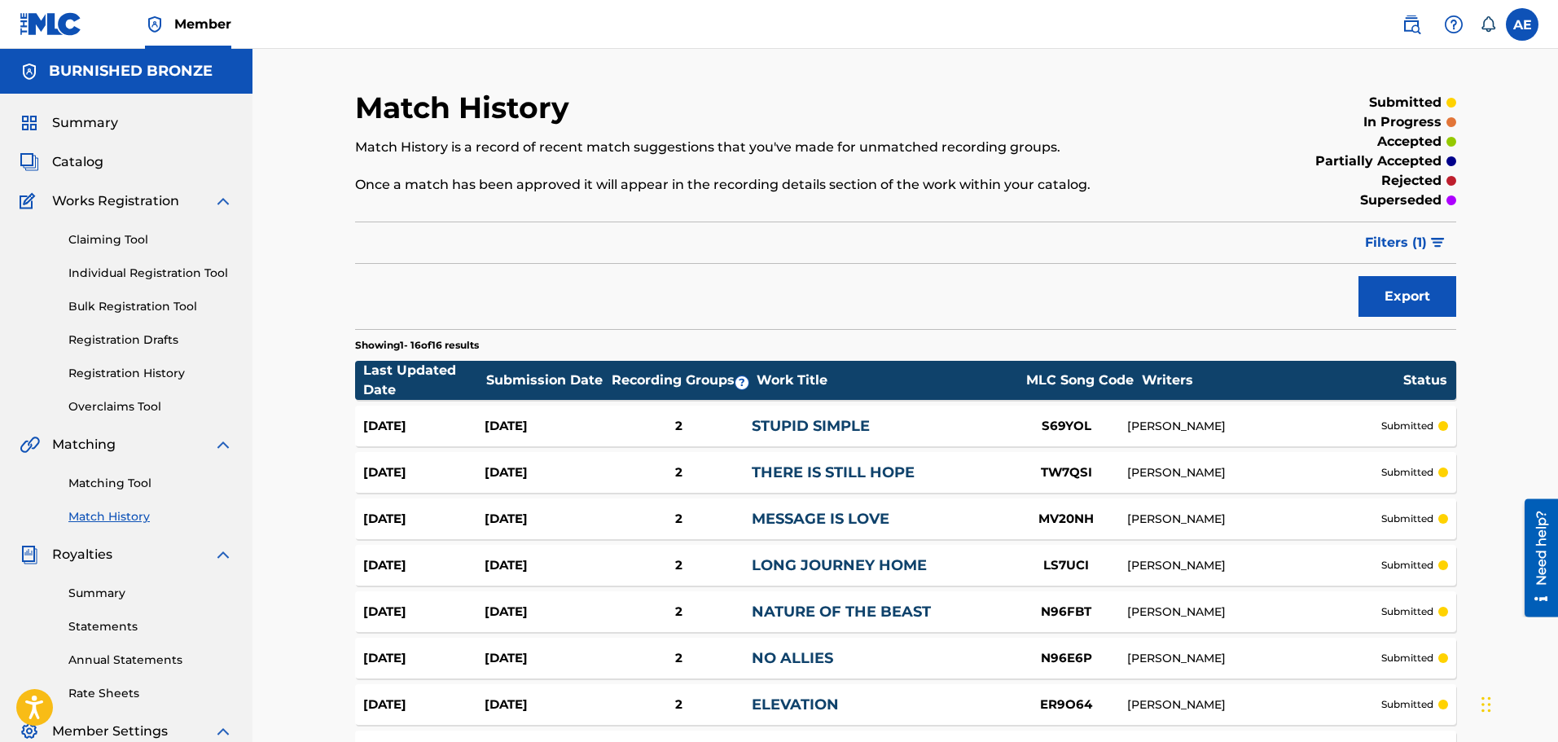
click at [121, 371] on link "Registration History" at bounding box center [150, 373] width 165 height 17
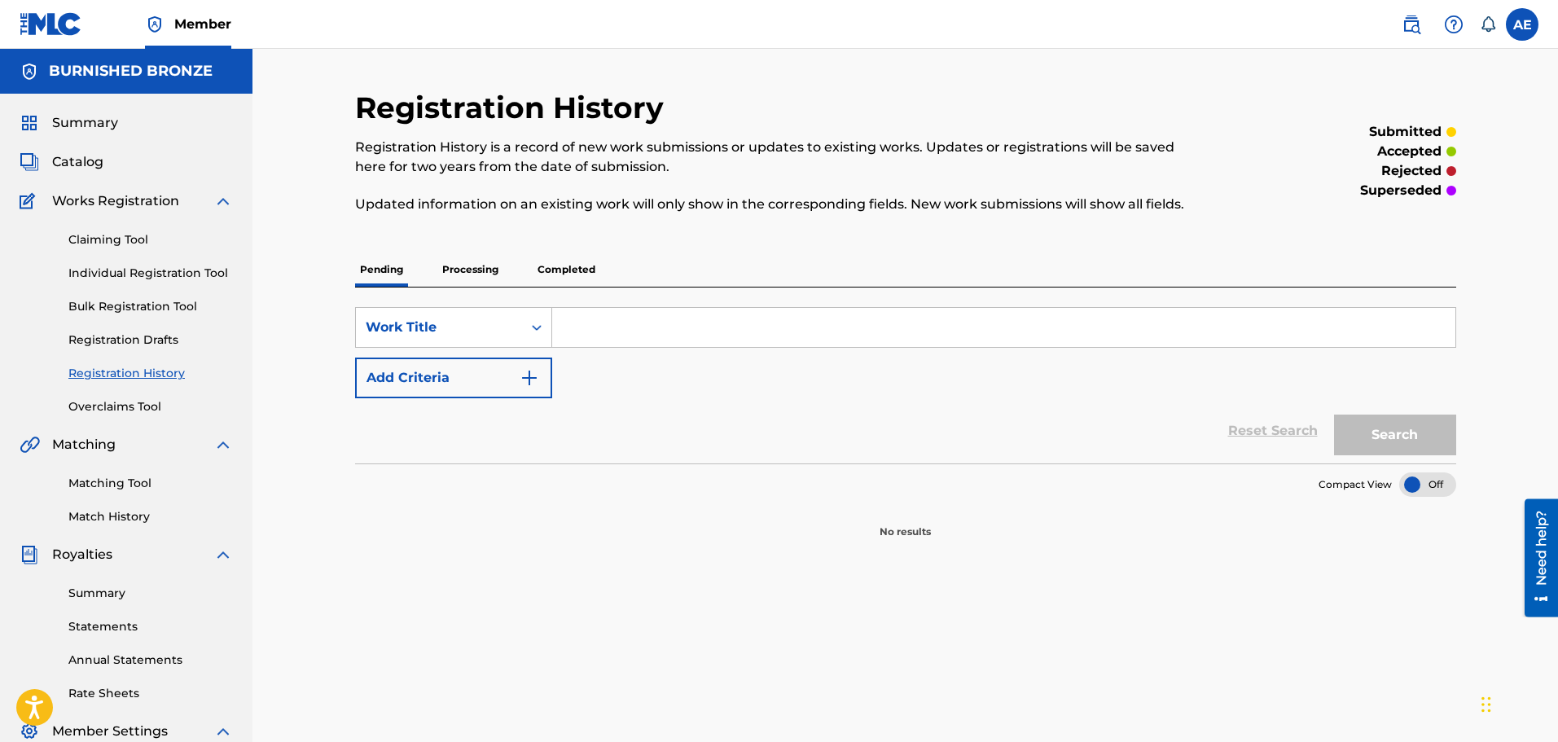
click at [528, 375] on img "Search Form" at bounding box center [530, 378] width 20 height 20
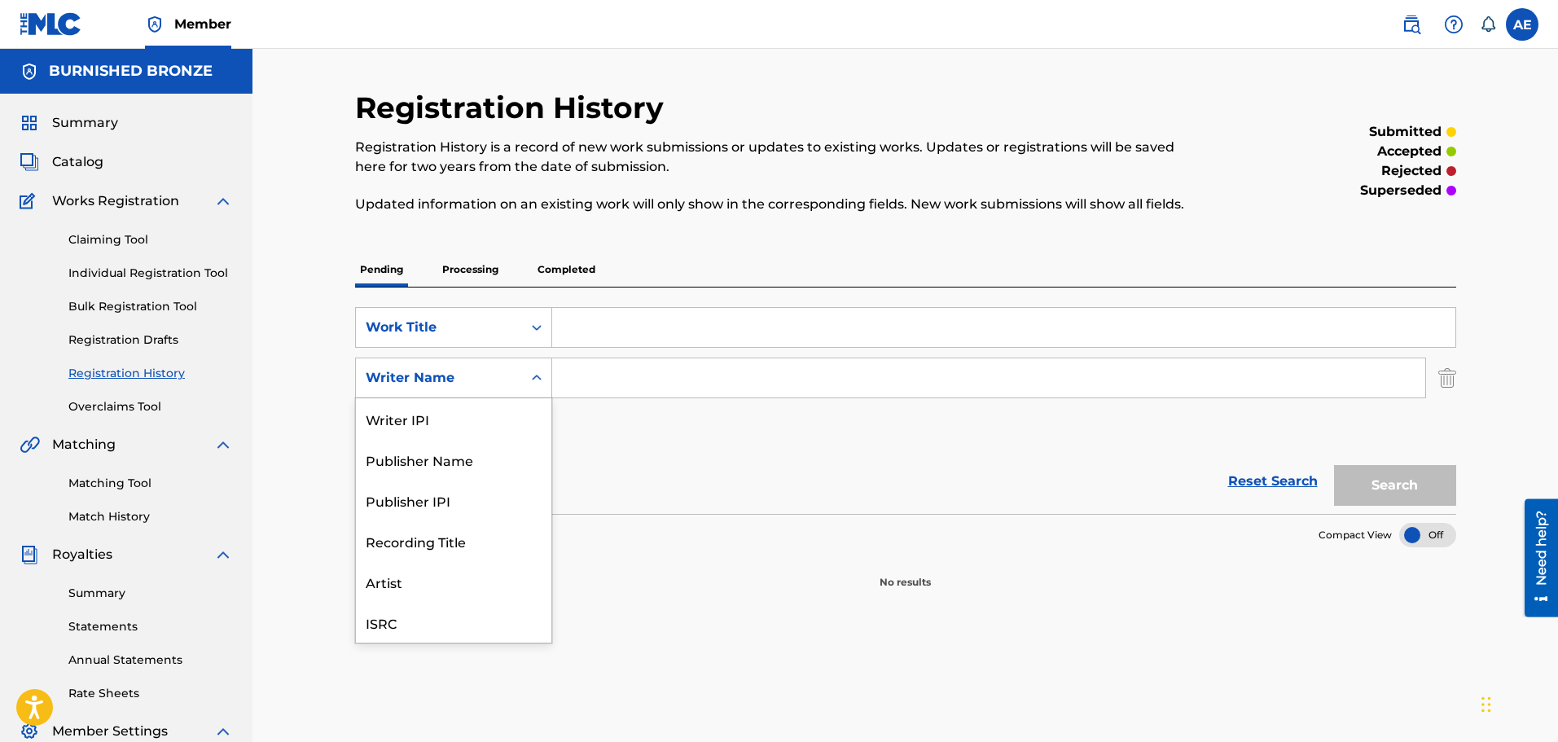
click at [528, 375] on div "Search Form" at bounding box center [536, 377] width 29 height 29
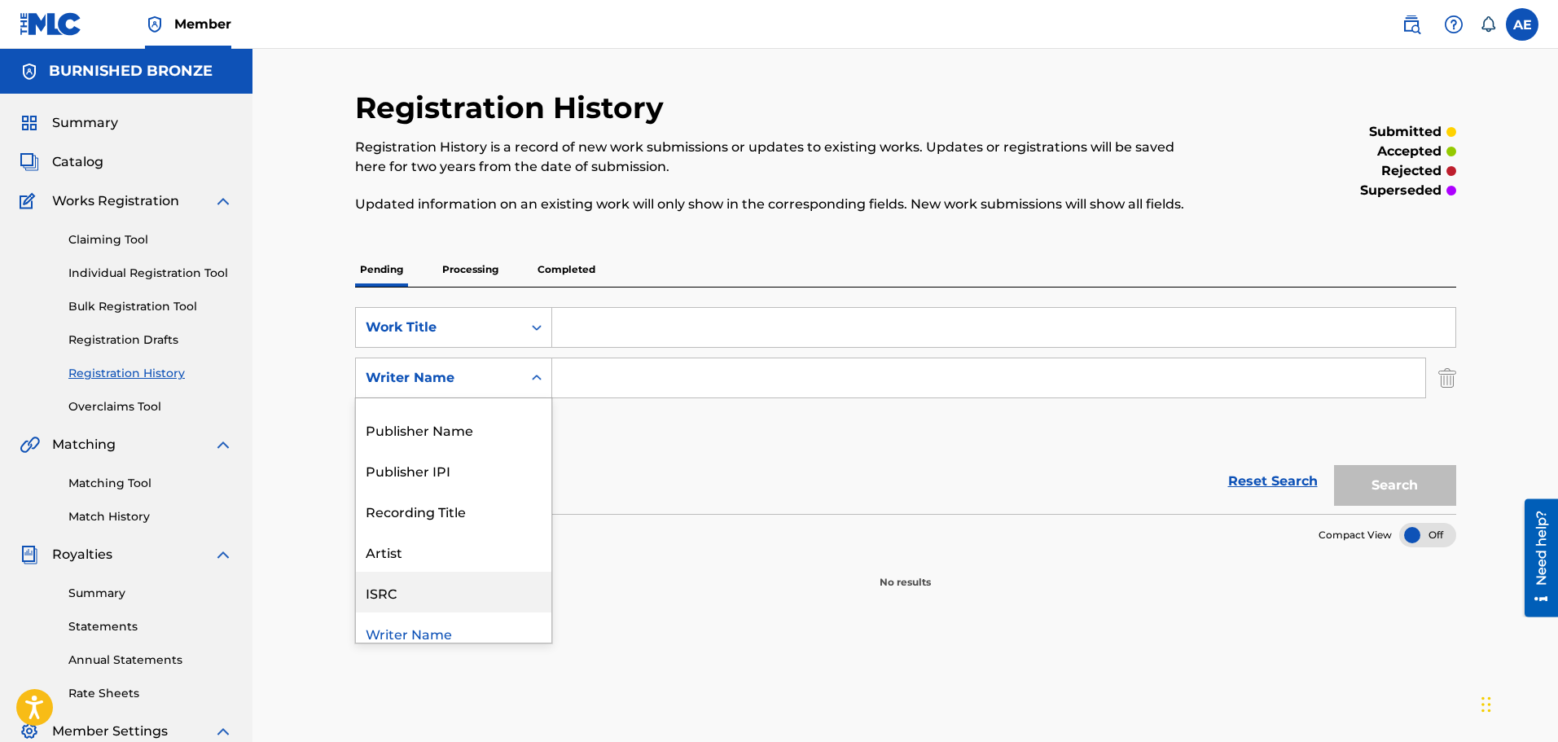
scroll to position [41, 0]
click at [468, 581] on div "ISRC" at bounding box center [454, 581] width 196 height 41
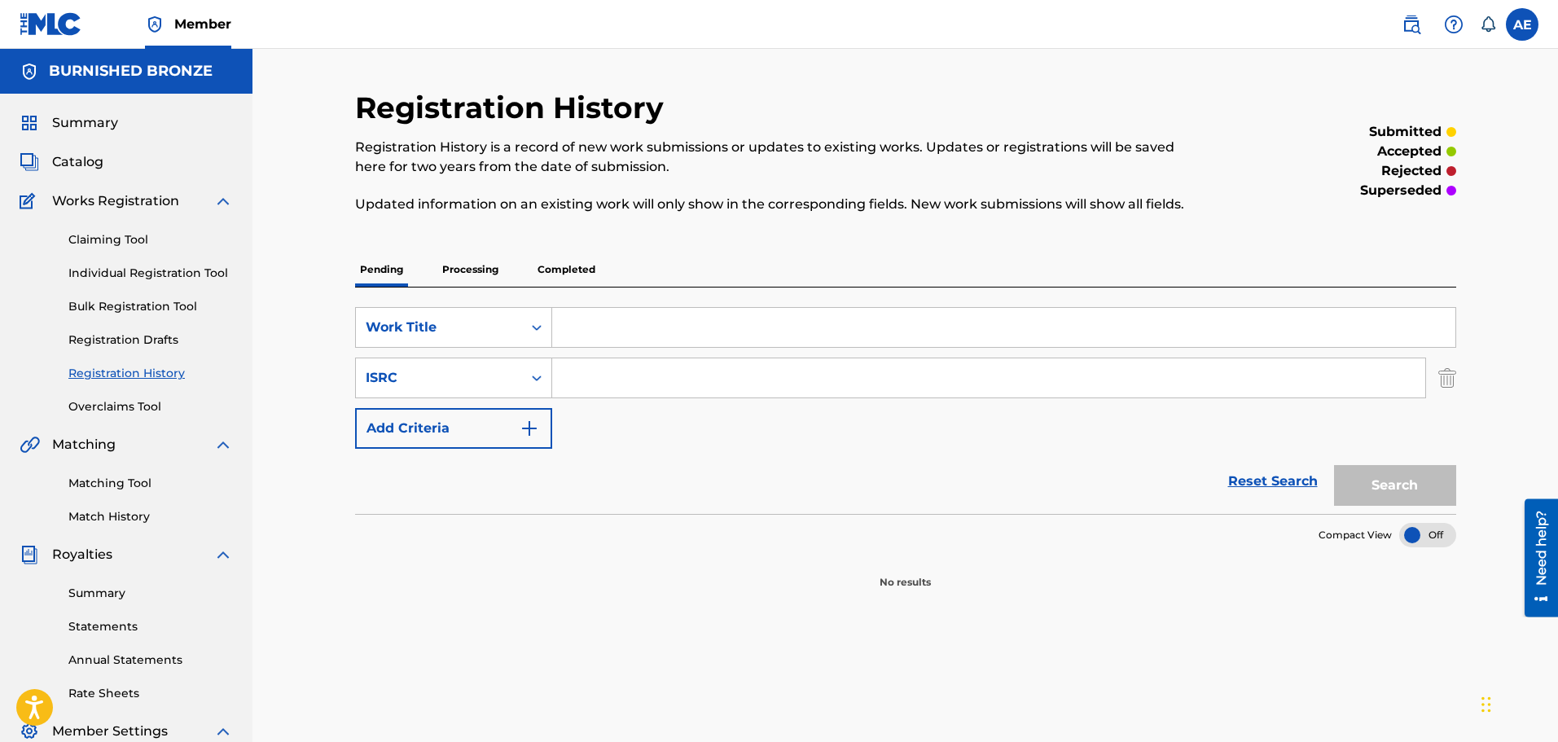
click at [464, 274] on p "Processing" at bounding box center [470, 270] width 66 height 34
click at [560, 265] on p "Completed" at bounding box center [567, 270] width 68 height 34
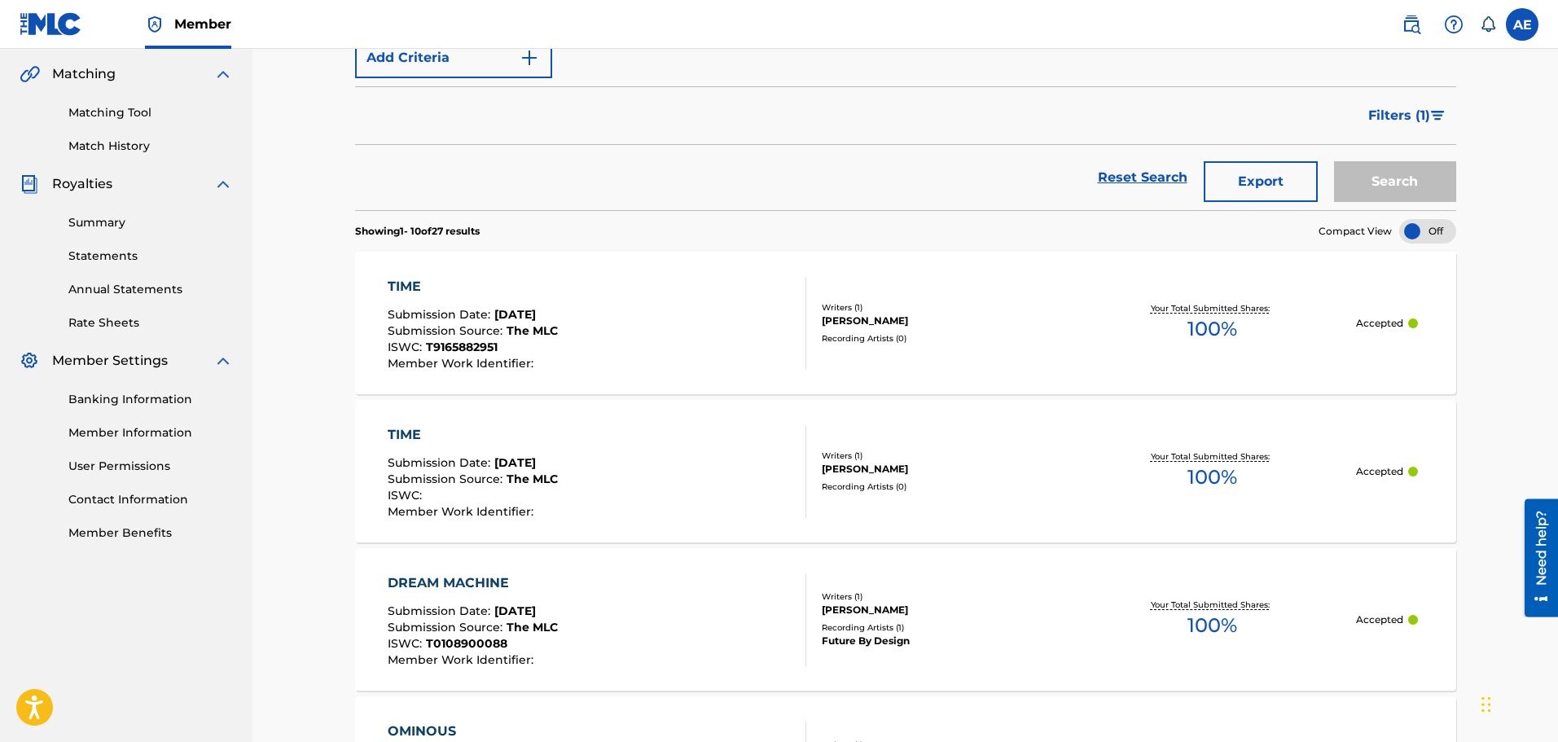
scroll to position [407, 0]
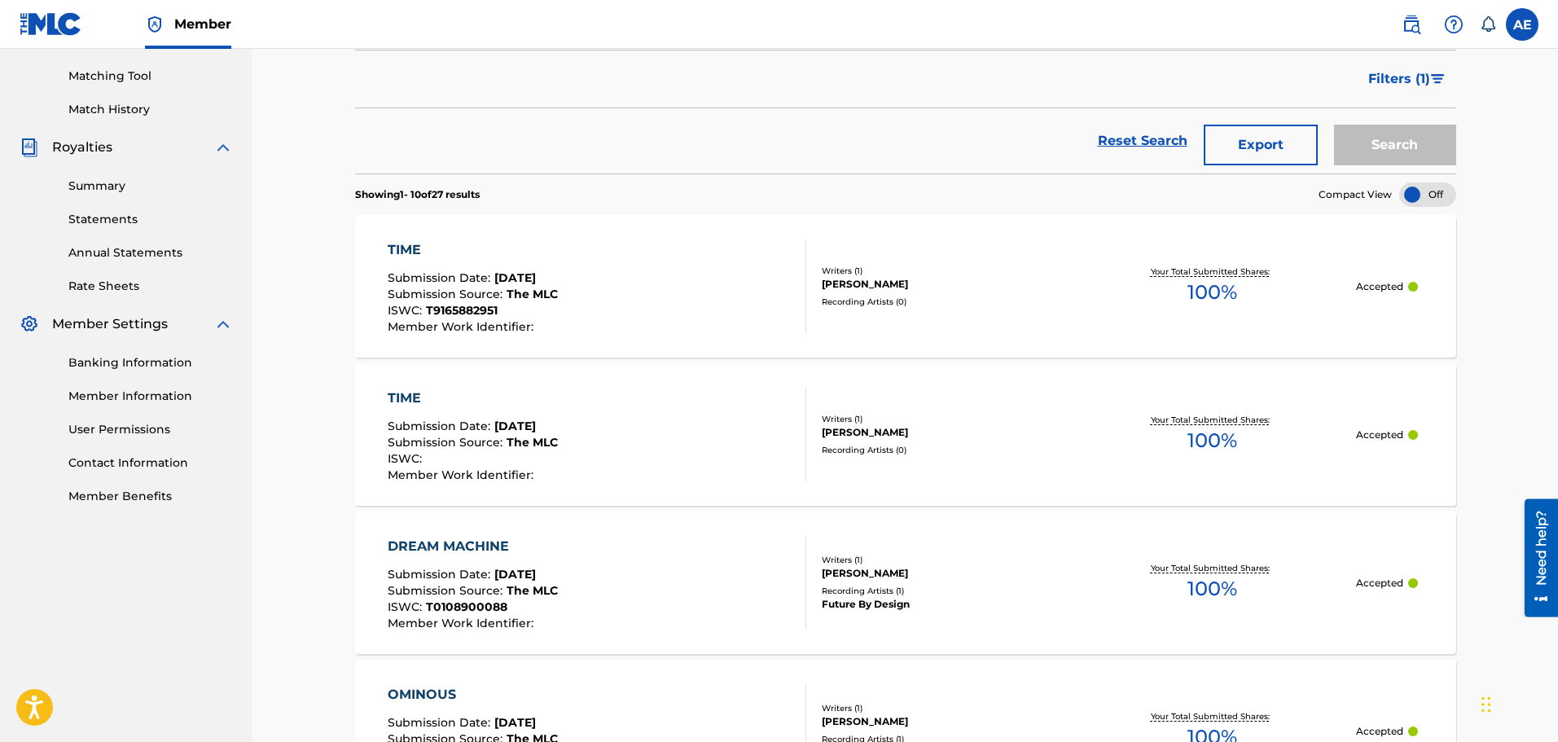
click at [493, 286] on div "Submission Date : Aug 08, 2025" at bounding box center [473, 280] width 170 height 16
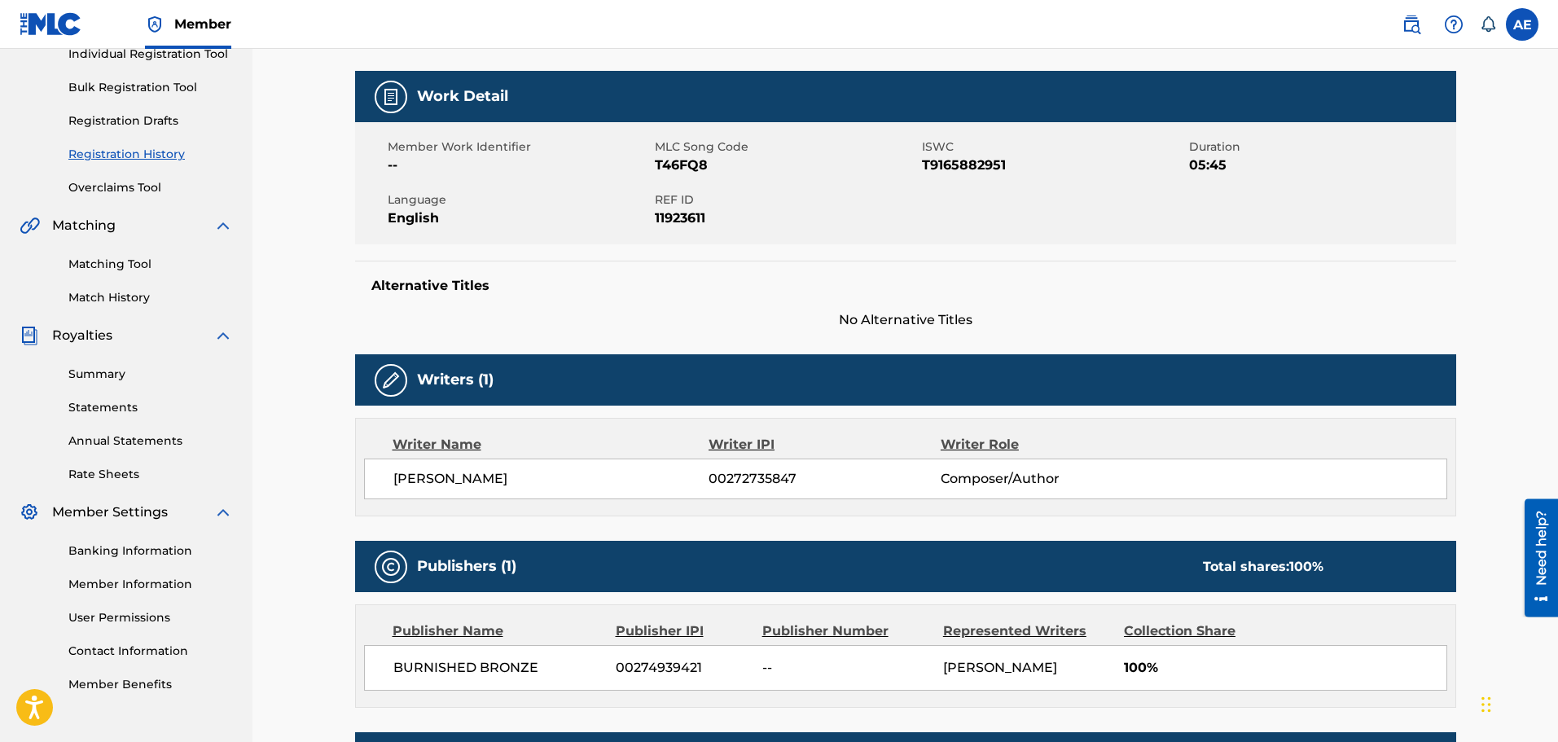
scroll to position [244, 0]
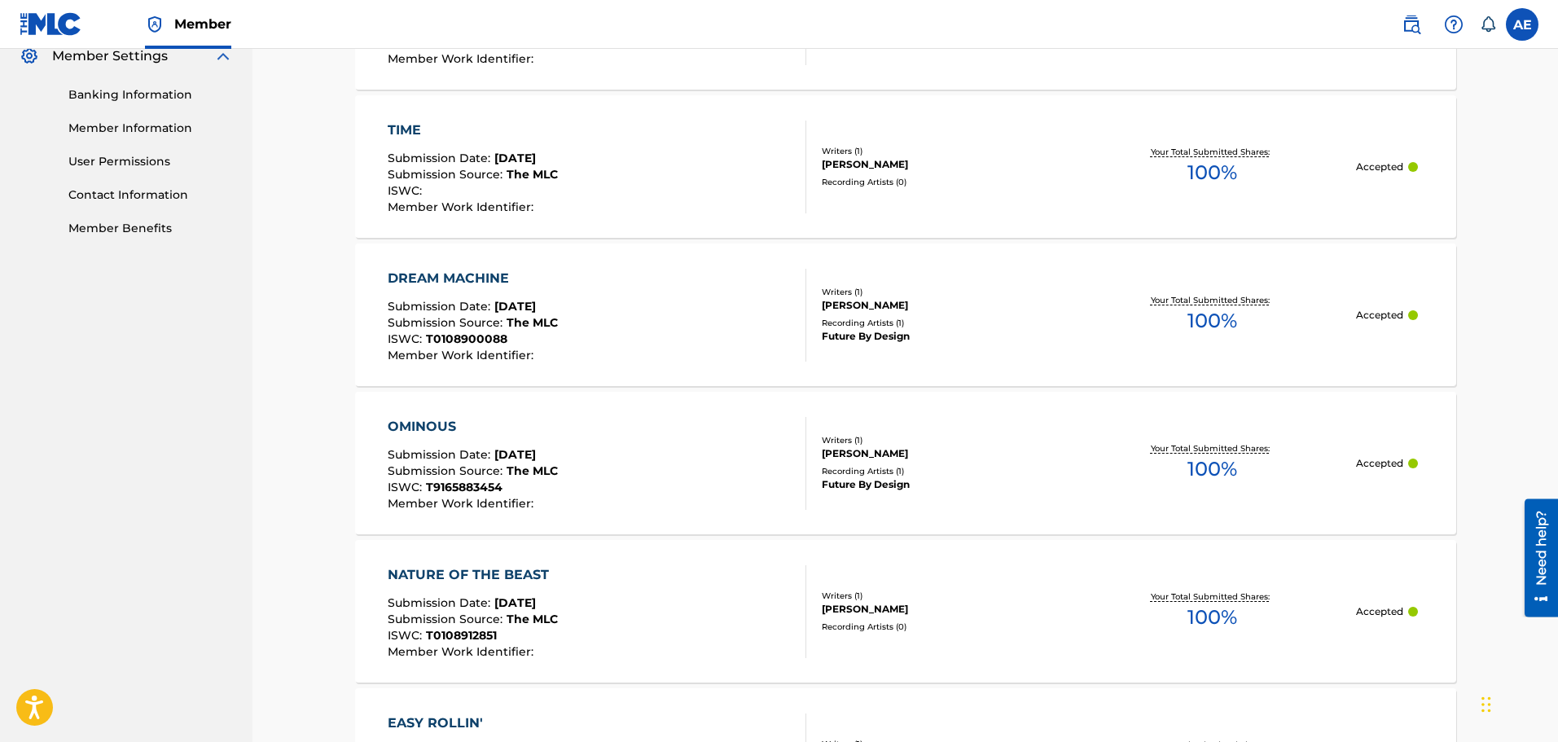
scroll to position [594, 0]
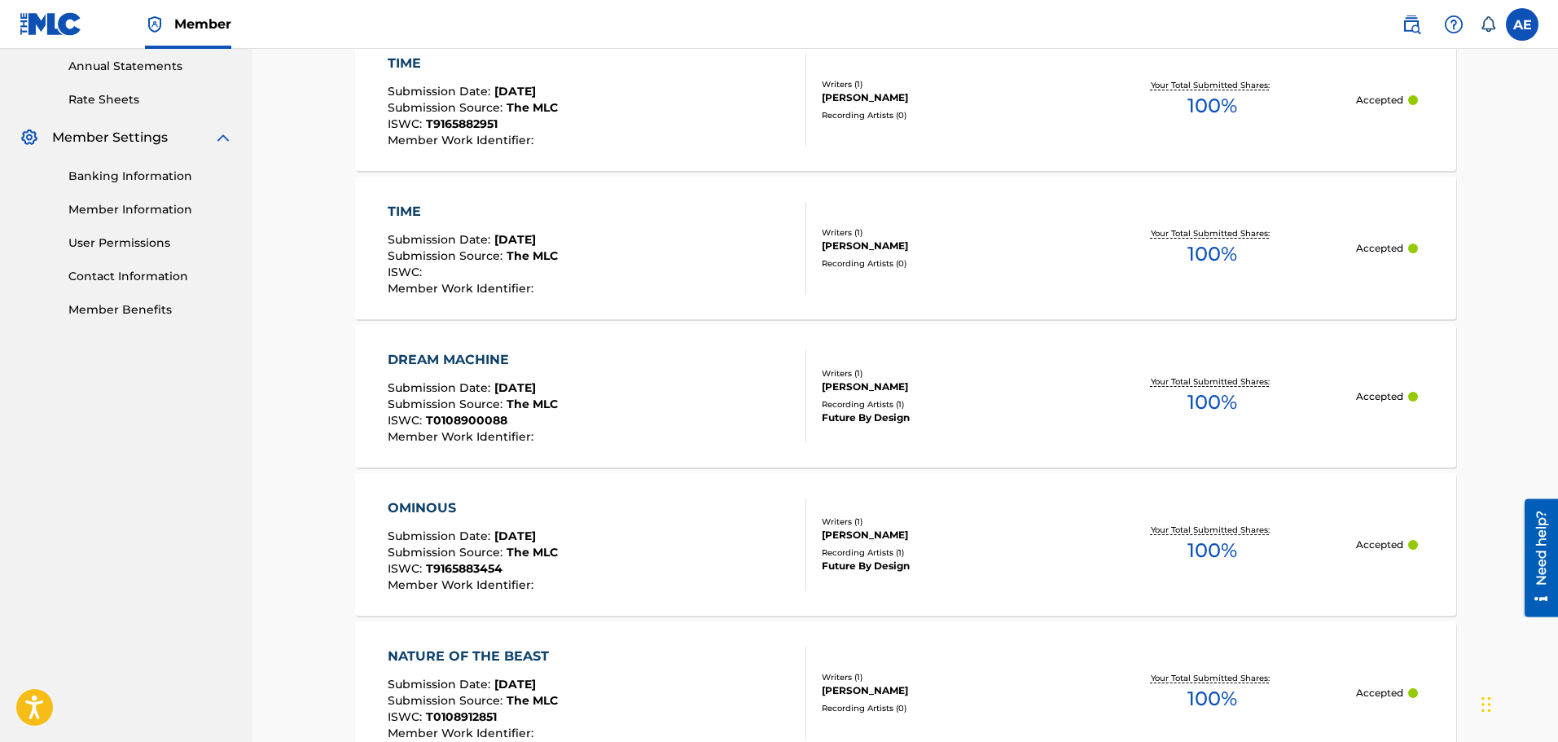
click at [481, 264] on div "Submission Source : The MLC" at bounding box center [473, 258] width 170 height 16
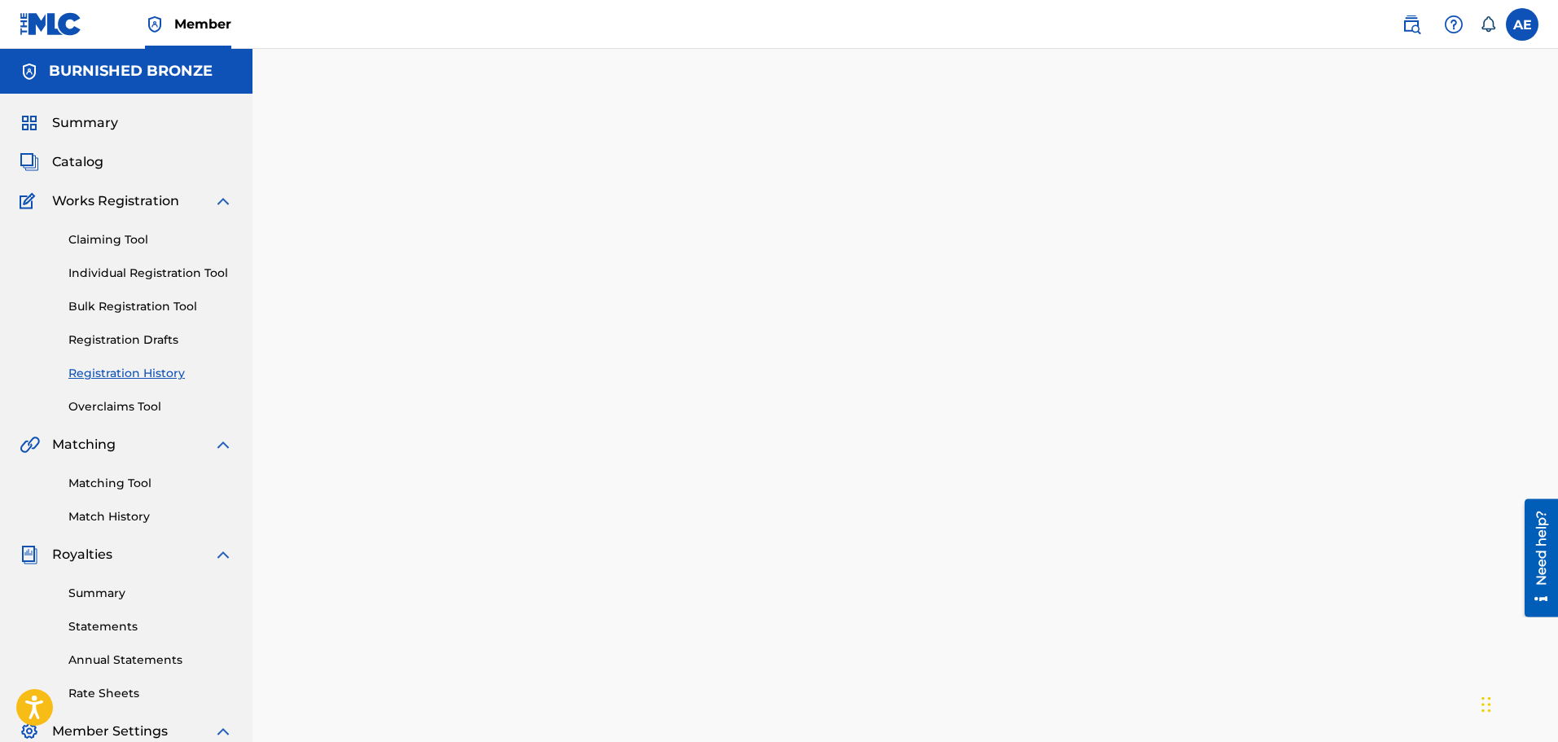
click at [481, 264] on div at bounding box center [906, 511] width 1140 height 842
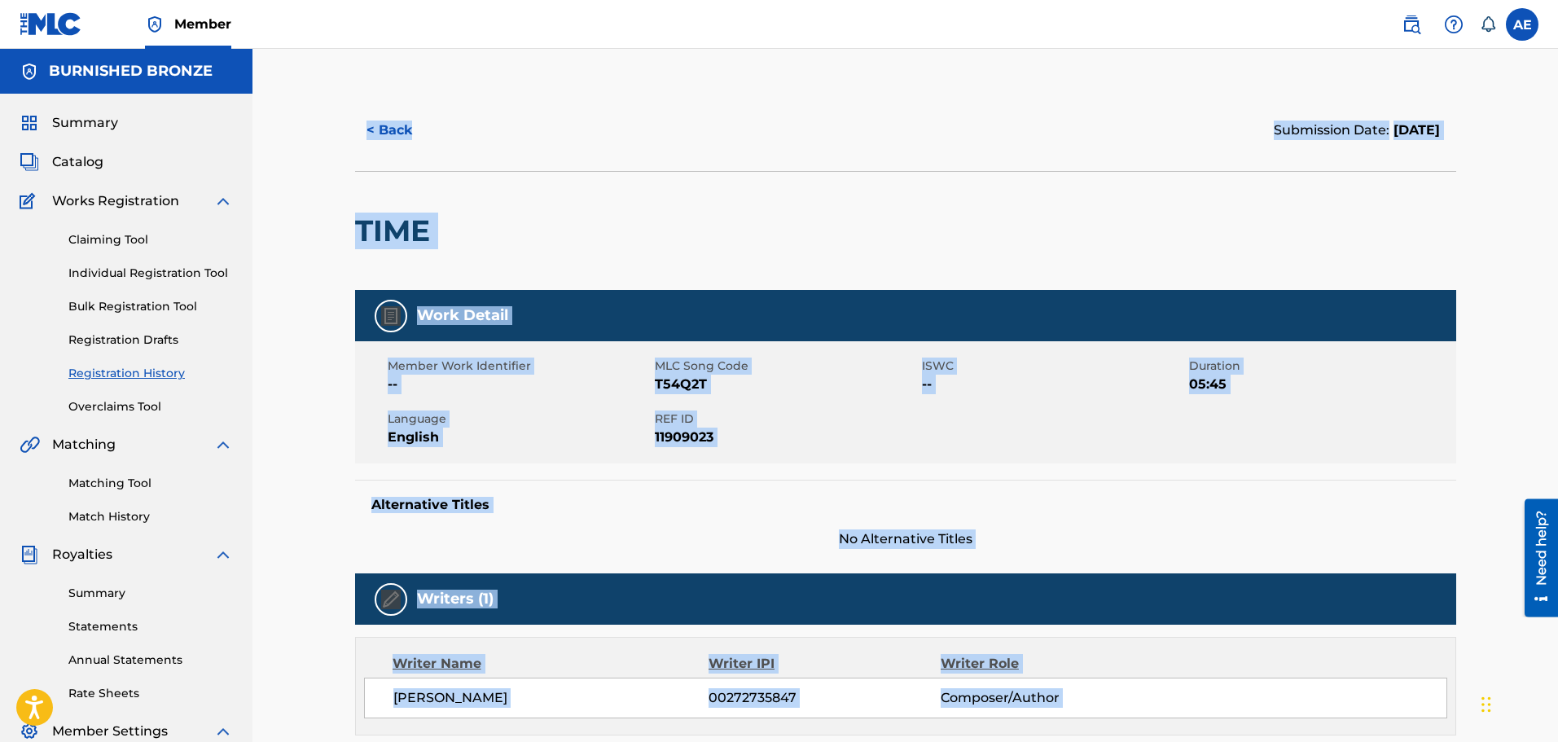
click at [591, 391] on span "--" at bounding box center [519, 385] width 263 height 20
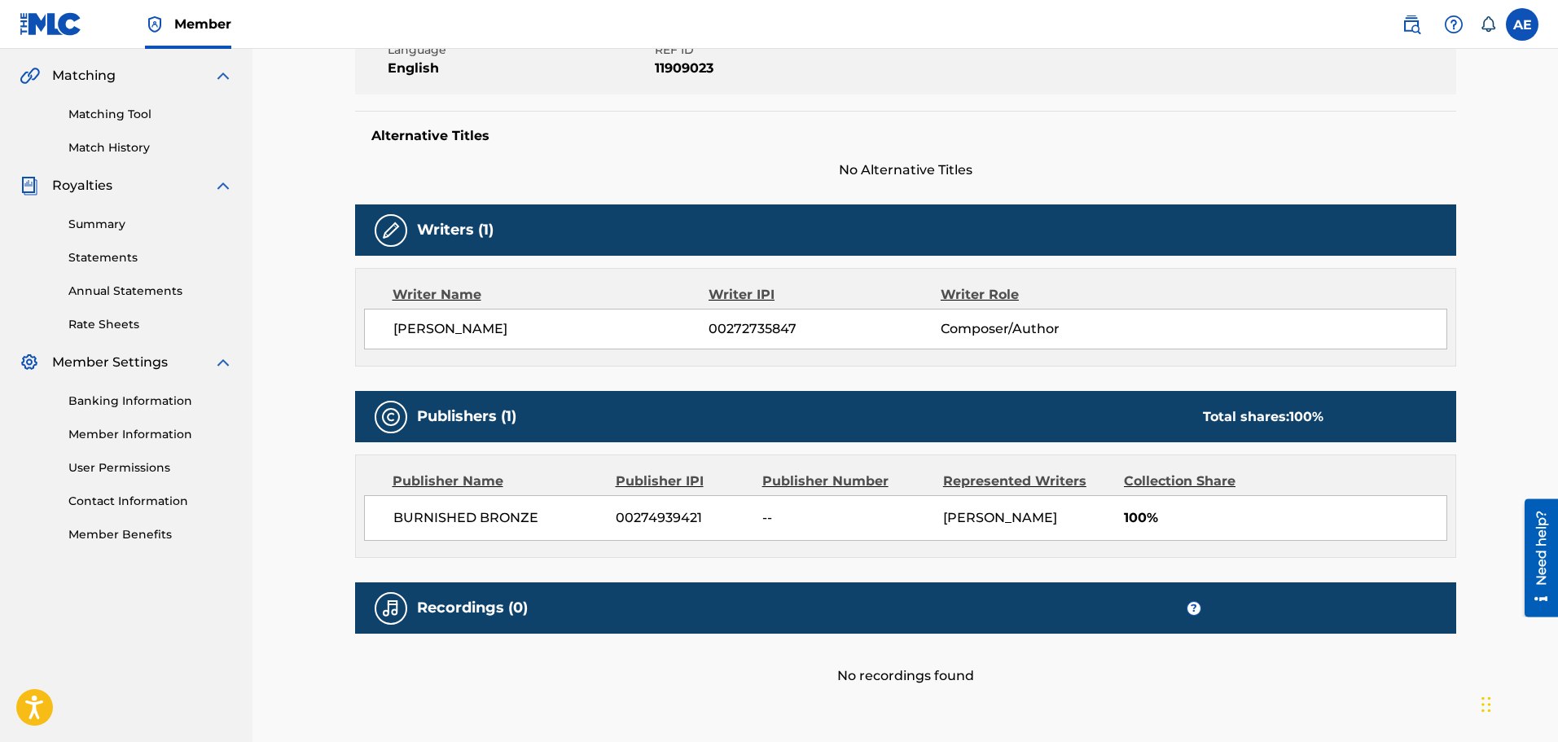
scroll to position [407, 0]
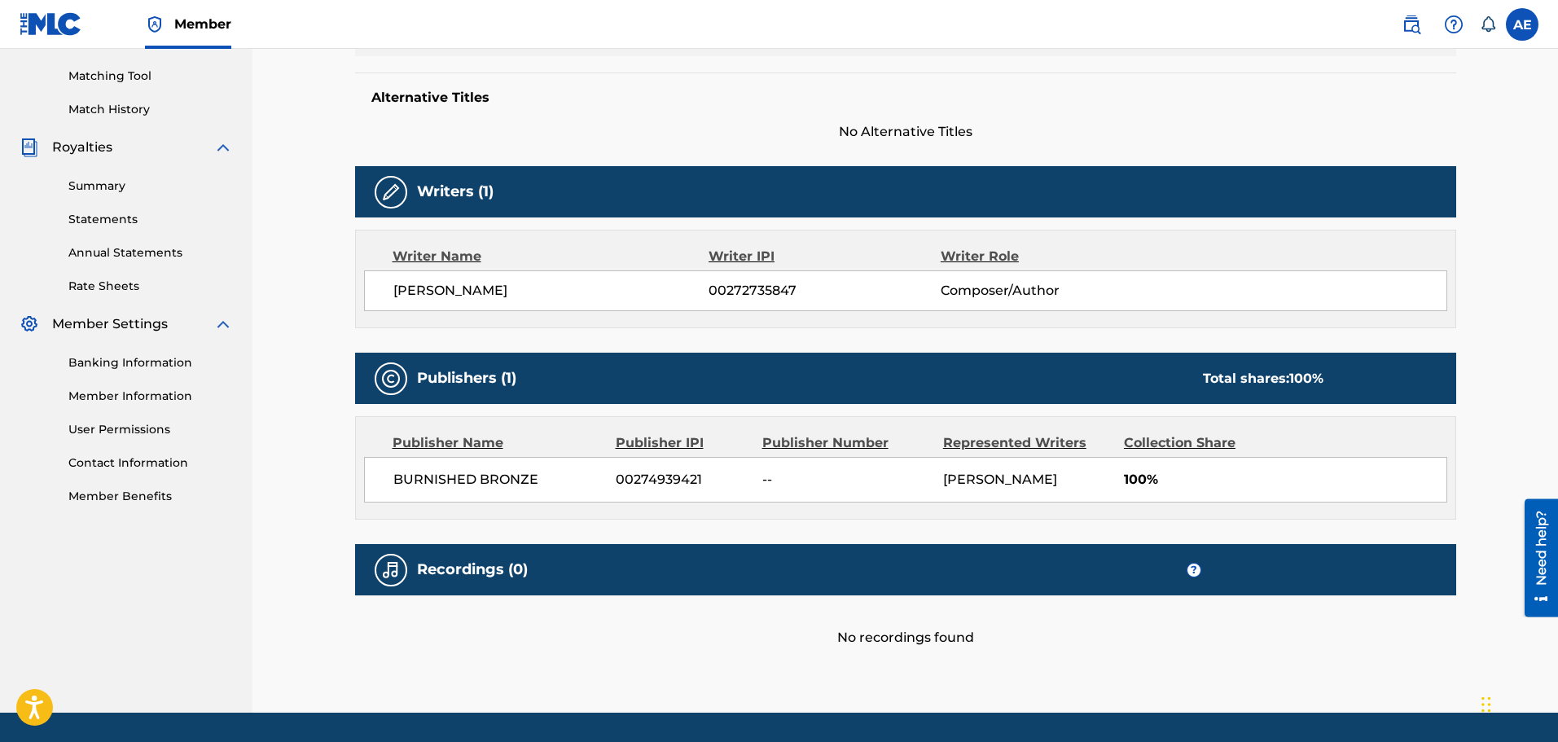
click at [666, 479] on span "00274939421" at bounding box center [683, 480] width 134 height 20
copy span "00274939421"
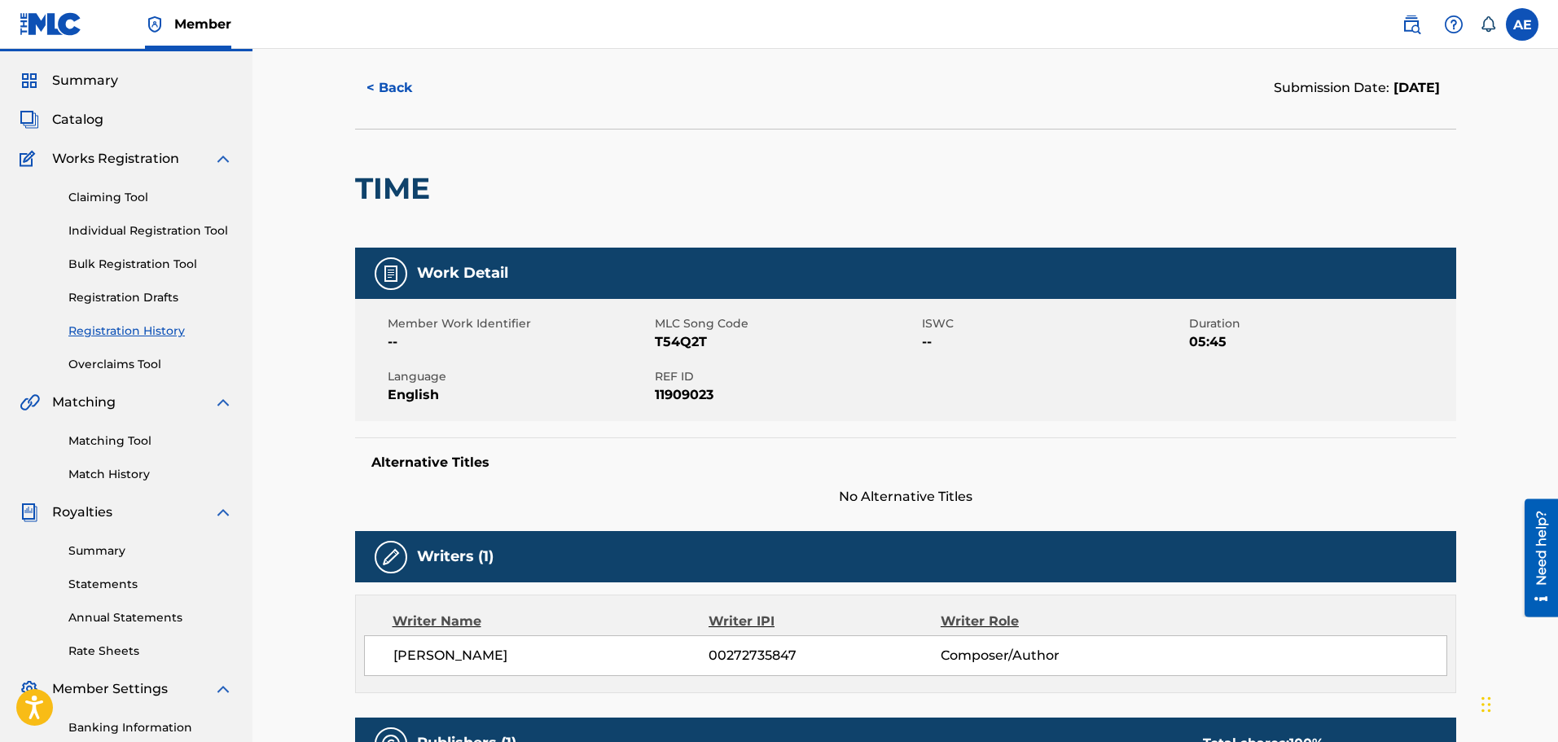
scroll to position [0, 0]
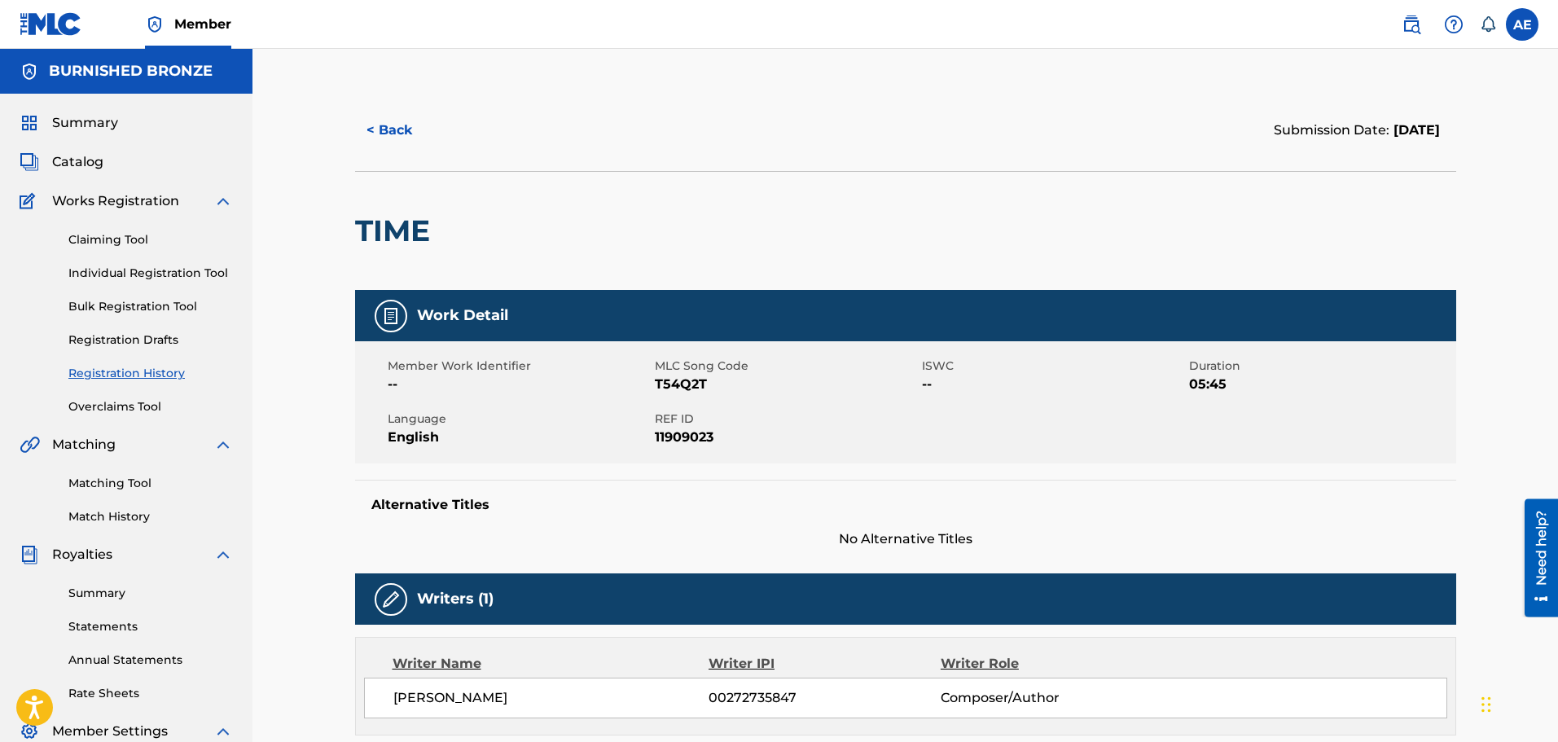
click at [367, 130] on button "< Back" at bounding box center [404, 130] width 98 height 41
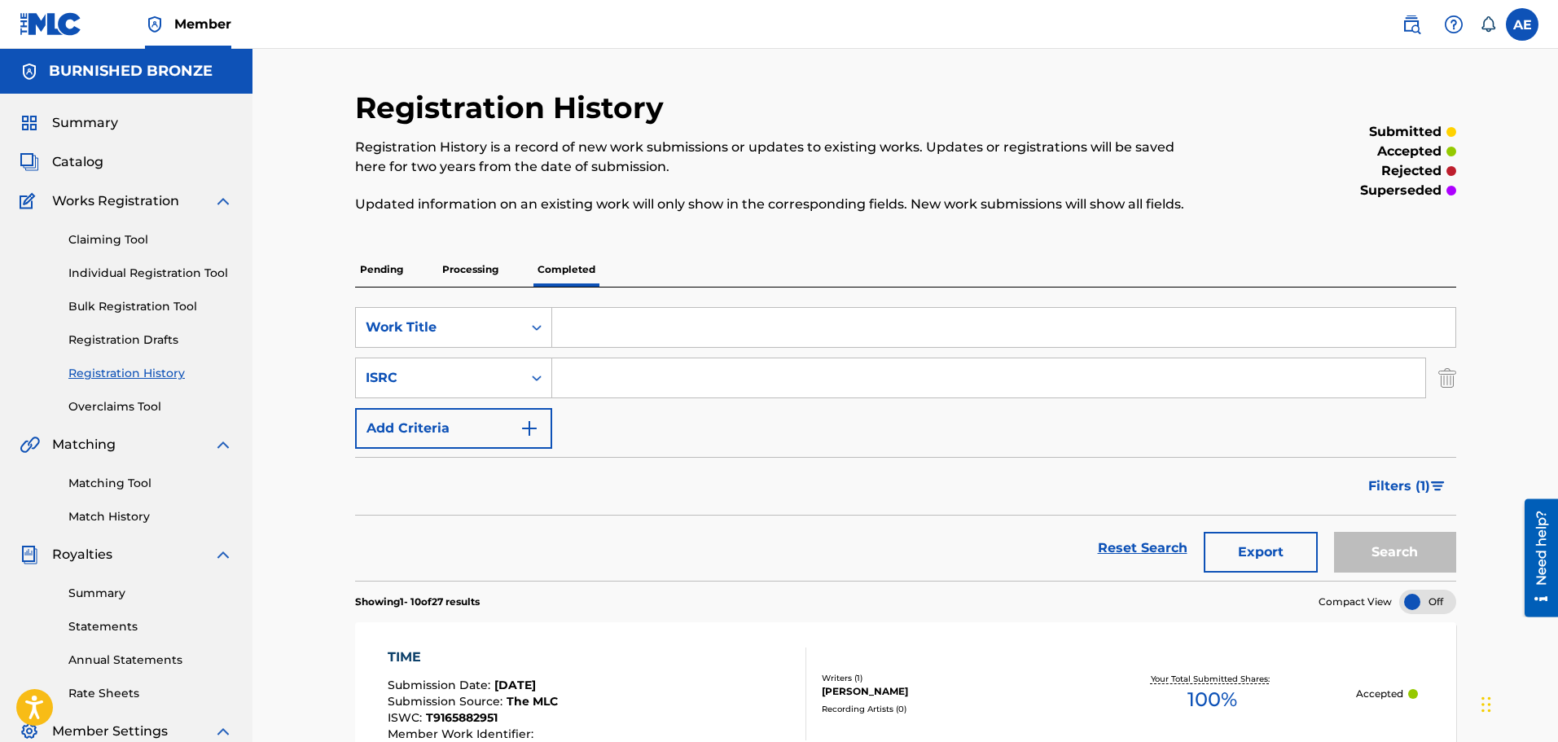
click at [133, 408] on link "Overclaims Tool" at bounding box center [150, 406] width 165 height 17
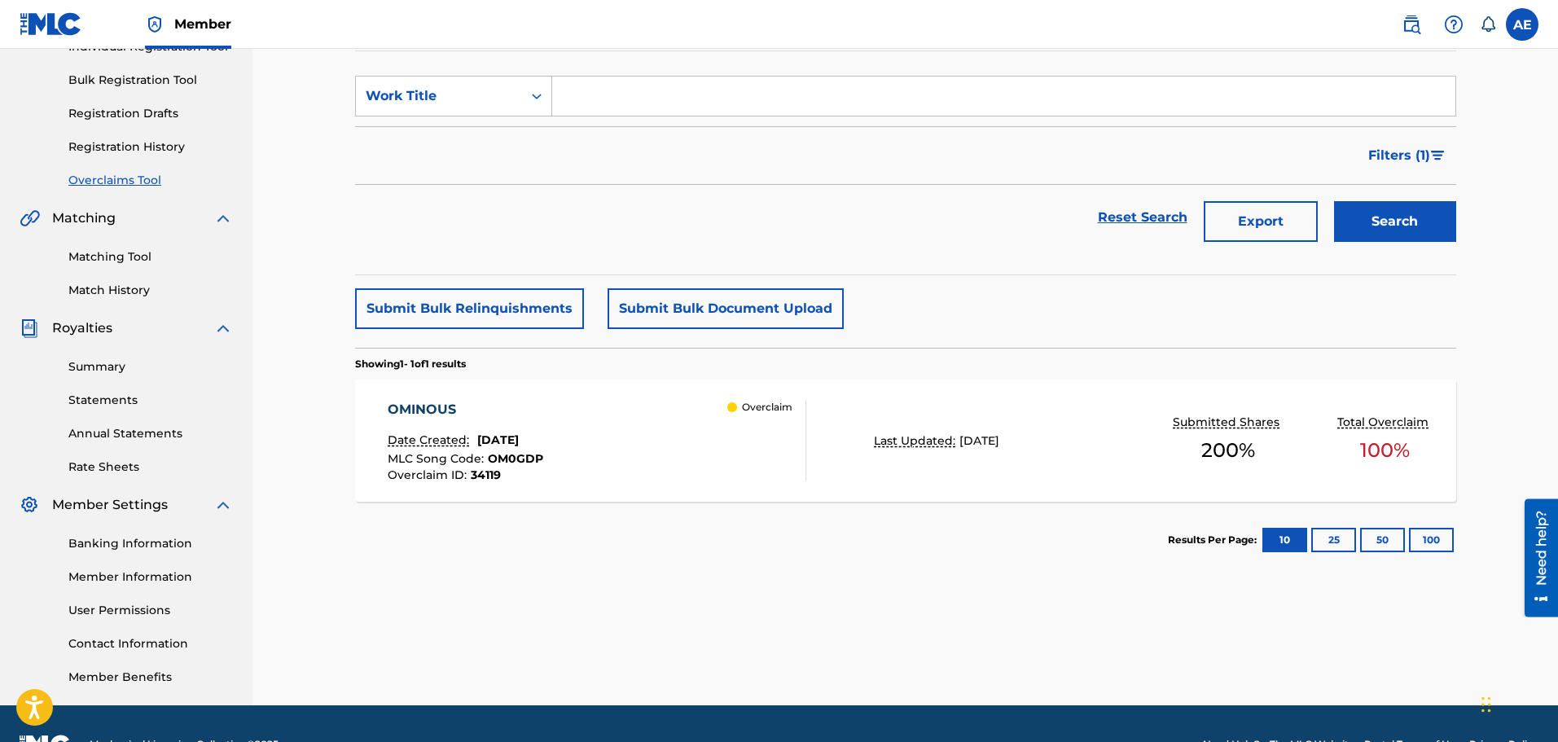
scroll to position [268, 0]
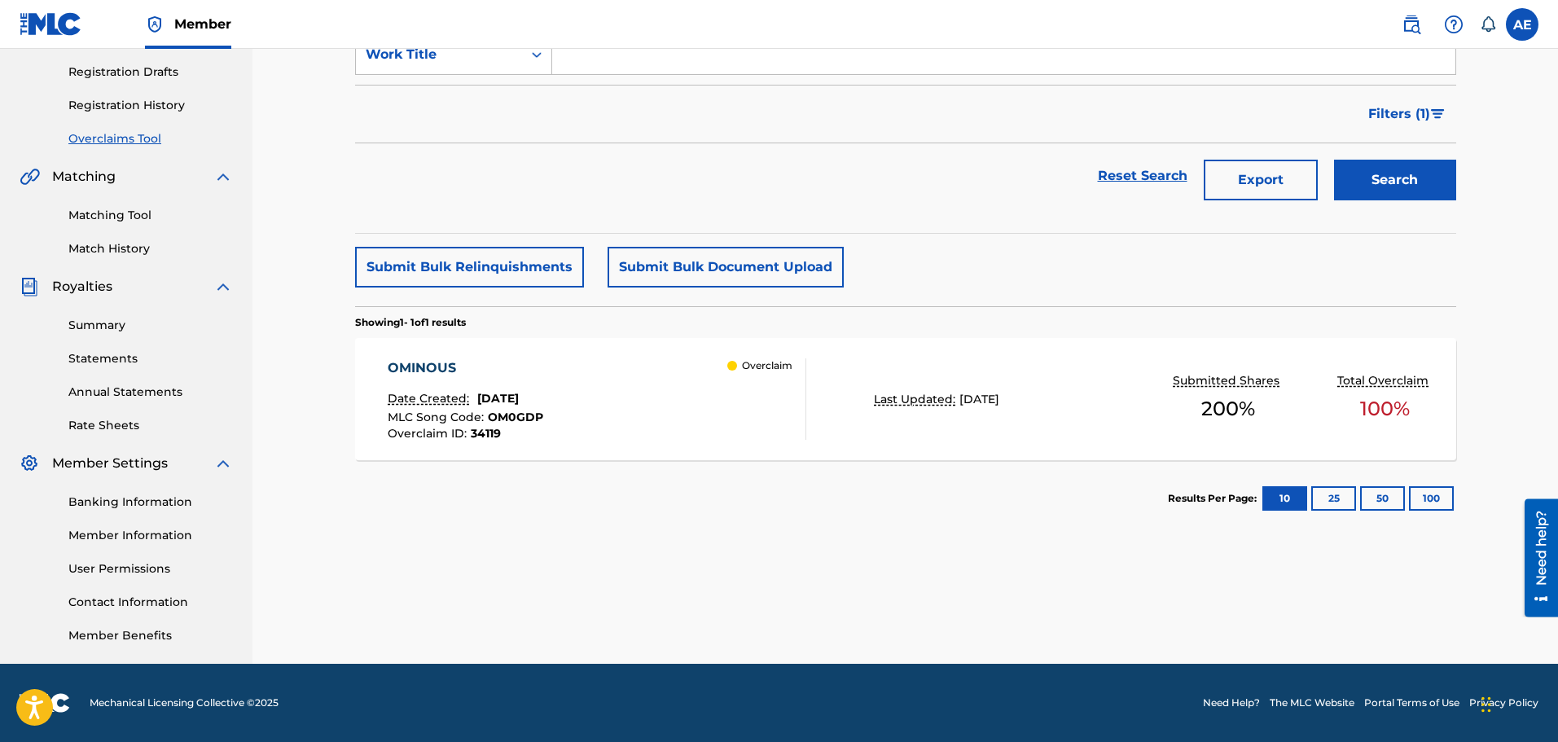
click at [652, 383] on div "OMINOUS Date Created: [DATE] MLC Song Code : OM0GDP Overclaim ID : 34119 Overcl…" at bounding box center [597, 398] width 419 height 81
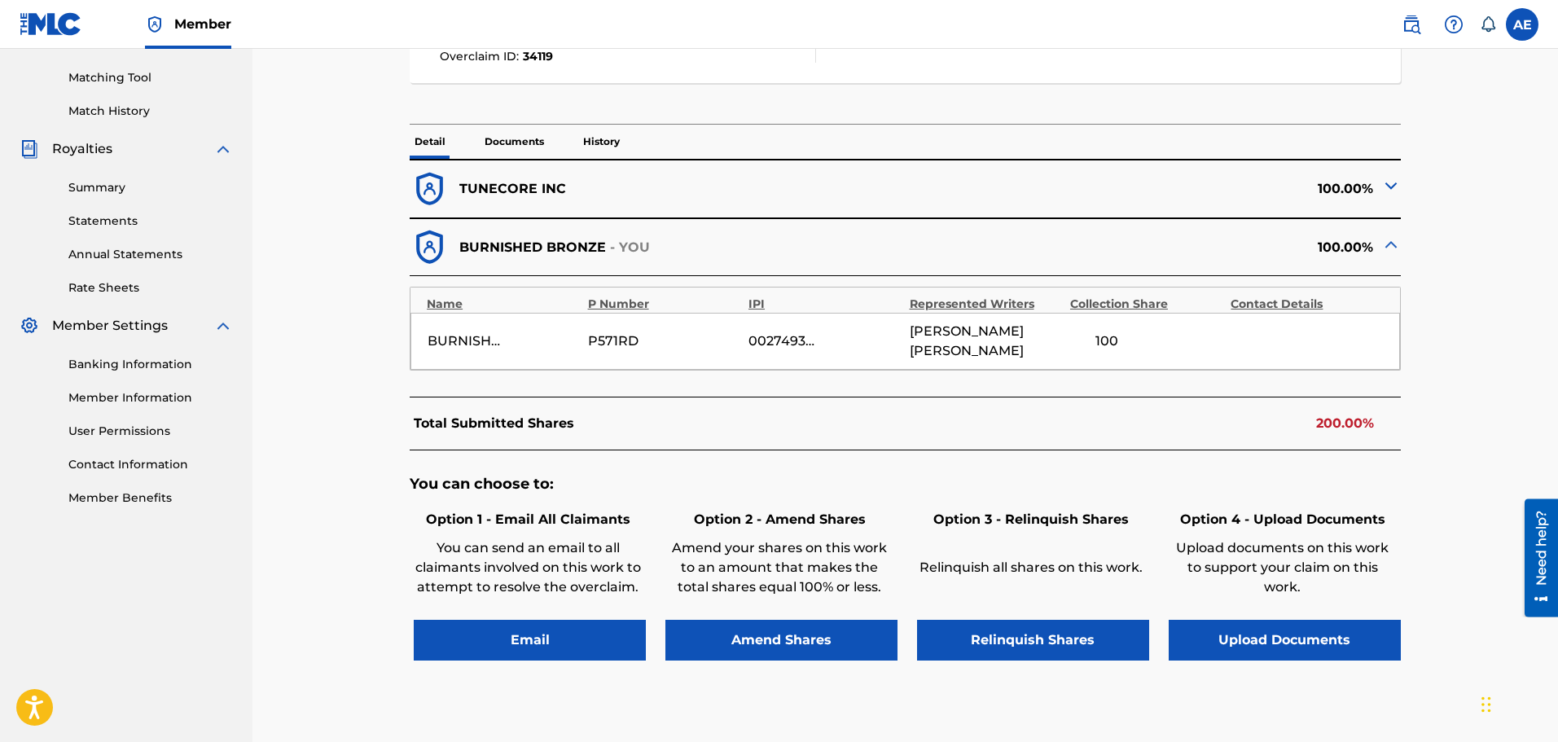
scroll to position [407, 0]
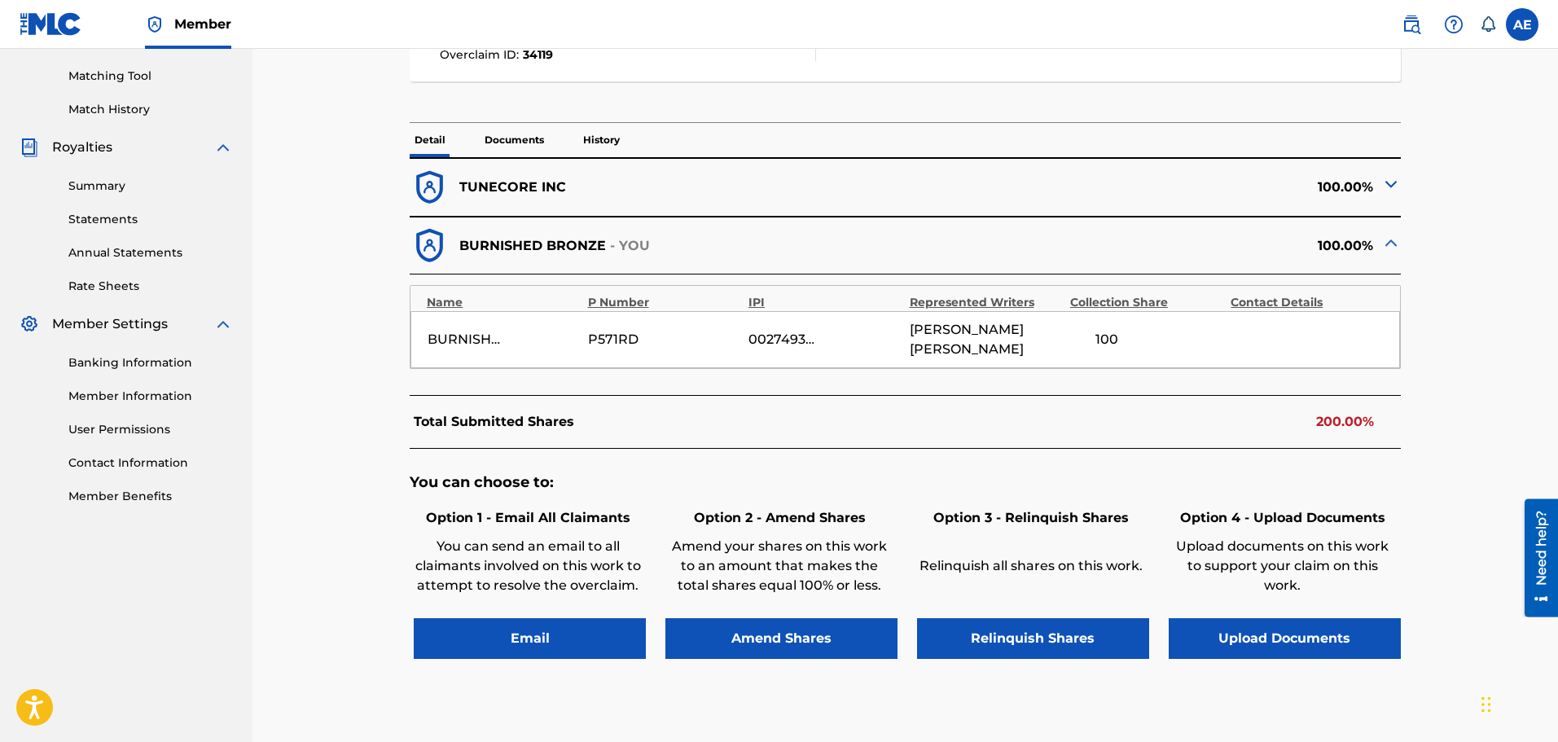
click at [663, 192] on div "TUNECORE INC" at bounding box center [657, 188] width 495 height 40
click at [1391, 186] on img at bounding box center [1392, 184] width 20 height 20
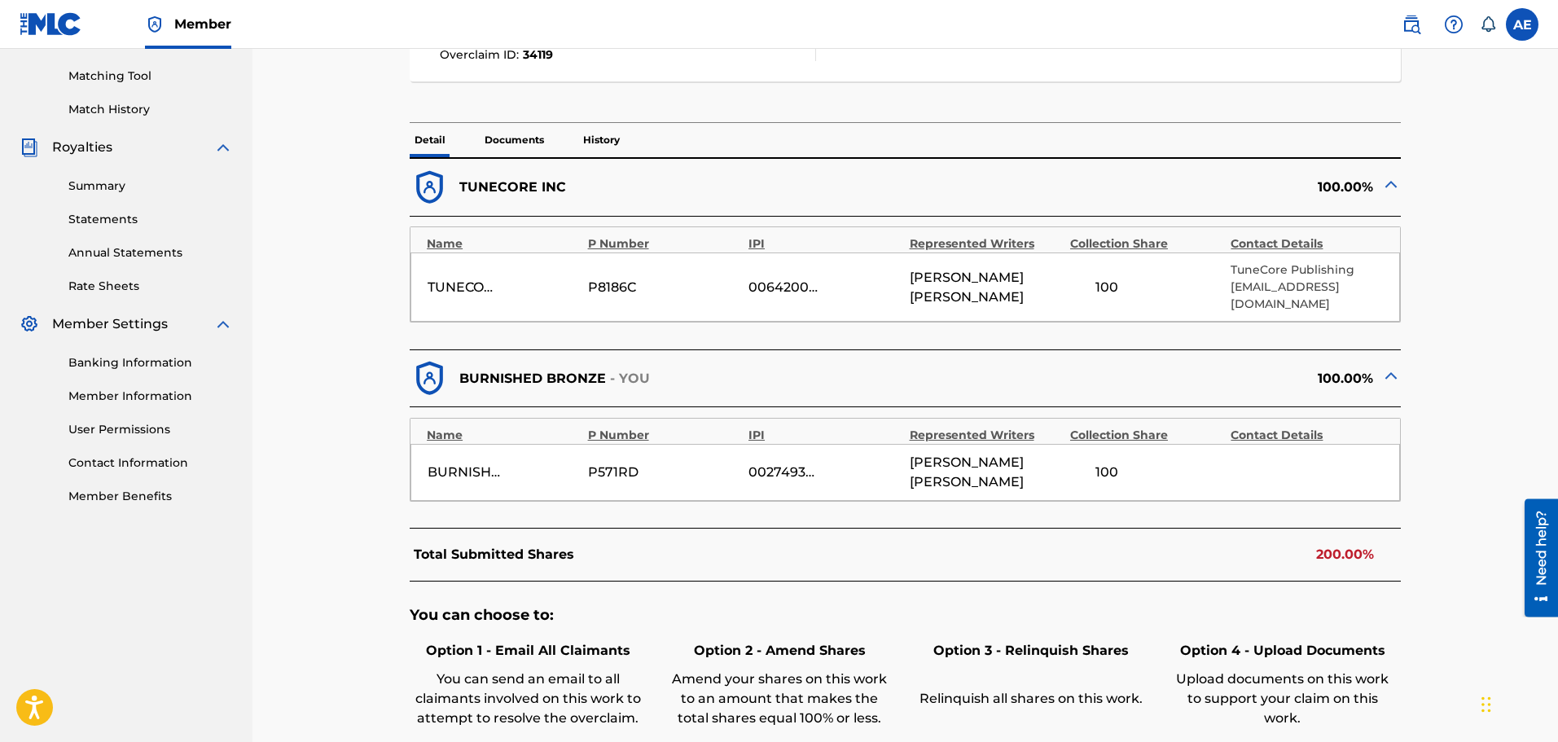
click at [485, 279] on div "TUNECORE DIGITAL MUSIC" at bounding box center [464, 288] width 73 height 20
click at [485, 278] on div "TUNECORE DIGITAL MUSIC" at bounding box center [464, 288] width 73 height 20
click at [449, 244] on div "Name" at bounding box center [503, 243] width 152 height 17
click at [446, 250] on div "Name" at bounding box center [503, 243] width 152 height 17
click at [487, 189] on p "TUNECORE INC" at bounding box center [512, 188] width 107 height 20
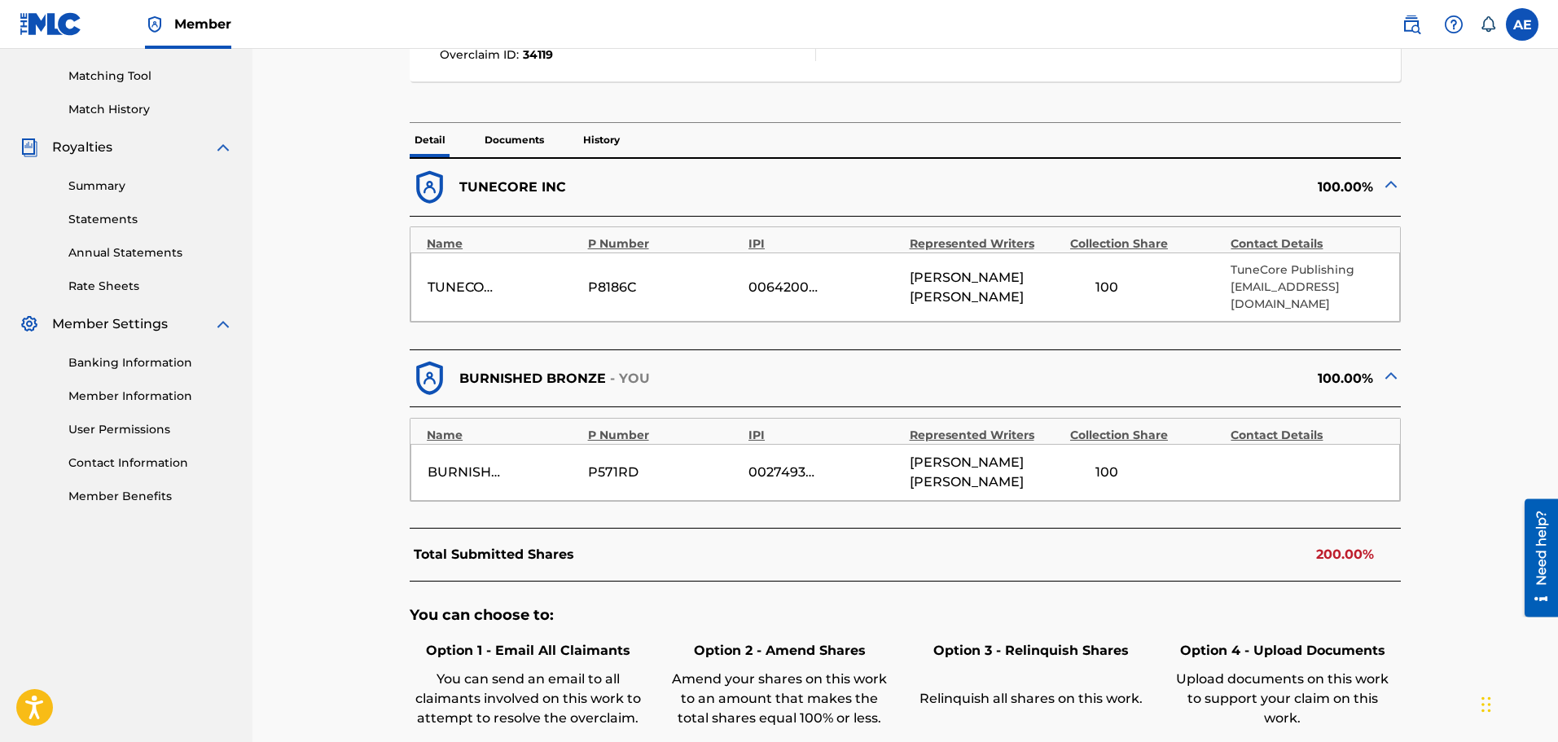
click at [517, 147] on p "Documents" at bounding box center [514, 140] width 69 height 34
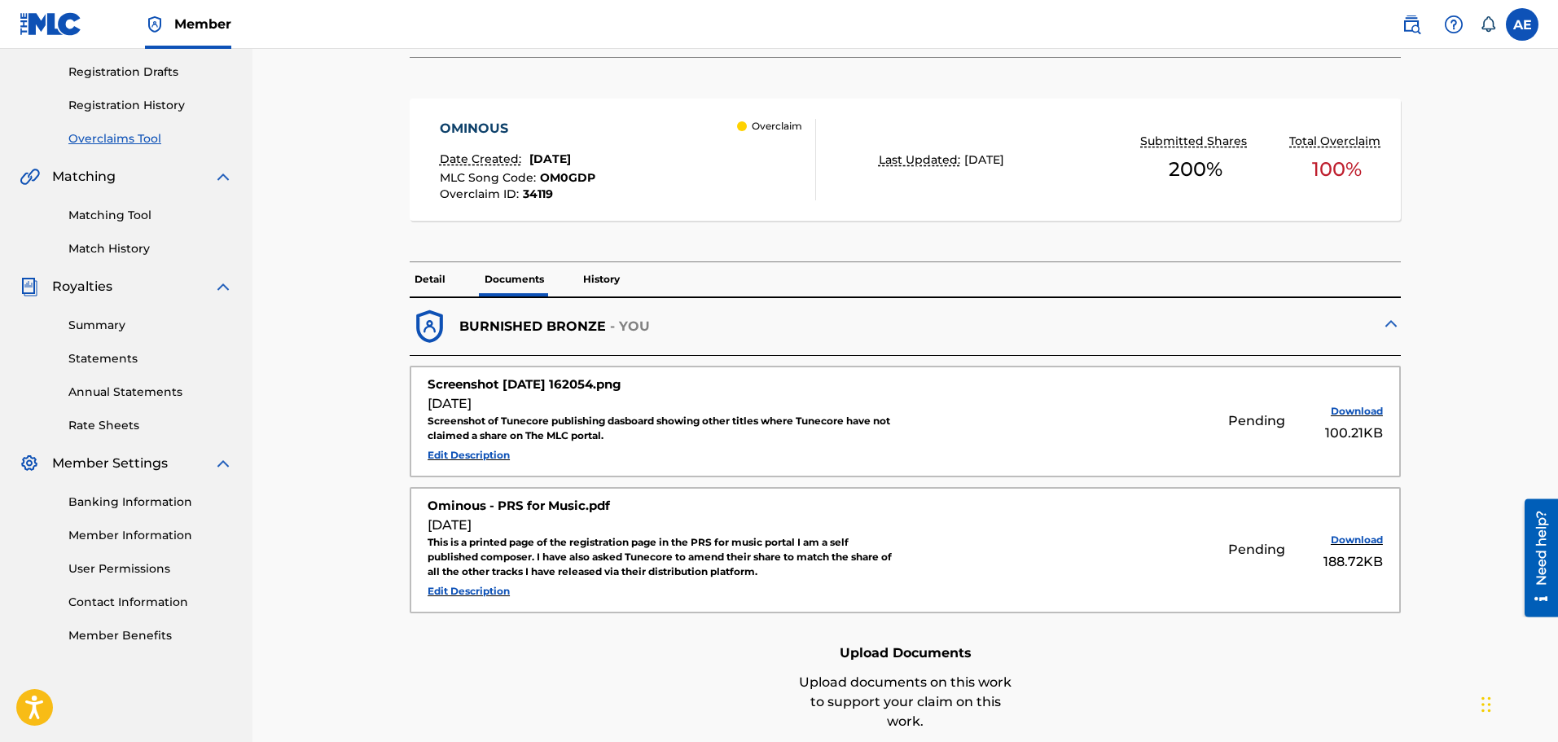
scroll to position [407, 0]
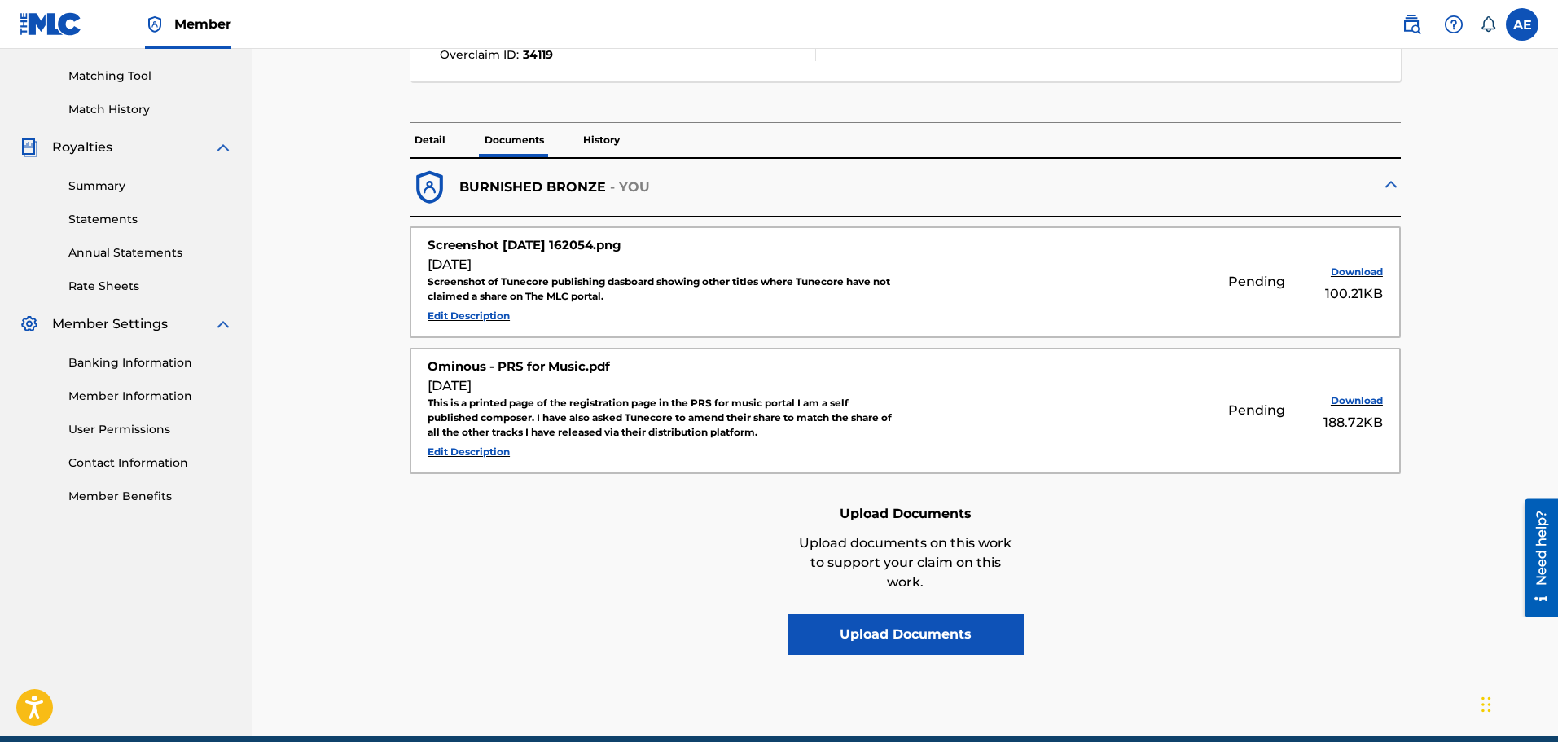
click at [597, 141] on p "History" at bounding box center [601, 140] width 46 height 34
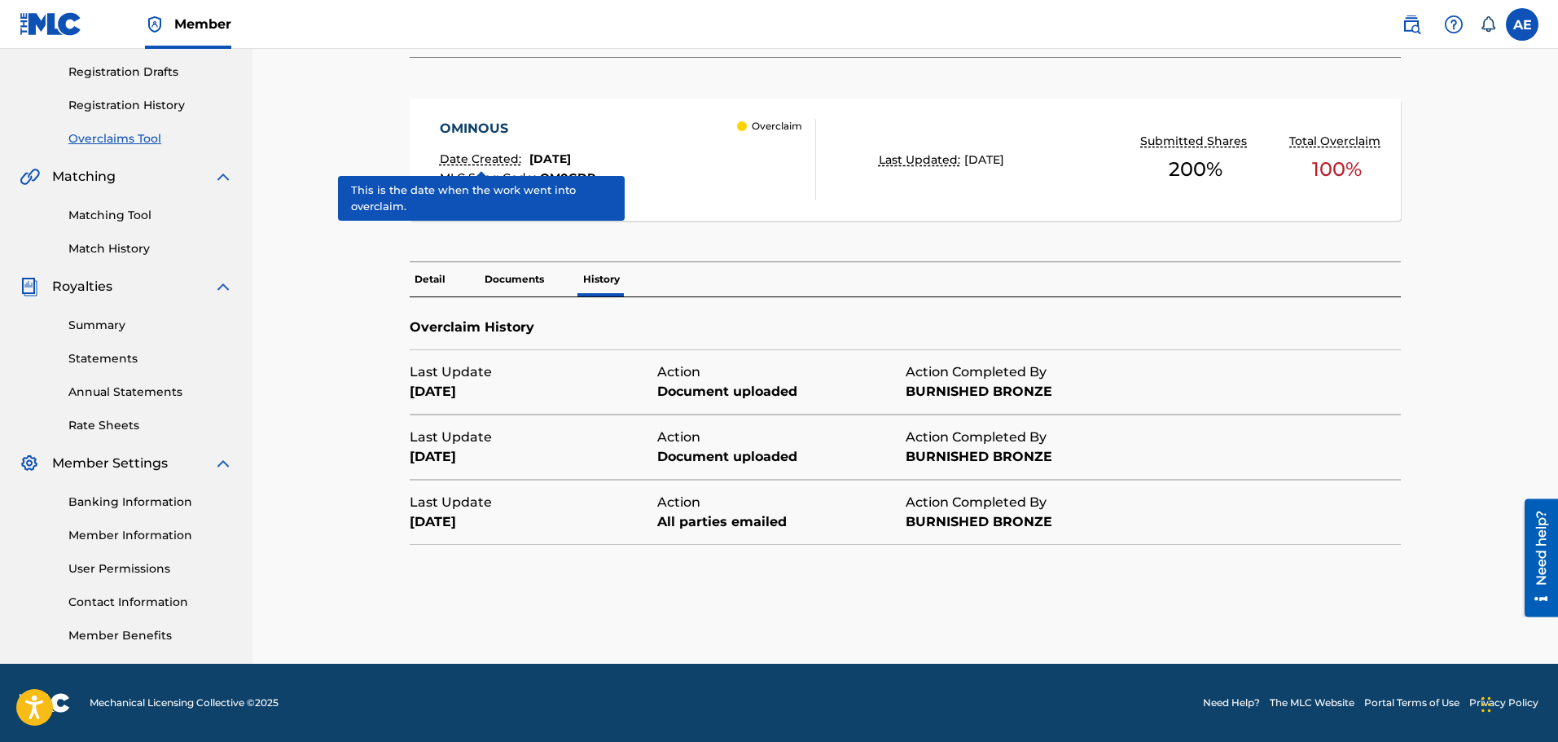
scroll to position [268, 0]
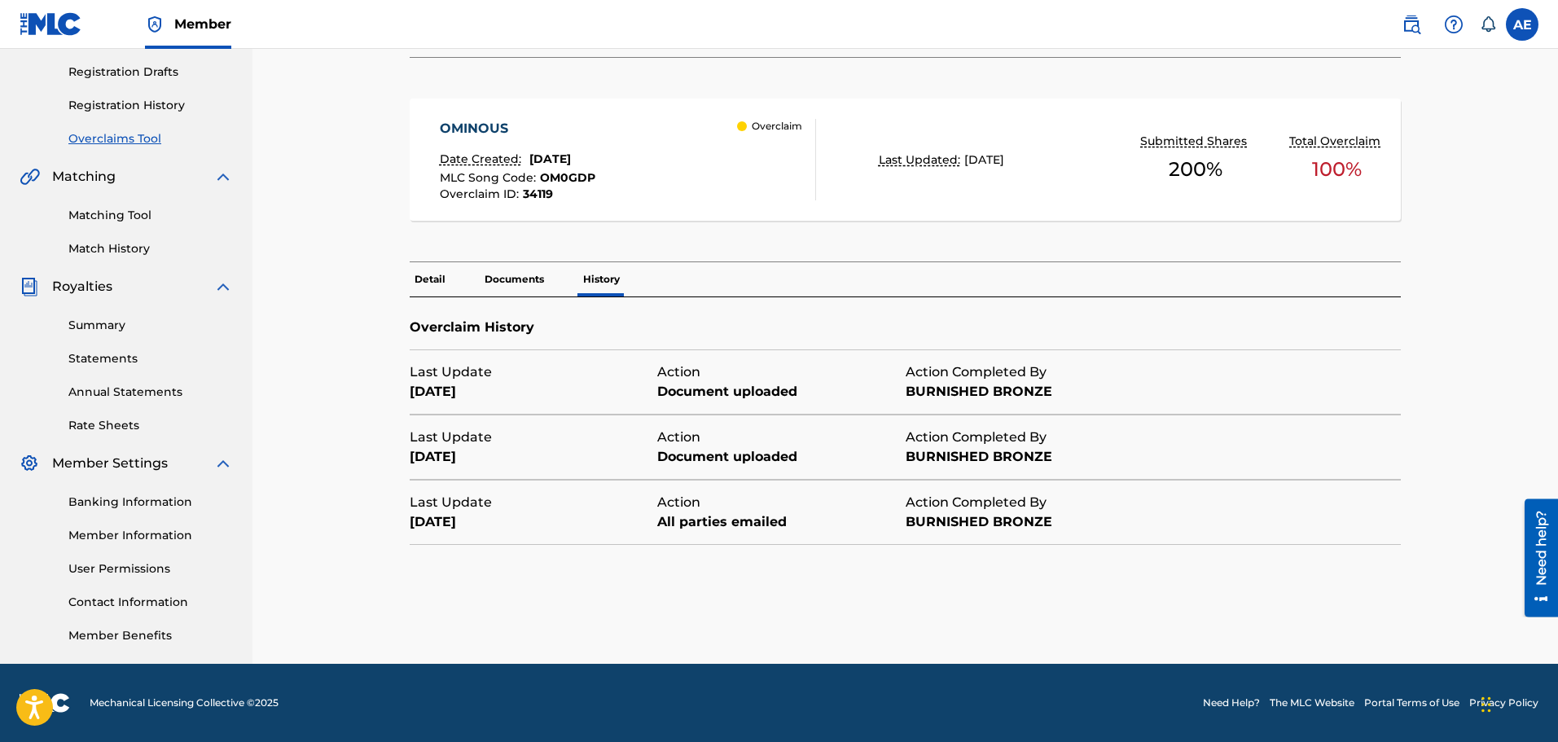
click at [431, 277] on p "Detail" at bounding box center [430, 279] width 41 height 34
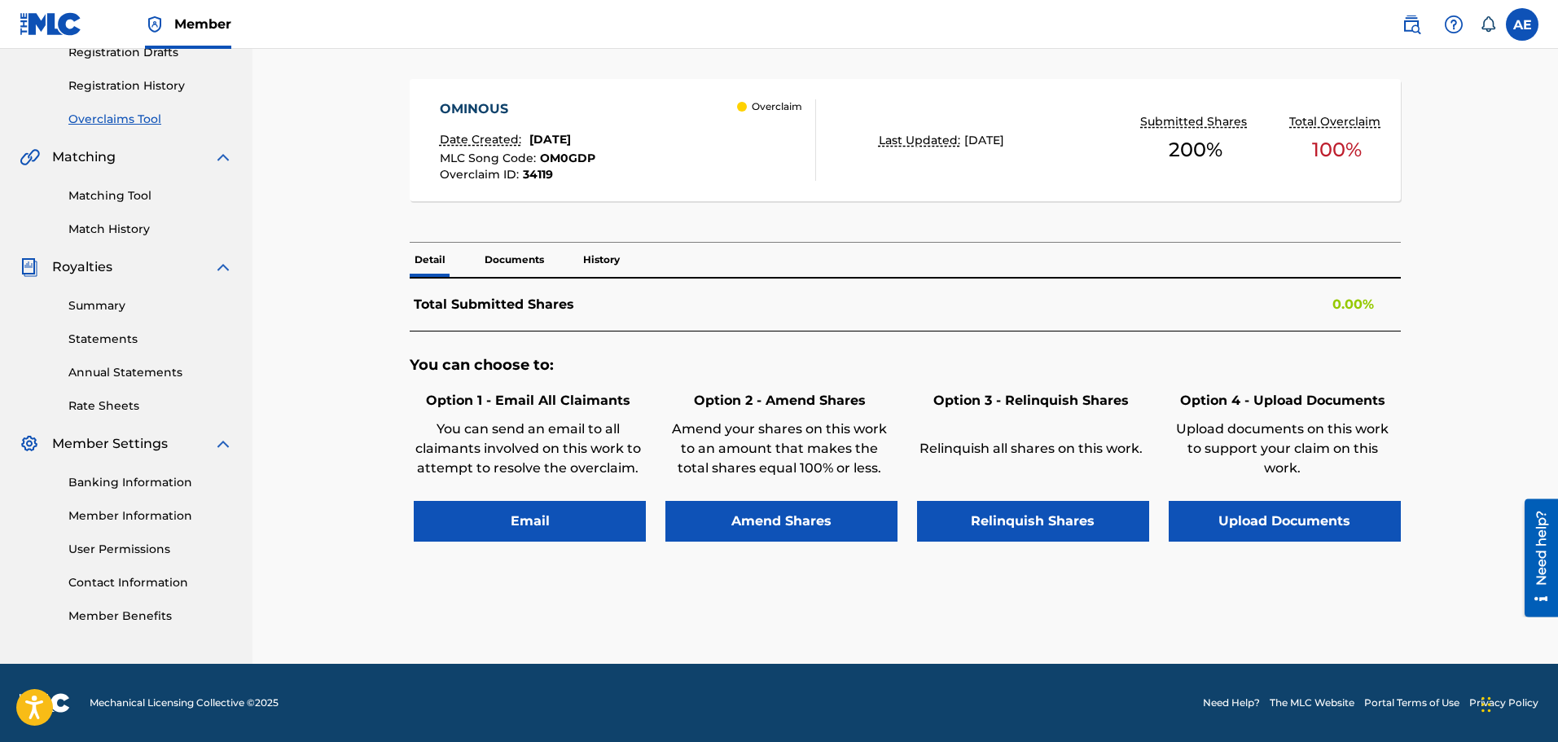
scroll to position [407, 0]
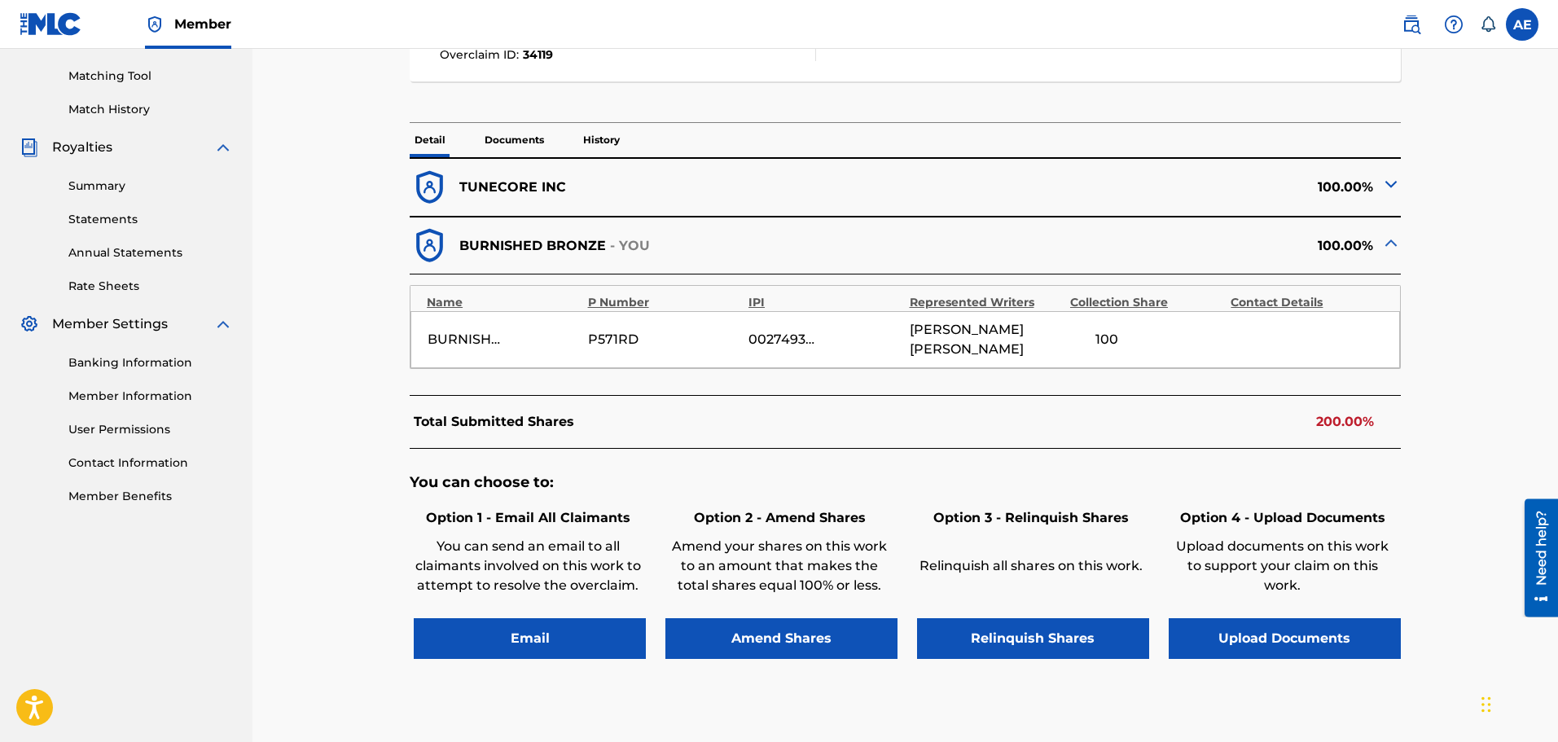
click at [551, 191] on p "TUNECORE INC" at bounding box center [512, 188] width 107 height 20
click at [1397, 182] on img at bounding box center [1392, 184] width 20 height 20
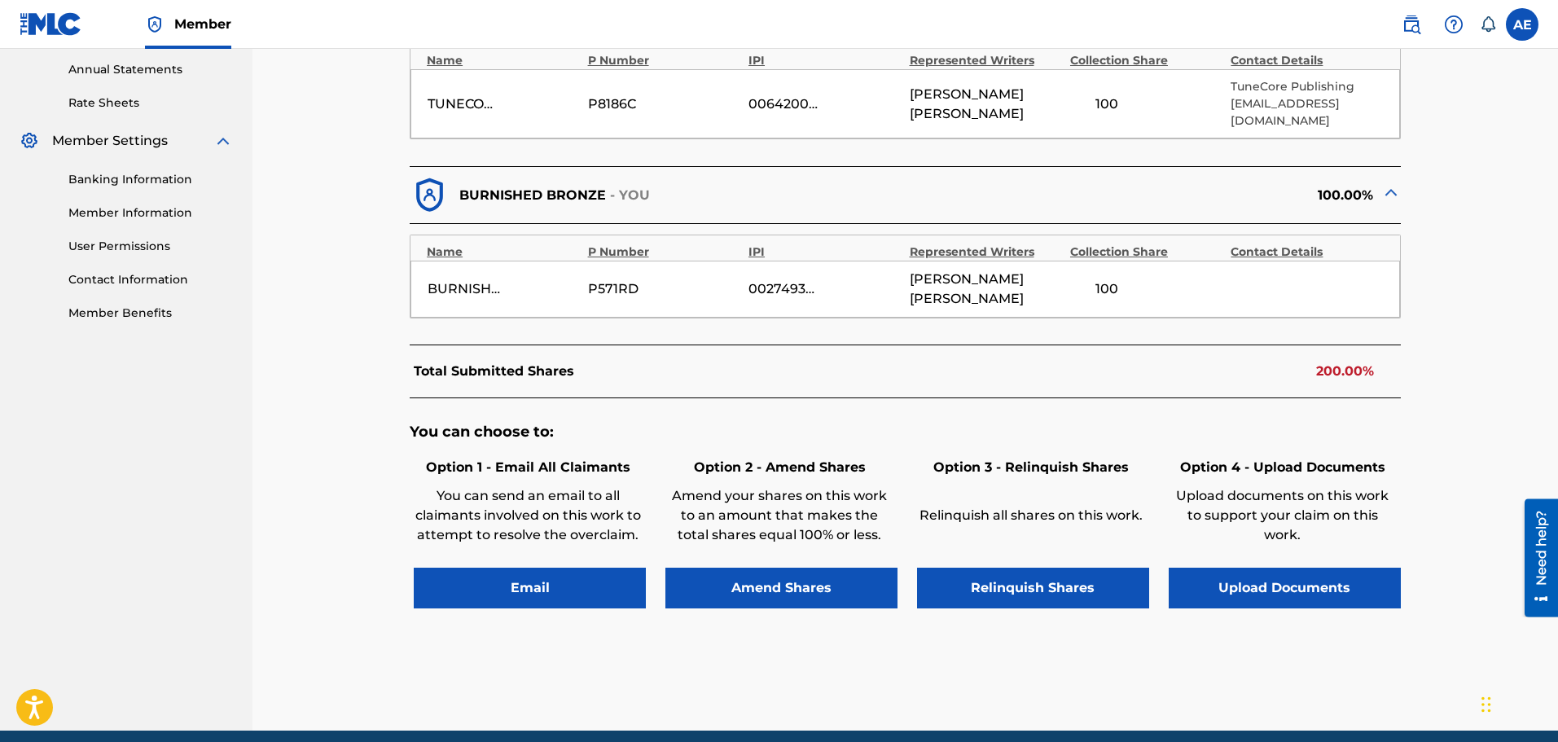
scroll to position [621, 0]
